Goal: Entertainment & Leisure: Consume media (video, audio)

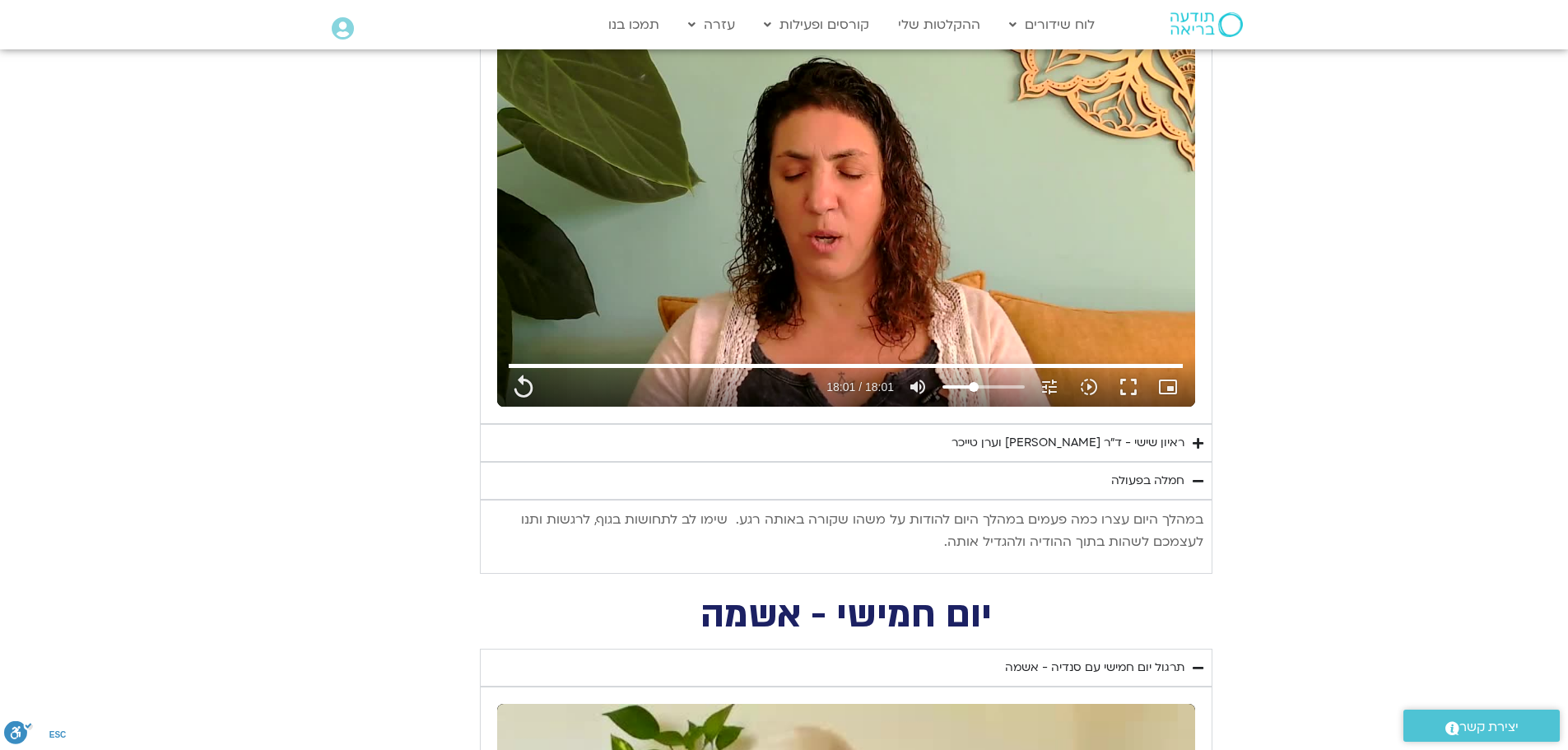
scroll to position [2799, 0]
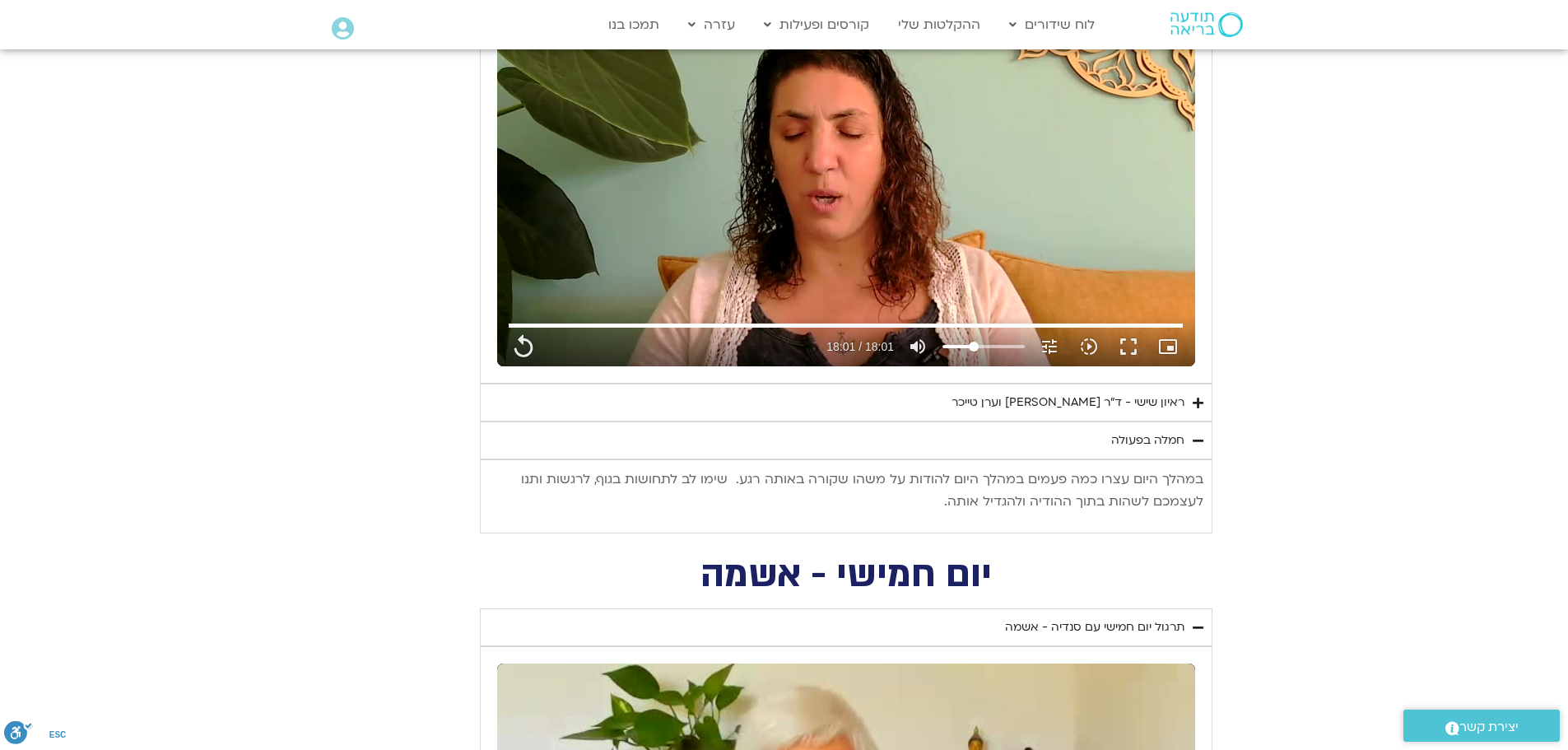
click at [1199, 405] on icon "Accordion. Open links with Enter or Space, close with Escape, and navigate with…" at bounding box center [1198, 403] width 10 height 12
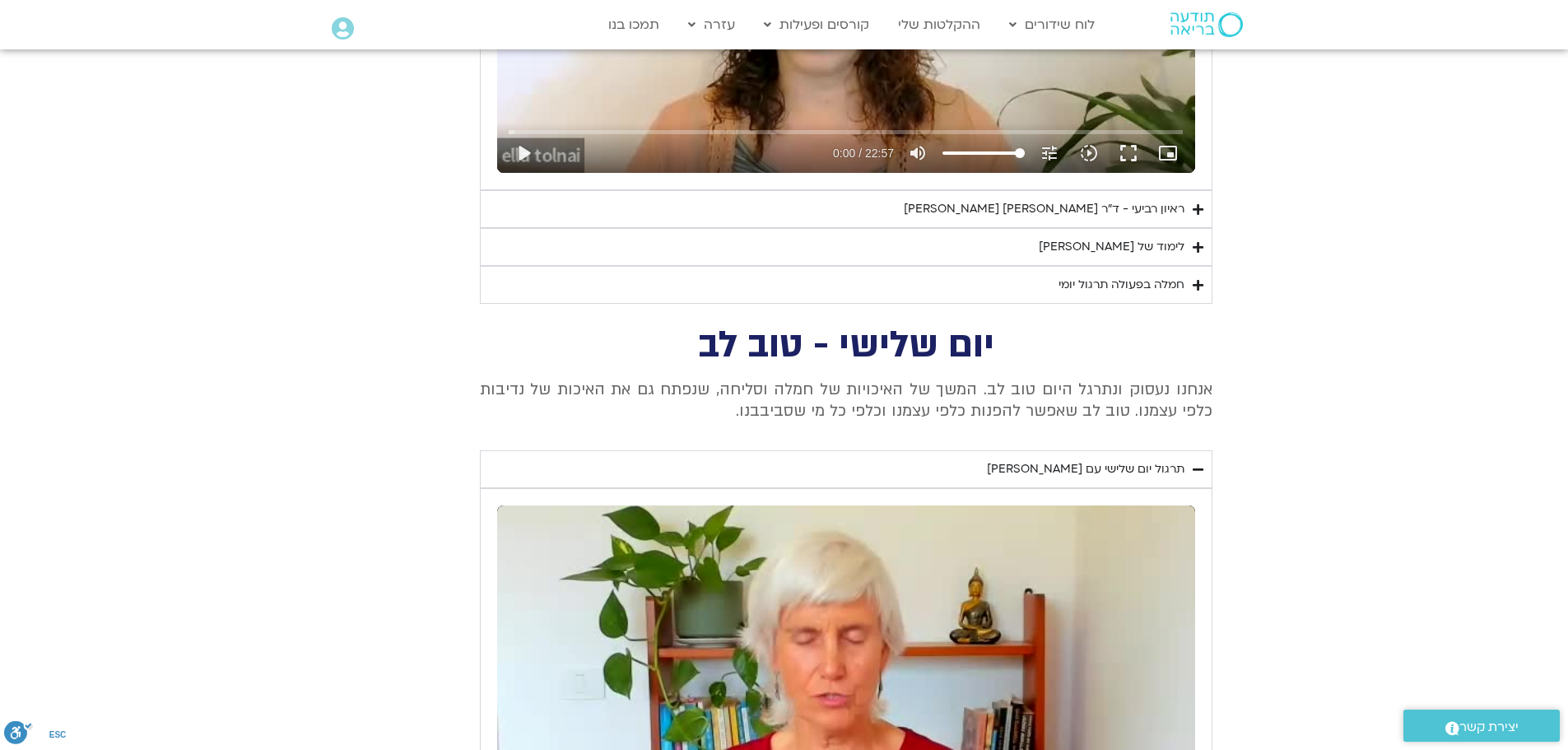
scroll to position [4775, 0]
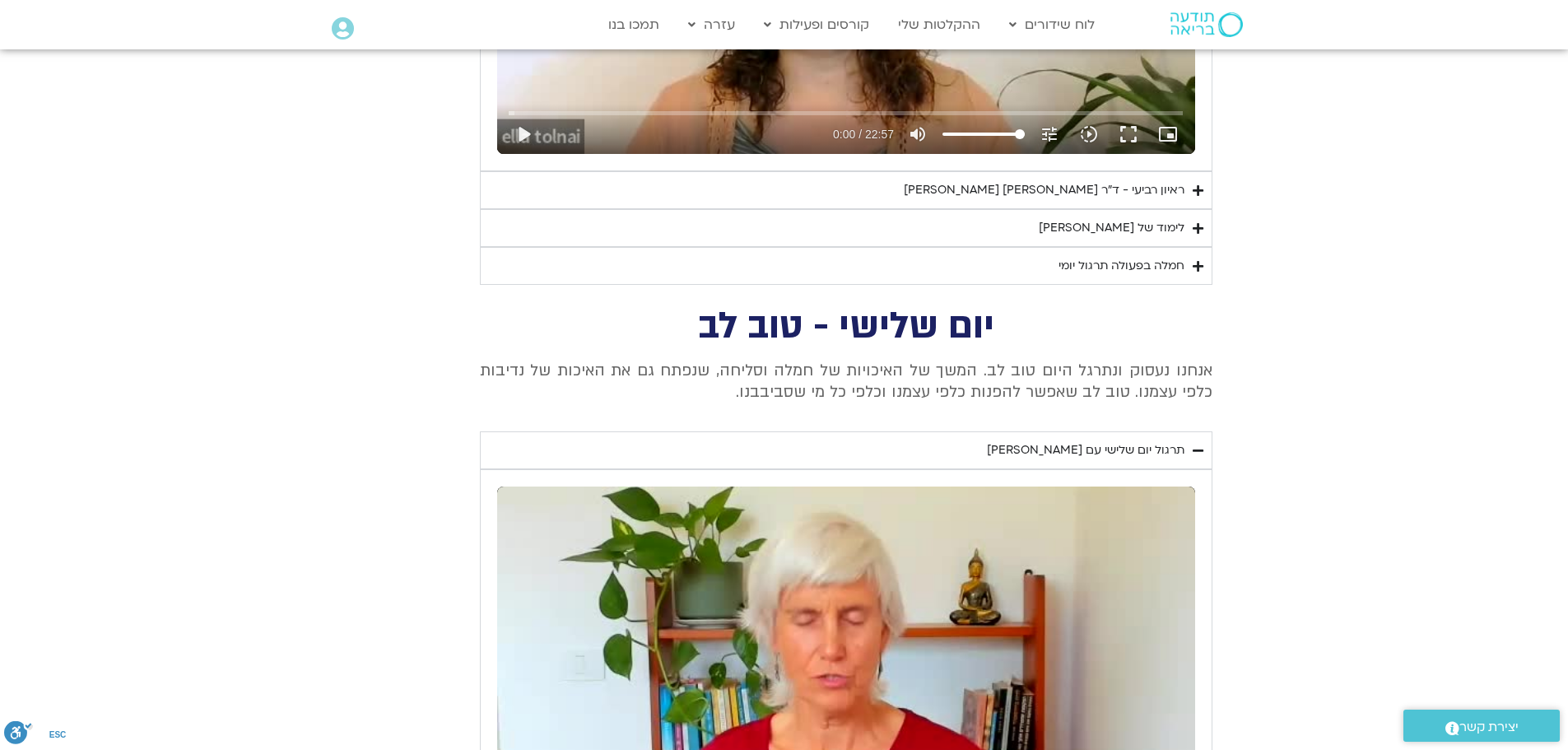
click at [1196, 199] on summary "ראיון רביעי - ד"ר [PERSON_NAME] [PERSON_NAME]" at bounding box center [846, 191] width 733 height 38
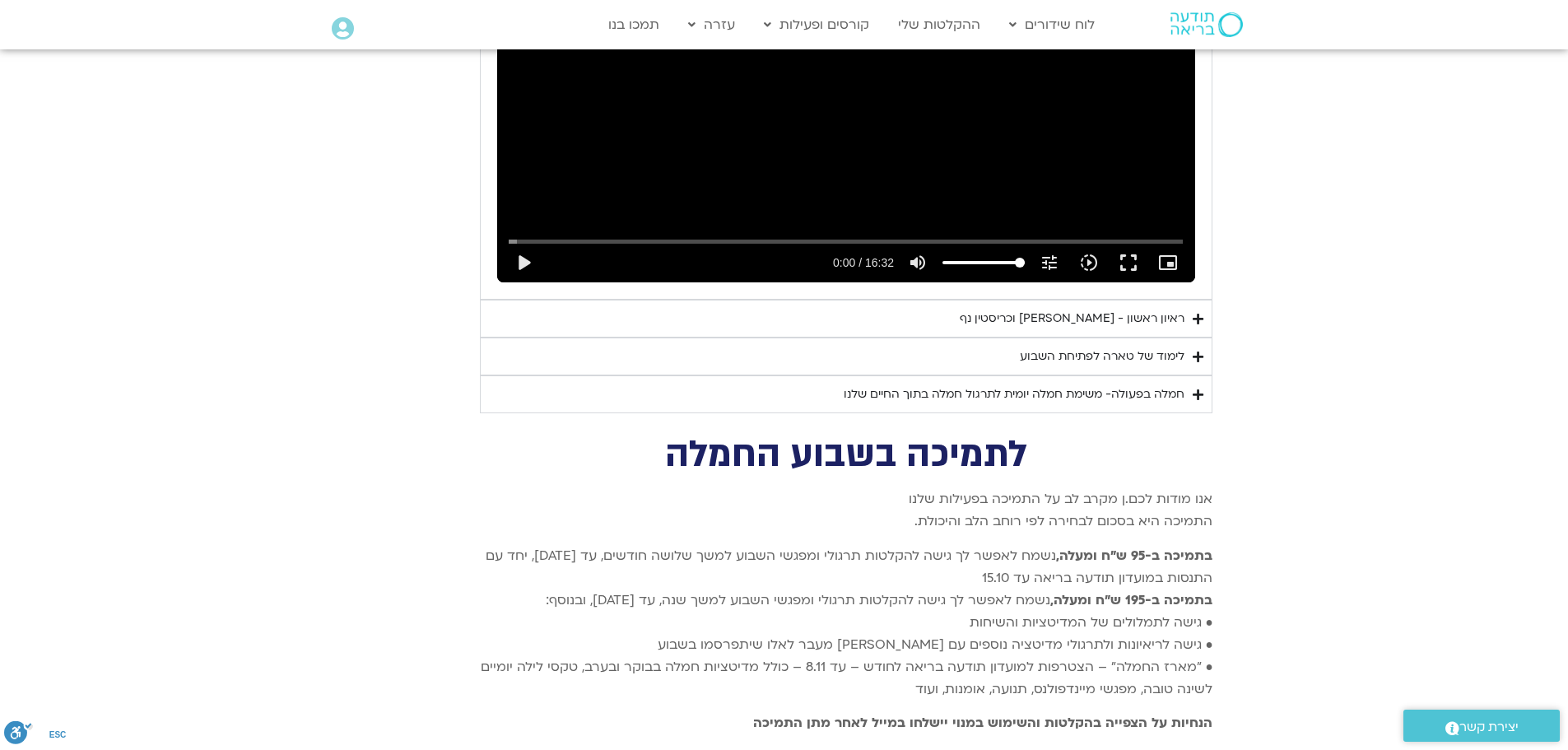
scroll to position [7491, 0]
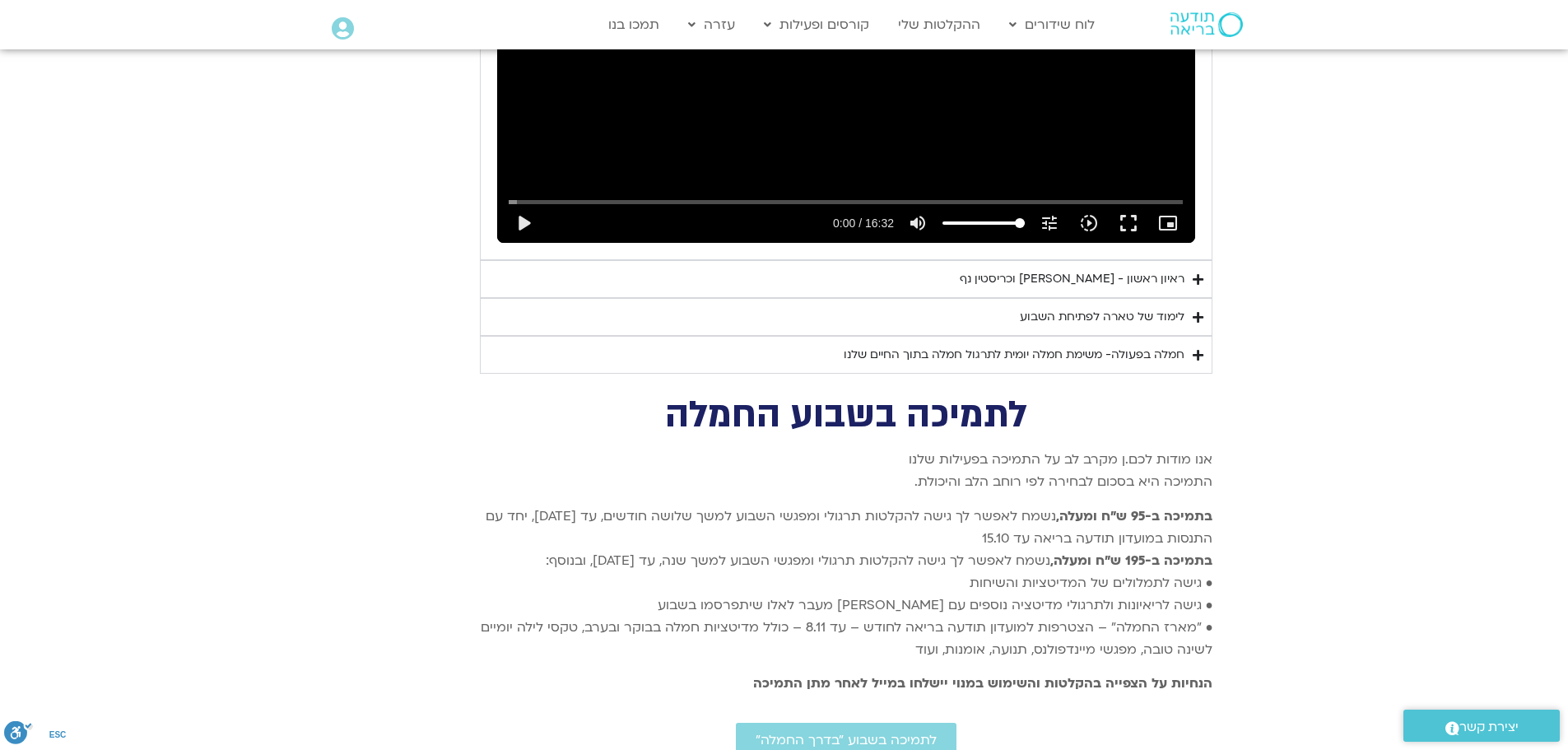
click at [1199, 273] on icon "Accordion. Open links with Enter or Space, close with Escape, and navigate with…" at bounding box center [1198, 279] width 10 height 12
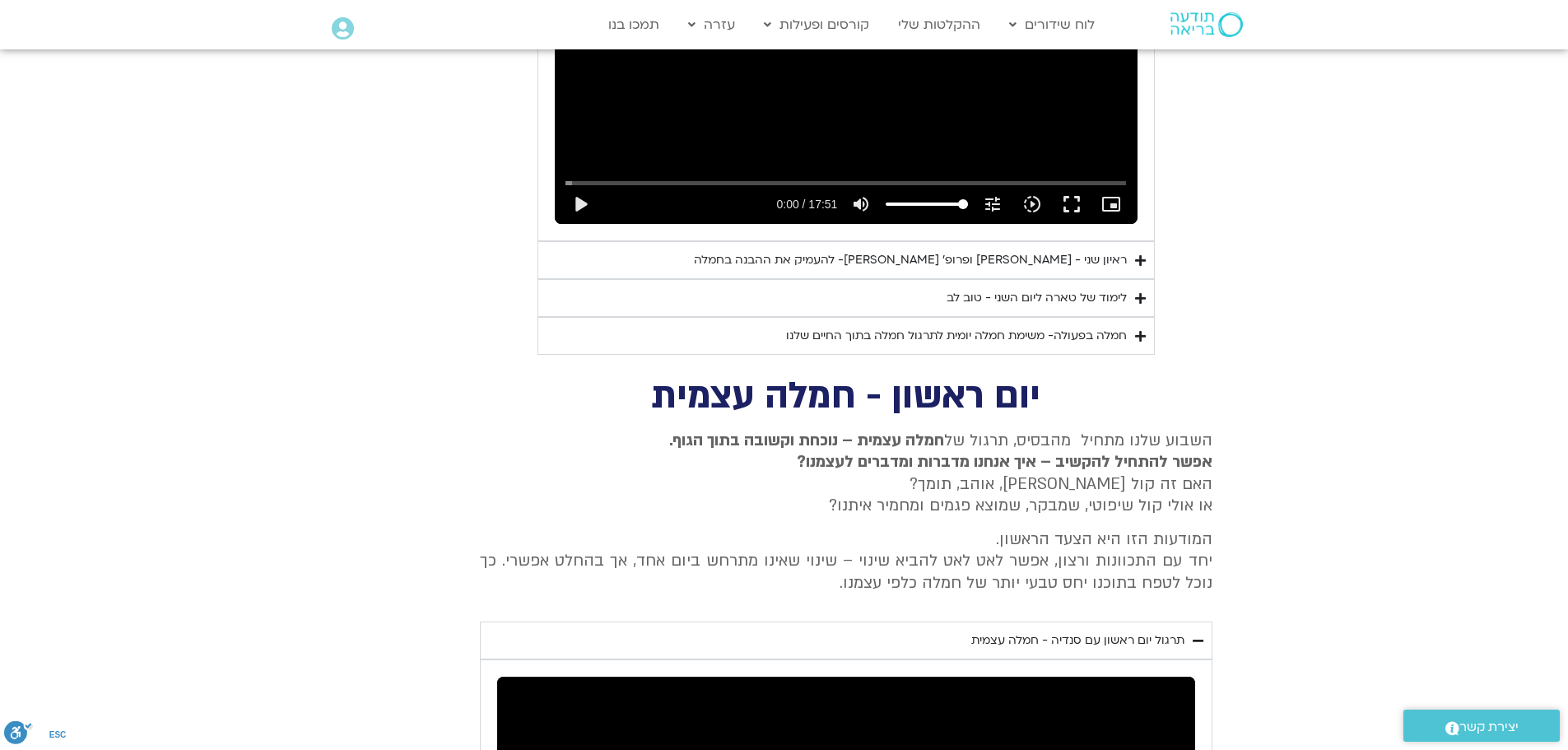
scroll to position [6422, 0]
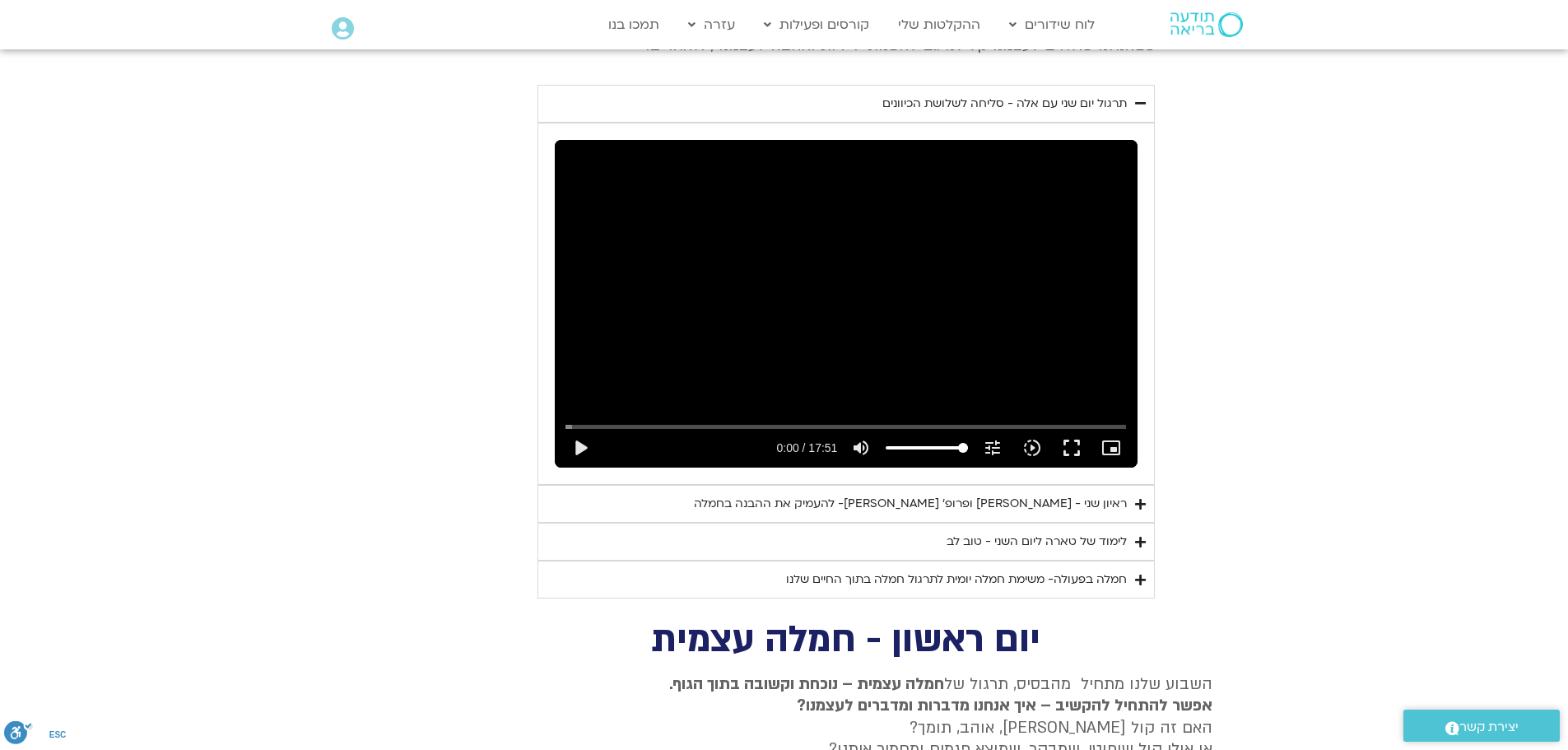
click at [1140, 498] on icon "Accordion. Open links with Enter or Space, close with Escape, and navigate with…" at bounding box center [1140, 504] width 10 height 12
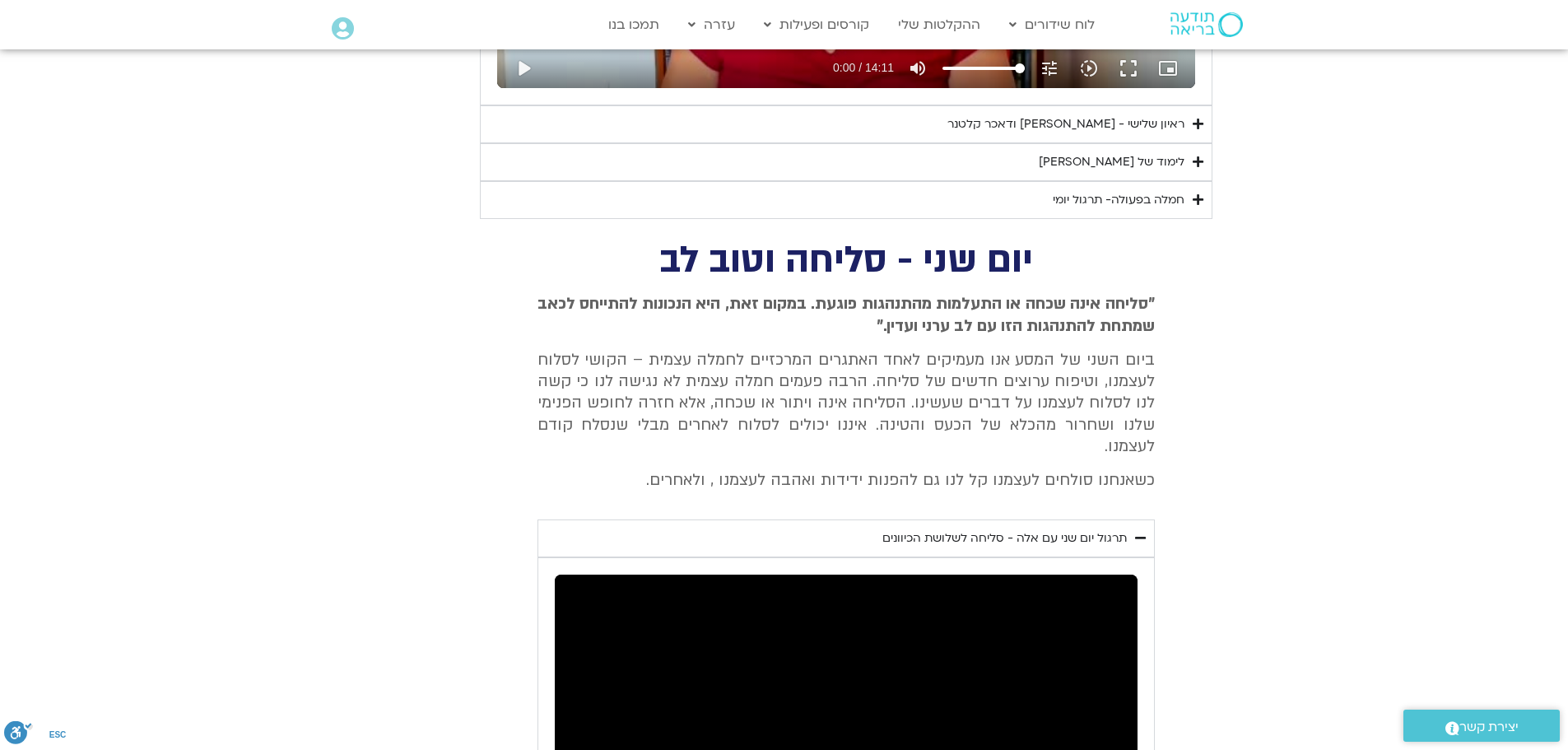
scroll to position [5763, 0]
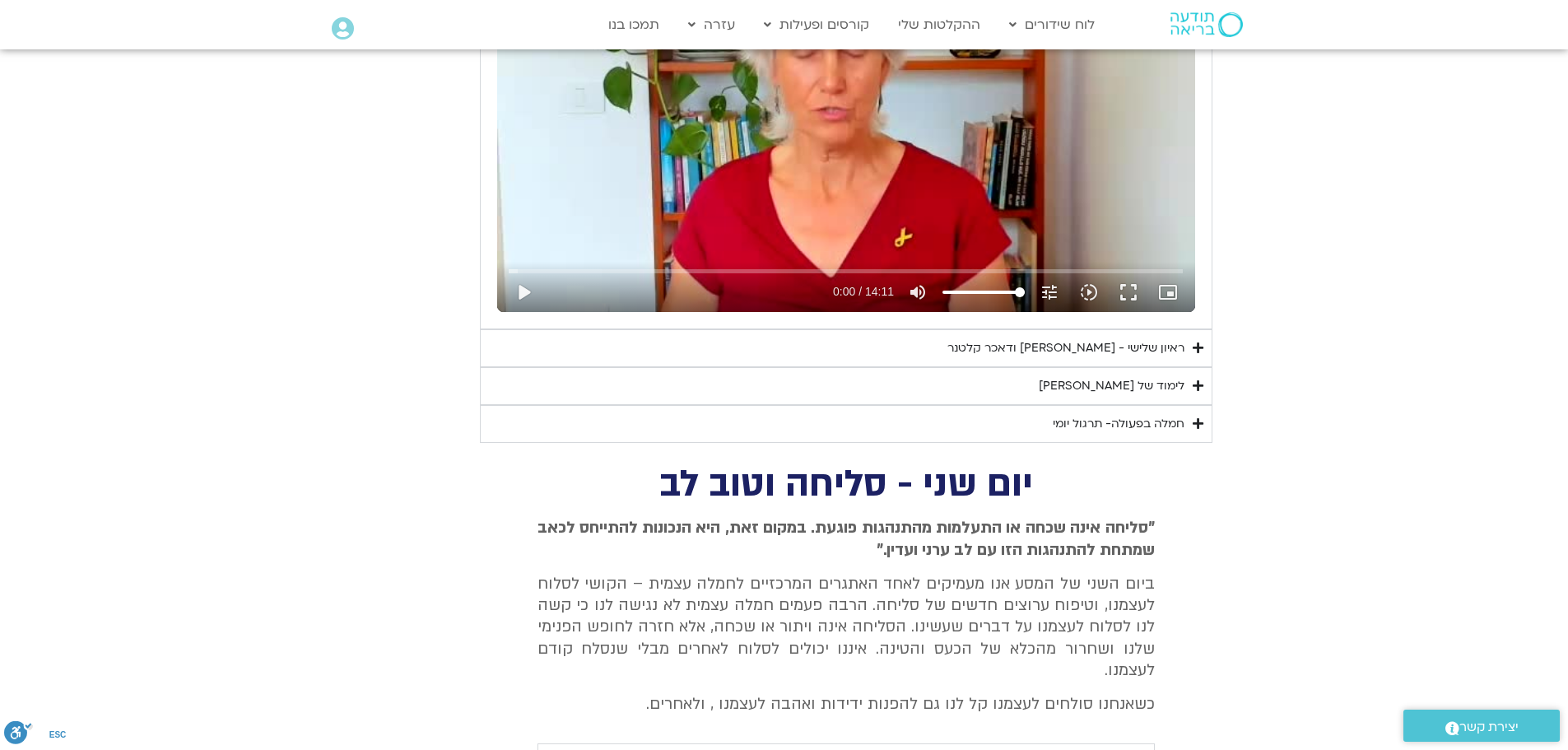
click at [1197, 353] on icon "Accordion. Open links with Enter or Space, close with Escape, and navigate with…" at bounding box center [1198, 347] width 10 height 12
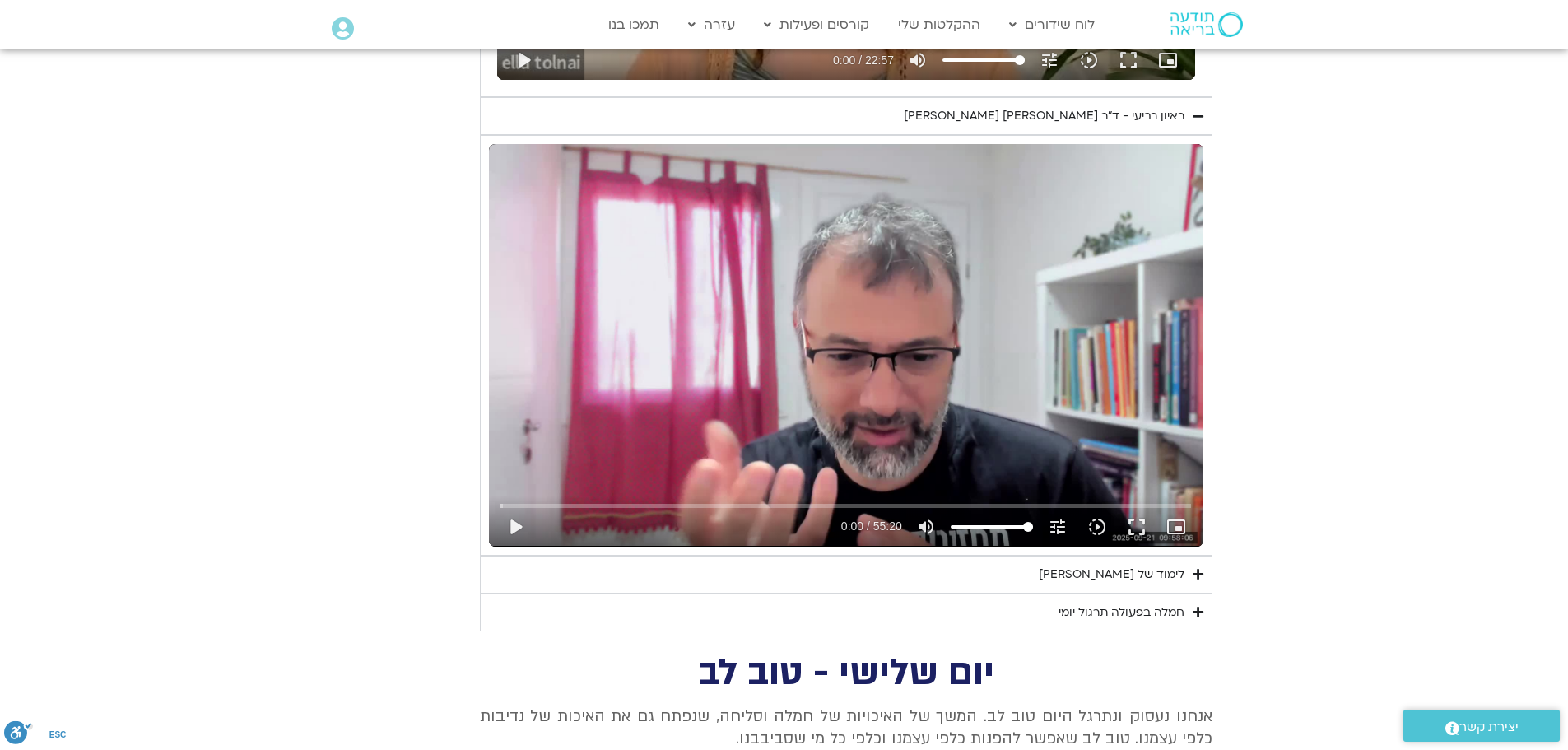
scroll to position [4775, 0]
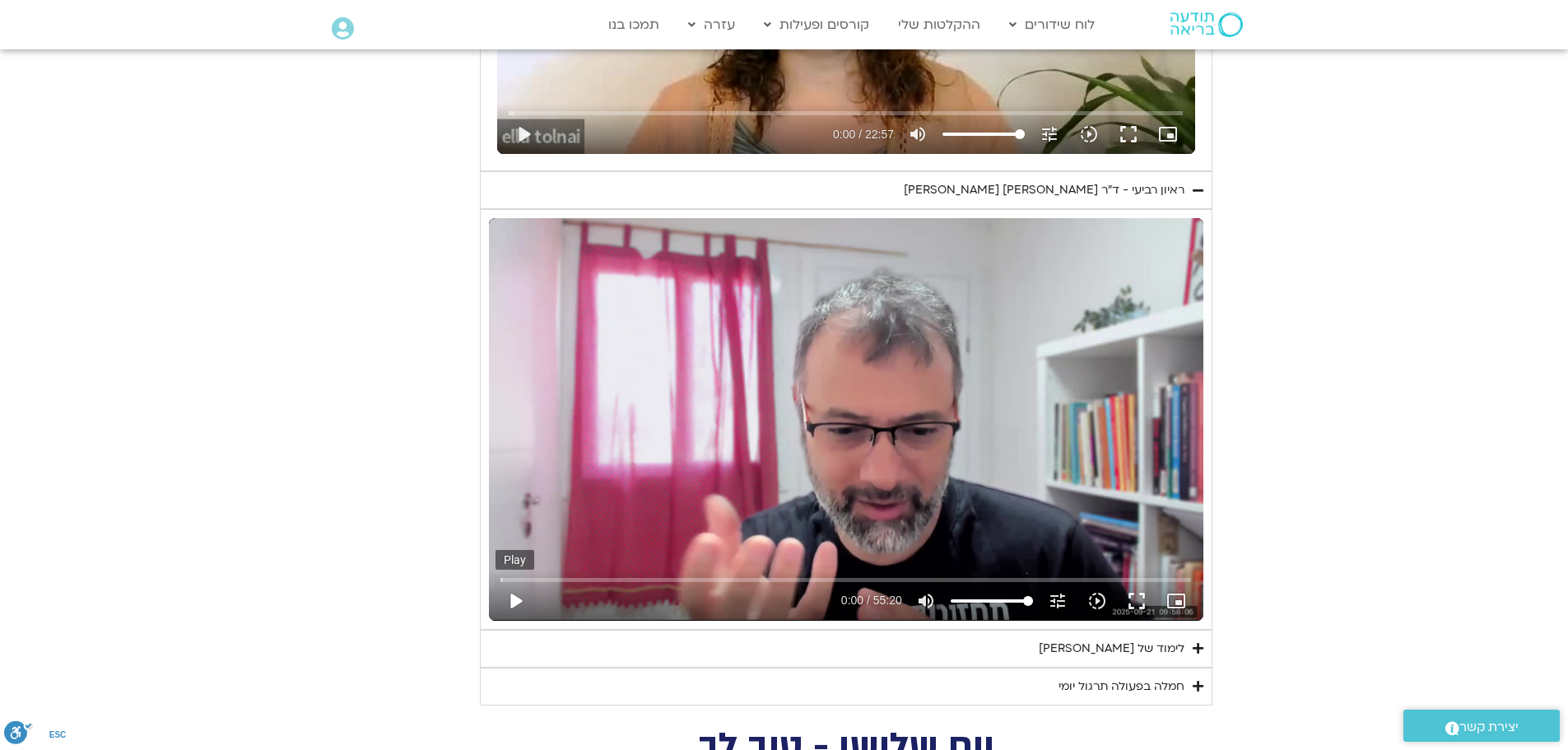
click at [511, 597] on button "play_arrow" at bounding box center [515, 601] width 40 height 40
type input "1081.16"
type input "0.093679"
type input "1081.16"
type input "0.226299"
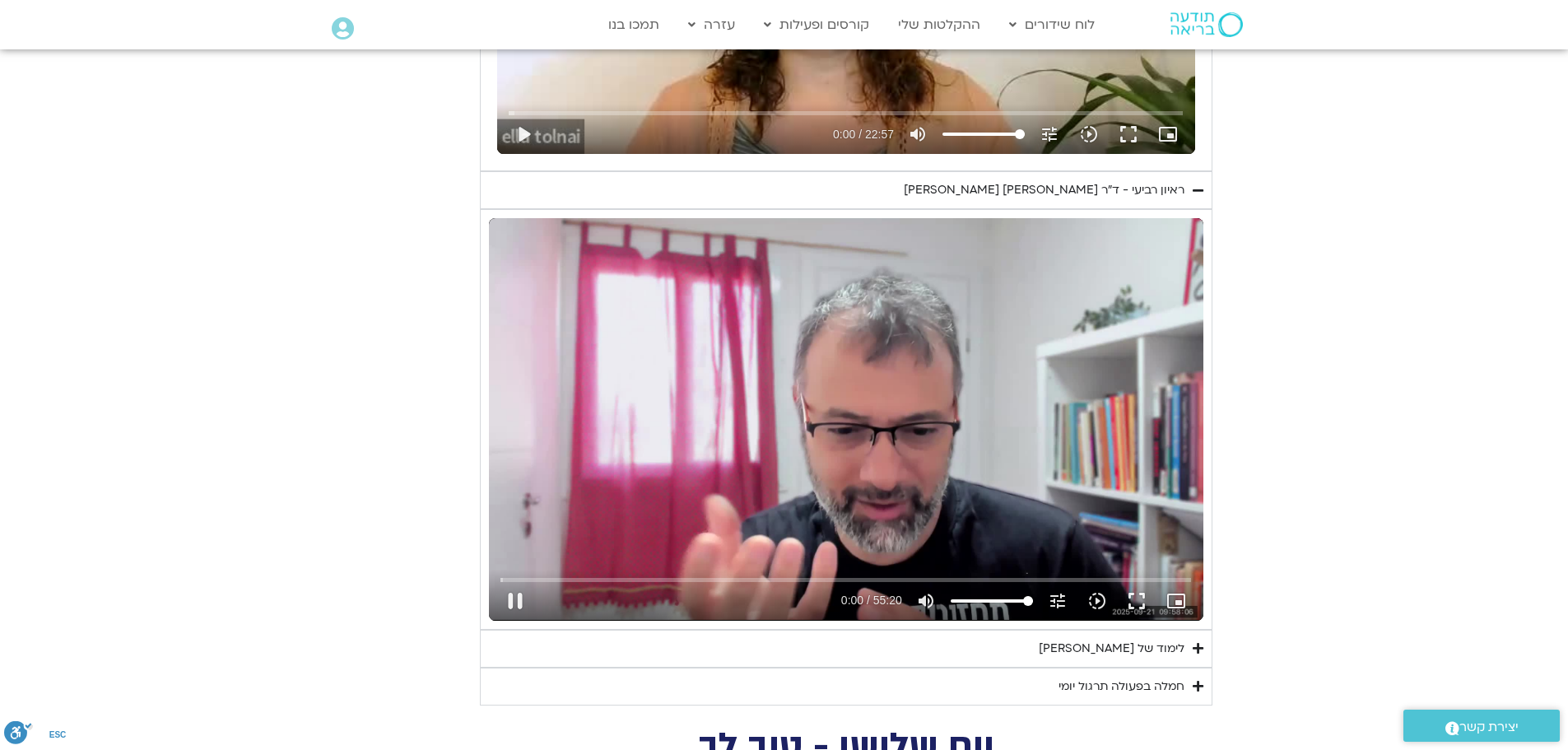
type input "1081.16"
type input "0.458455"
type input "1081.16"
type input "0.599439"
type input "1081.16"
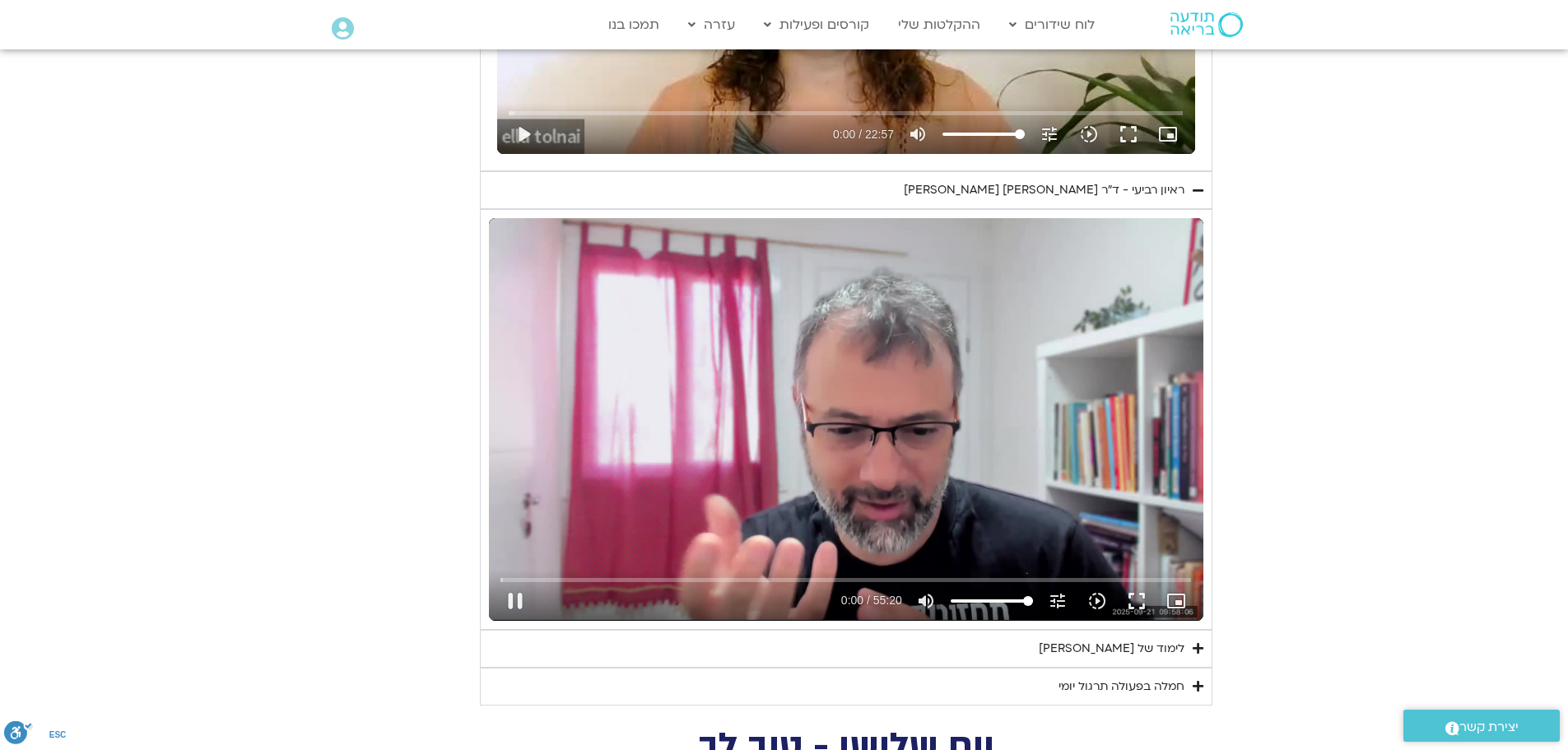
type input "0.73352"
type input "1081.16"
type input "0.870962"
type input "1081.16"
type input "0.996865"
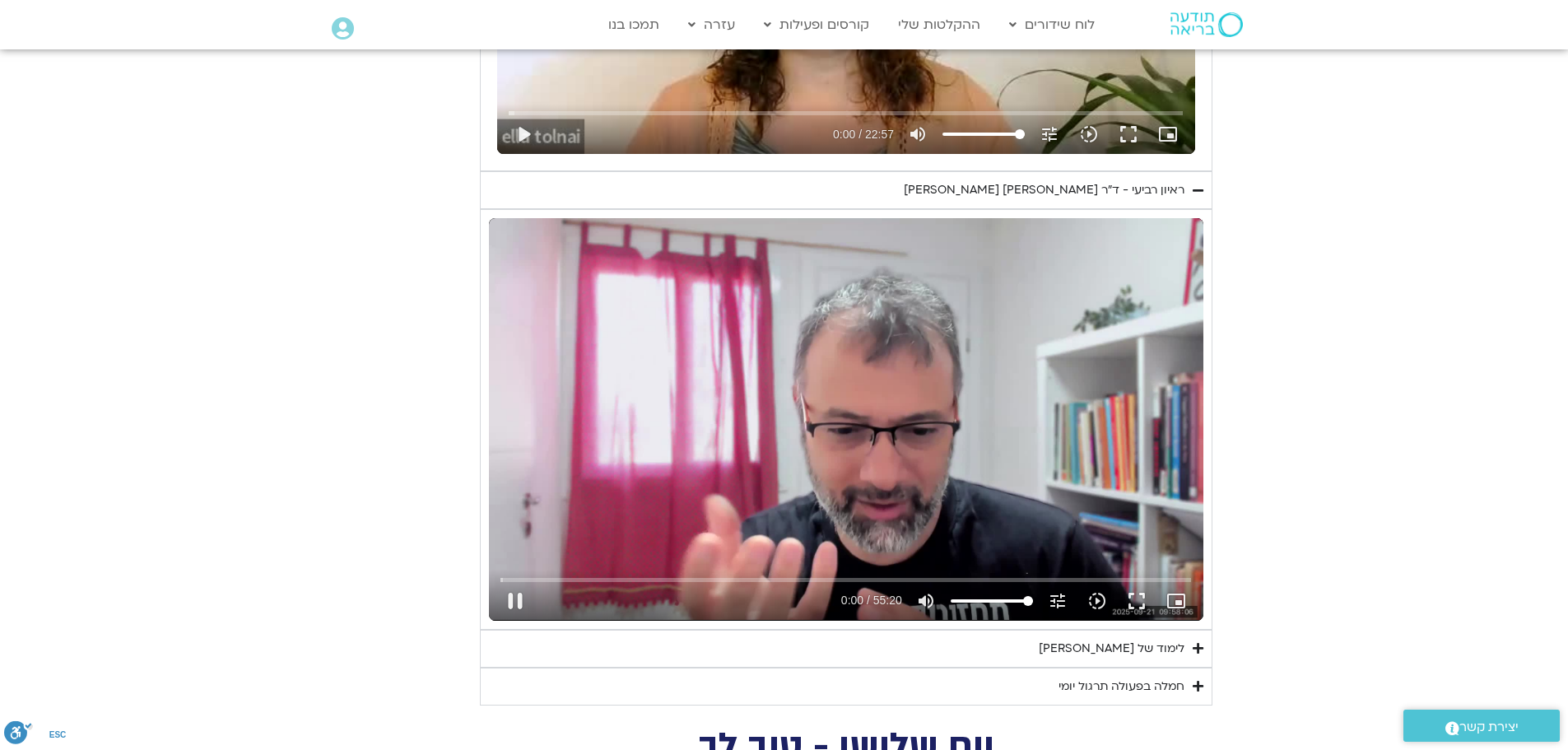
type input "1081.16"
type input "1.091837"
type input "1081.16"
type input "1.258523"
type input "1081.16"
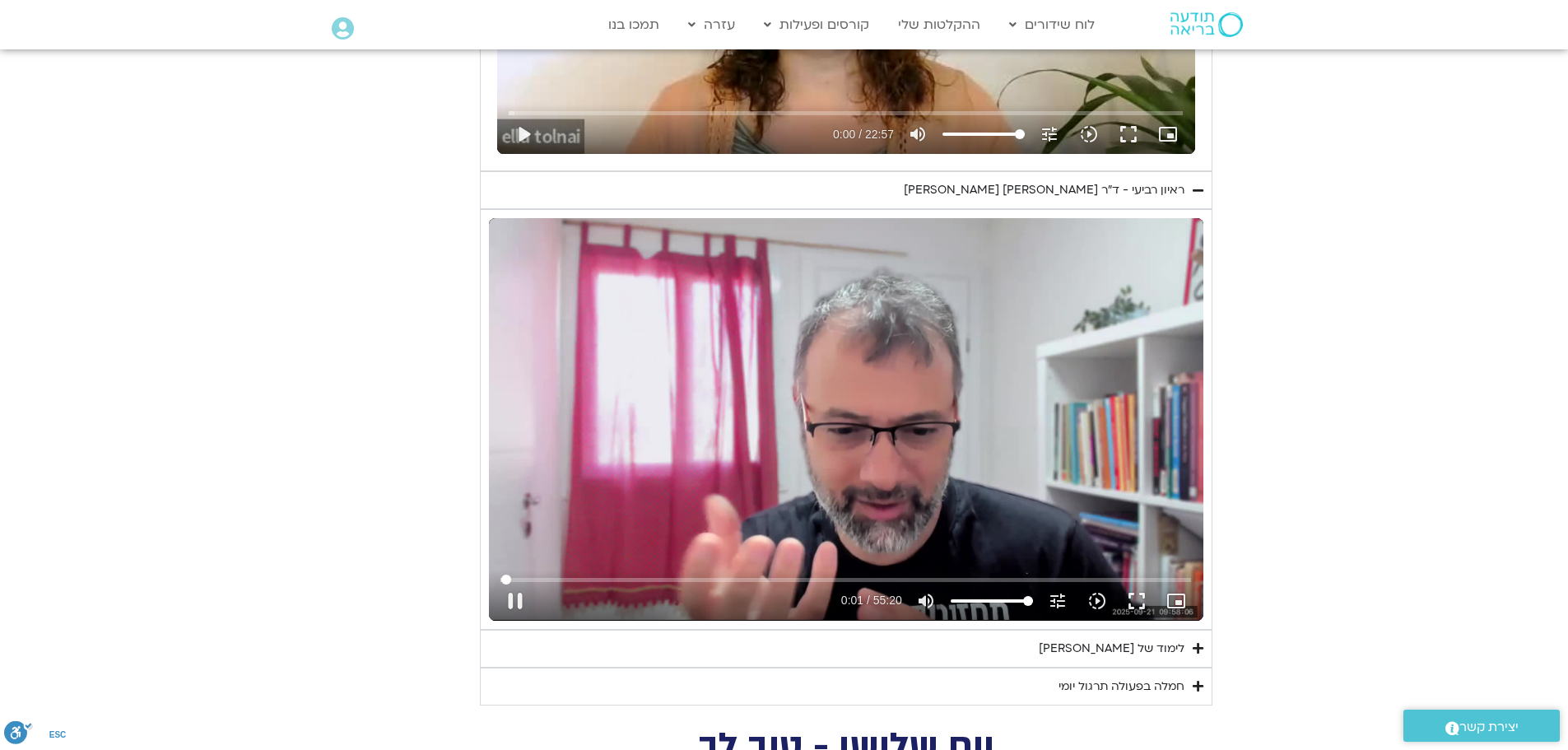
type input "1.401081"
type input "1081.16"
type input "1.479339"
type input "1081.16"
type input "1.566291"
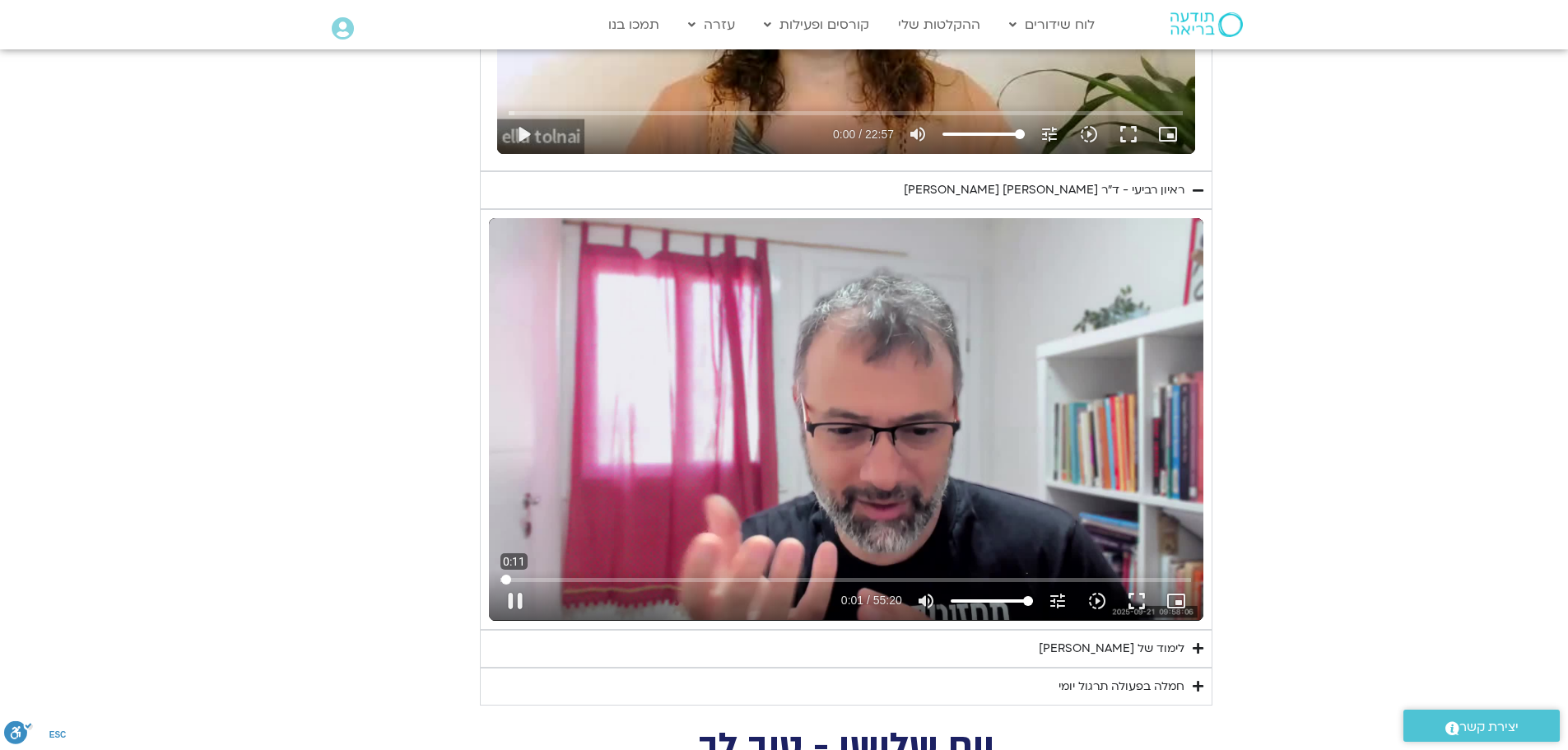
type input "1081.16"
type input "1.708186"
type input "1081.16"
type input "1.846879"
type input "1081.16"
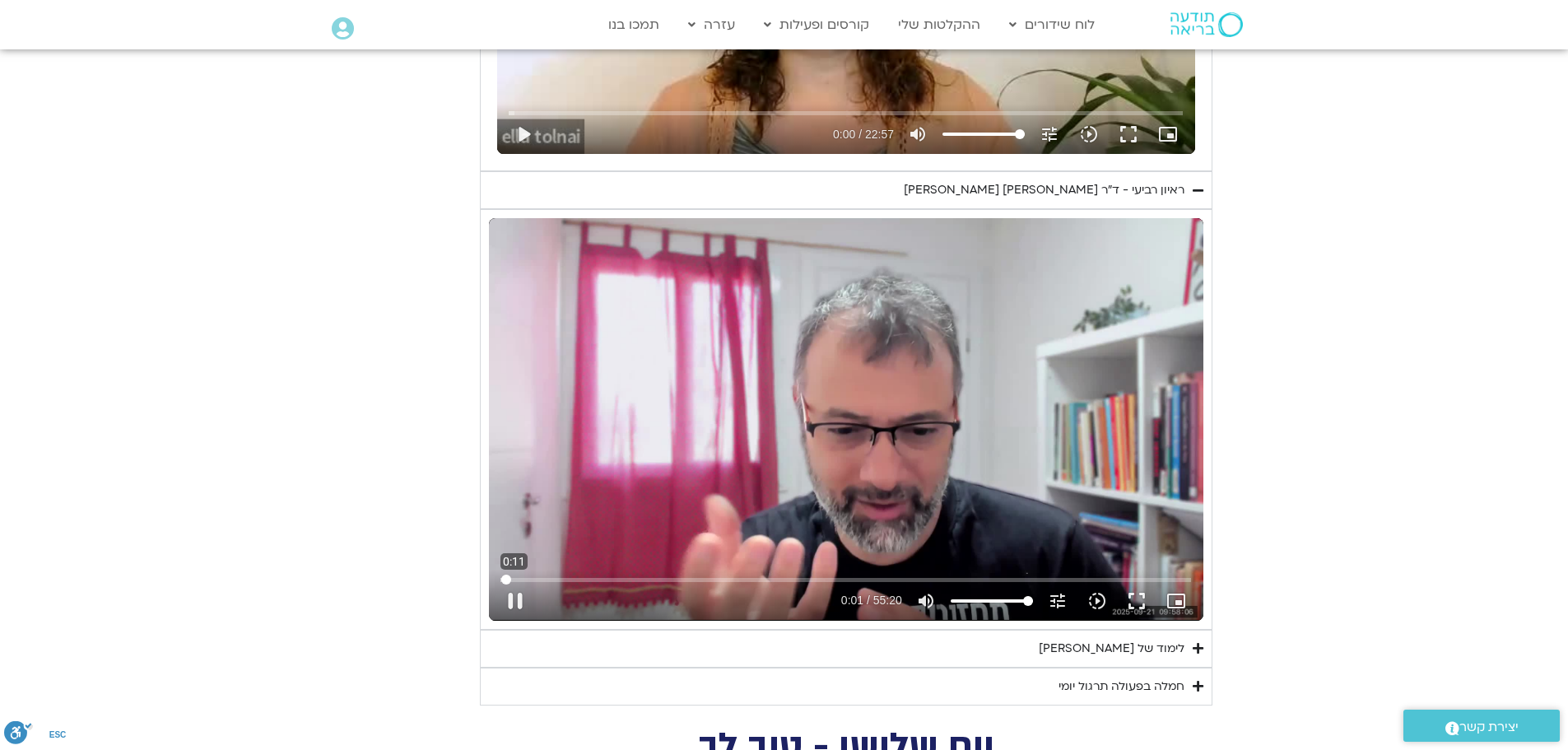
type input "1.980071"
type input "1081.16"
type input "143.864330863451"
type input "1081.16"
type input "437.116579464691"
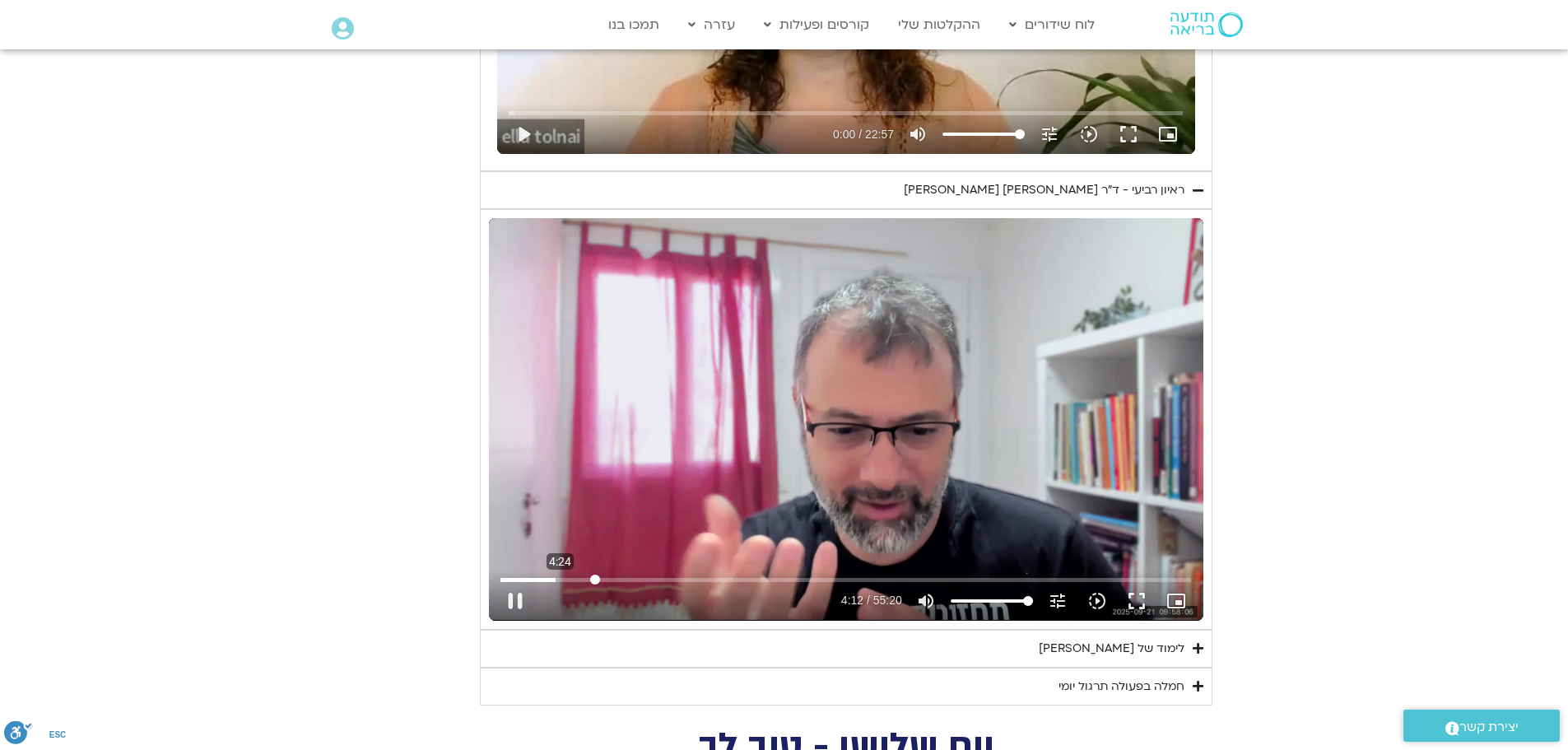
type input "1081.16"
type input "754.471752608498"
type input "1081.16"
type input "1011.56961439589"
type input "1081.16"
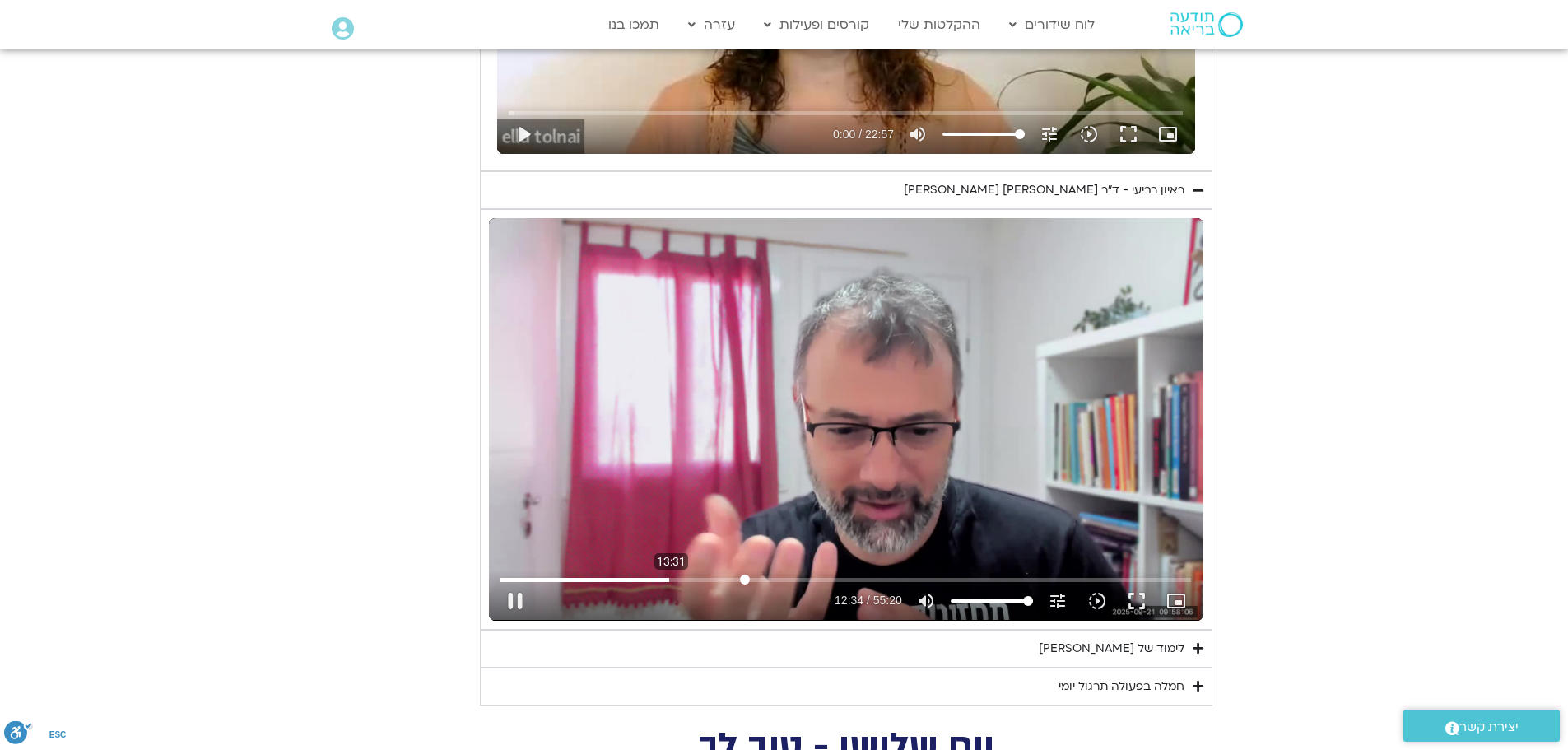
type input "1180.29008619386"
type input "1081.16"
type input "1260.63316800242"
type input "1081.16"
drag, startPoint x: 507, startPoint y: 581, endPoint x: 767, endPoint y: 583, distance: 260.0
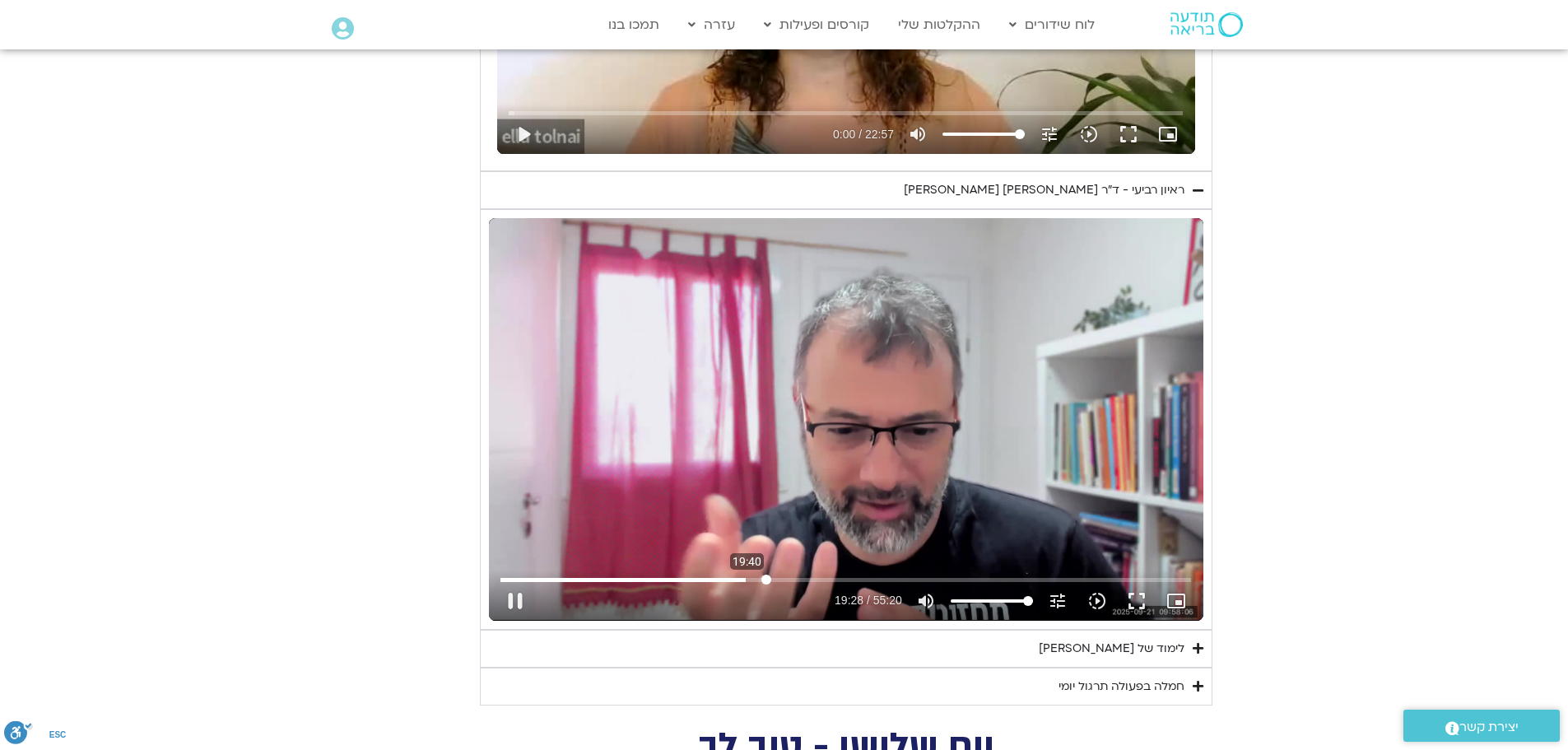
click at [766, 583] on input "Seek" at bounding box center [846, 579] width 690 height 9
type input "1272.68463"
type input "1081.16"
type input "1272.754666"
type input "1081.16"
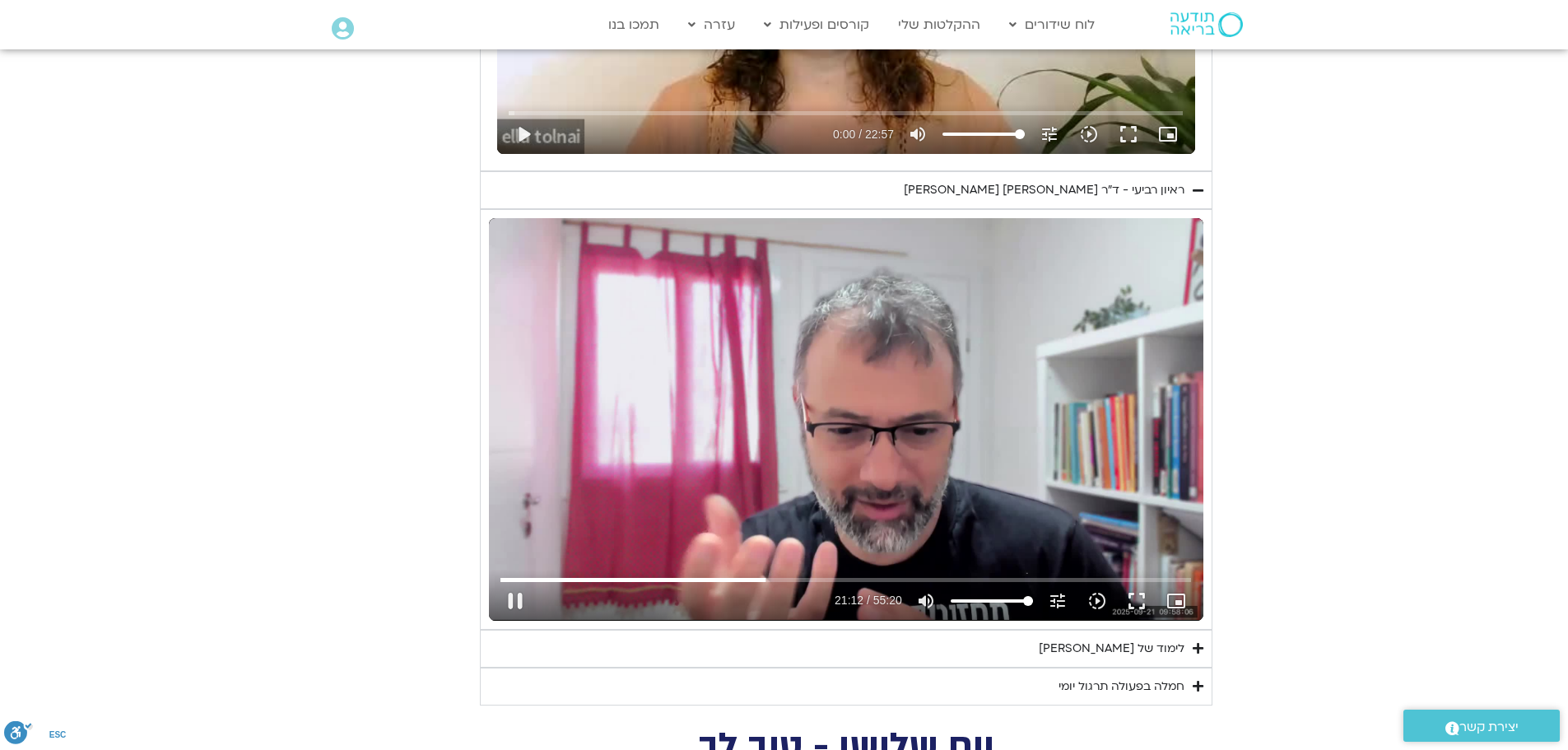
type input "1272.898562"
type input "1081.16"
type input "1272.951208"
type input "1081.16"
type input "1273.05822"
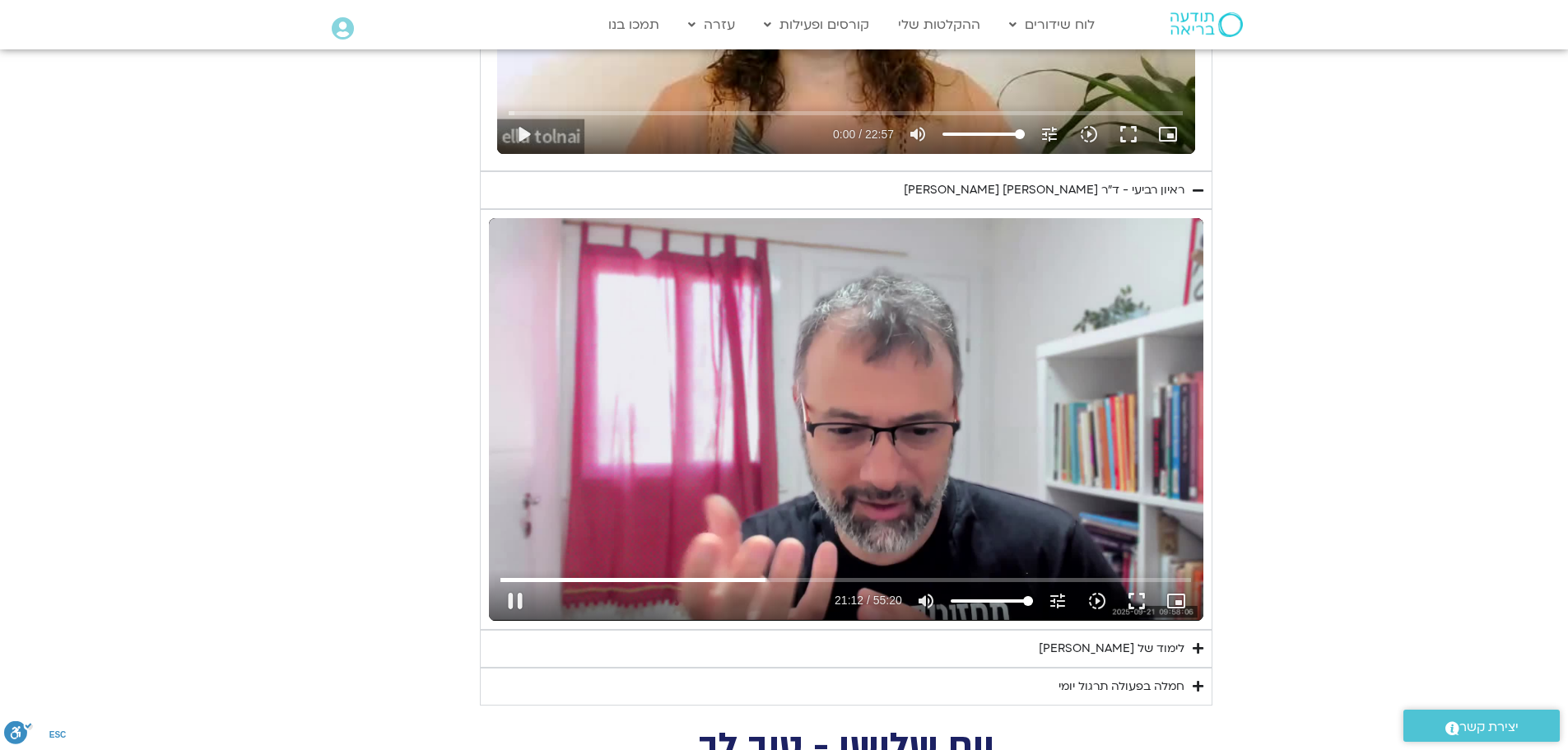
type input "1081.16"
type input "1273.19085"
type input "1081.16"
type input "1273.321471"
type input "1081.16"
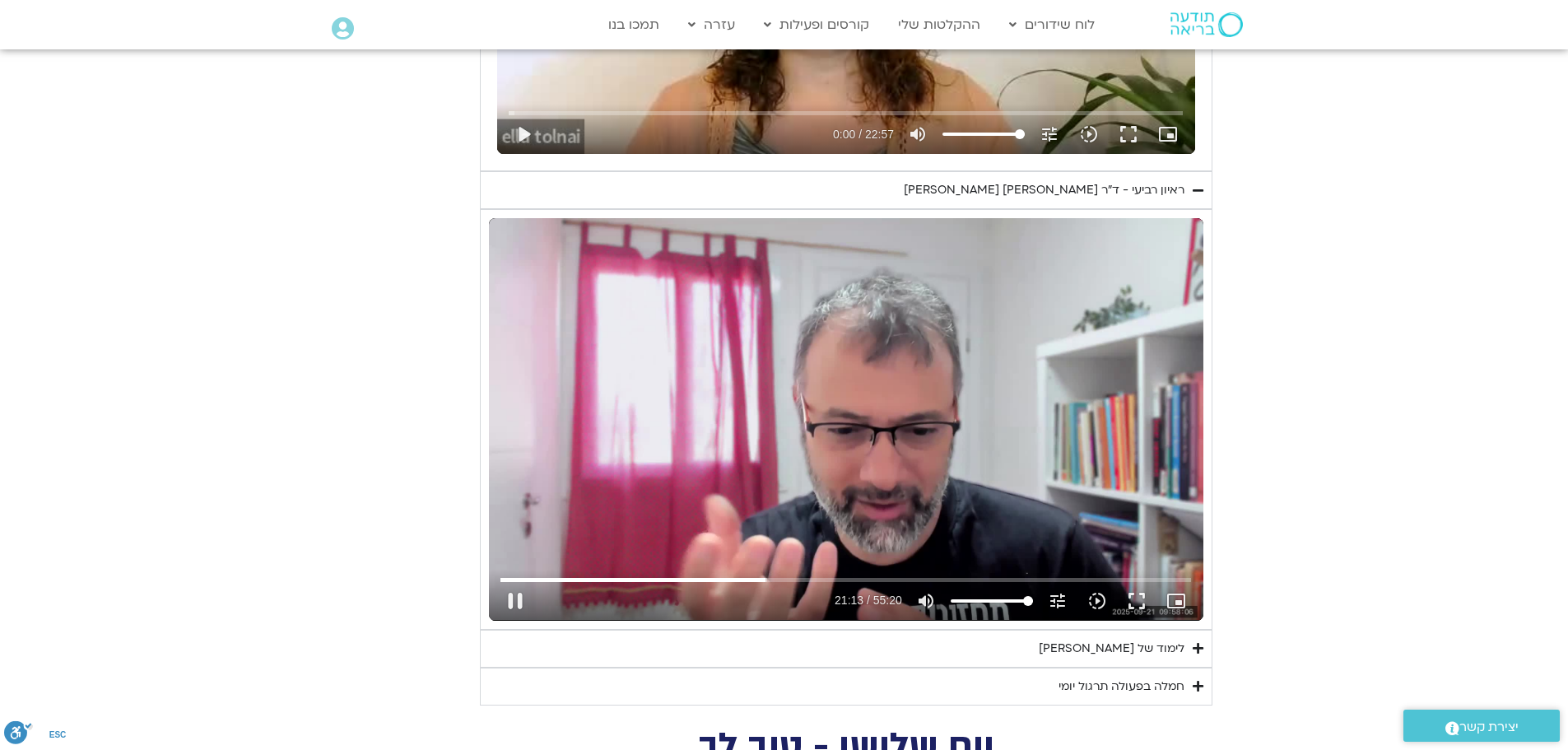
type input "1273.447592"
type input "1081.16"
type input "1273.591065"
type input "1081.16"
type input "1273.721959"
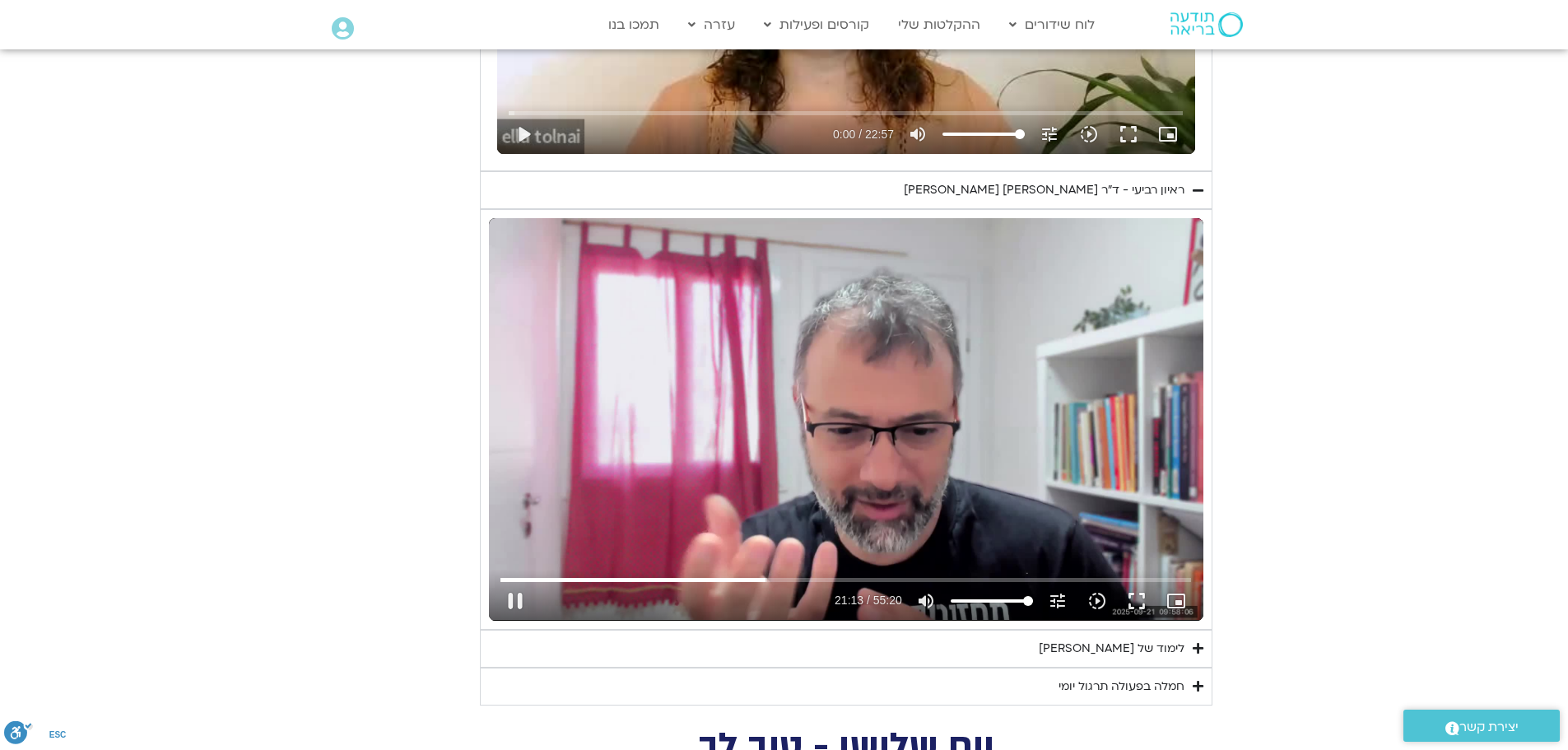
type input "1081.16"
type input "1273.85406"
type input "1081.16"
type input "1273.985698"
type input "1081.16"
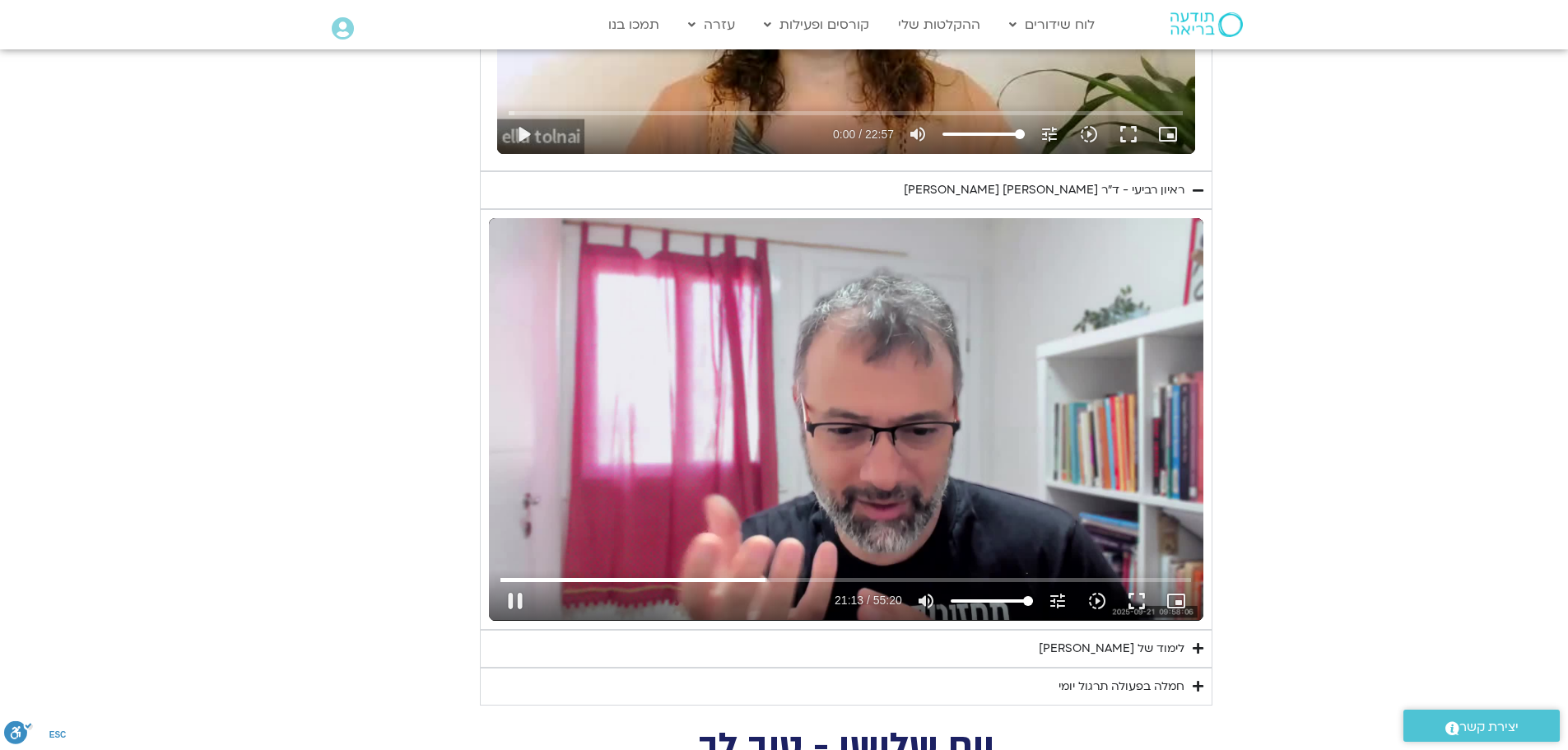
type input "1274.114094"
type input "1081.16"
type input "1274.348642"
type input "1081.16"
type input "1274.46271"
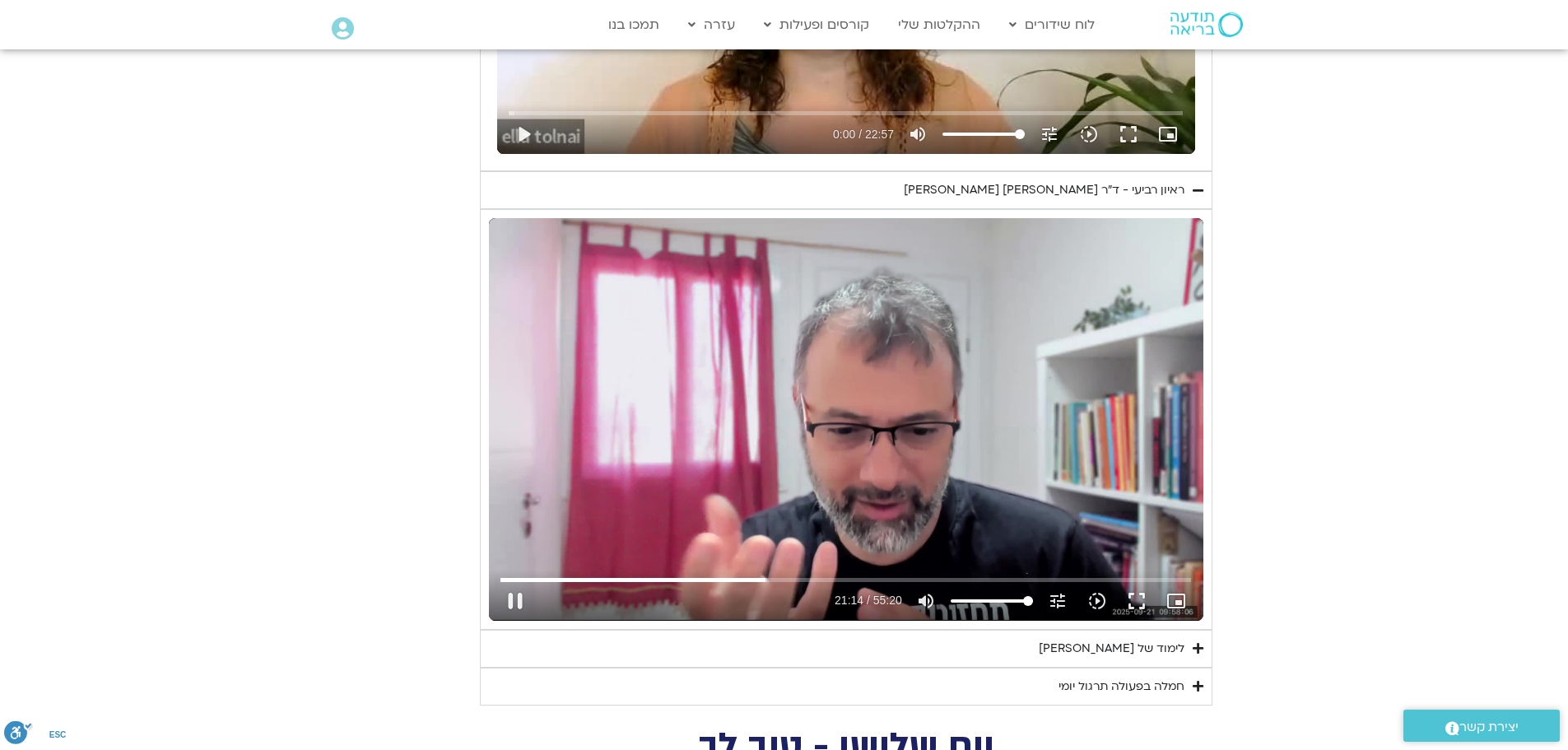
type input "1081.16"
type input "1274.528644"
type input "1081.16"
type input "1274.664148"
type input "1081.16"
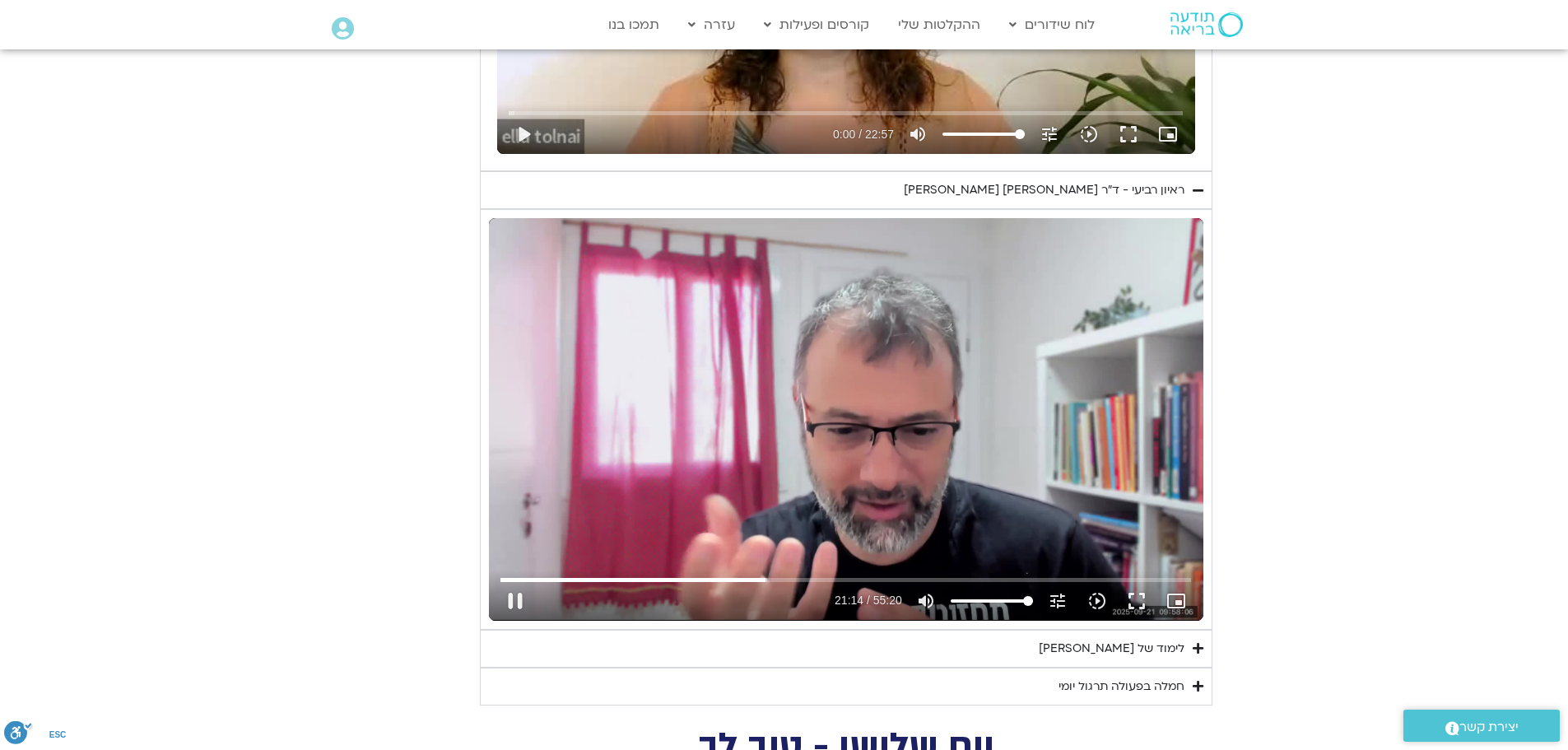
type input "1274.794293"
type input "1081.16"
type input "1275.023976"
type input "1081.16"
type input "1275.11565"
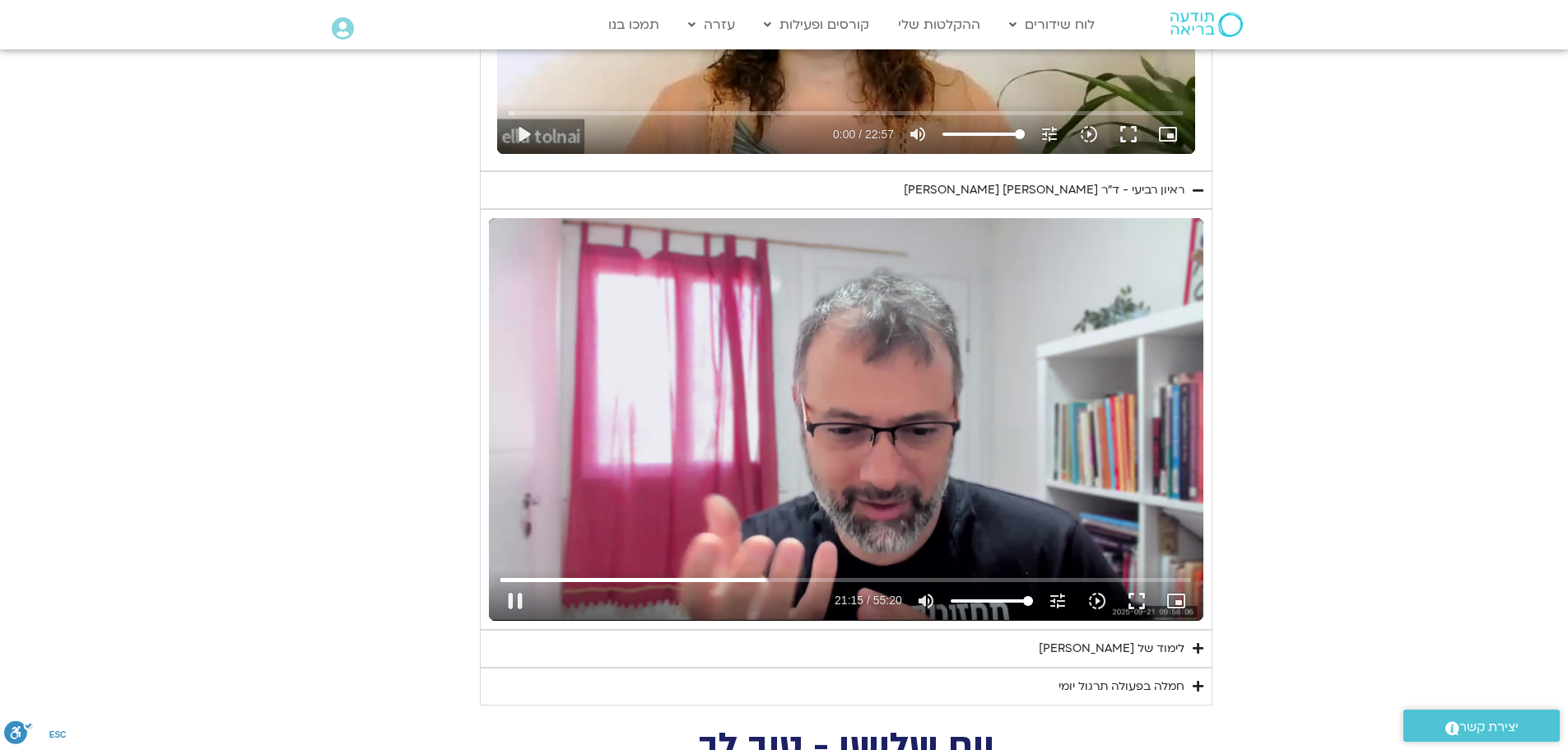
type input "1081.16"
type input "1275.300574"
type input "1081.16"
type input "1275.432127"
type input "1081.16"
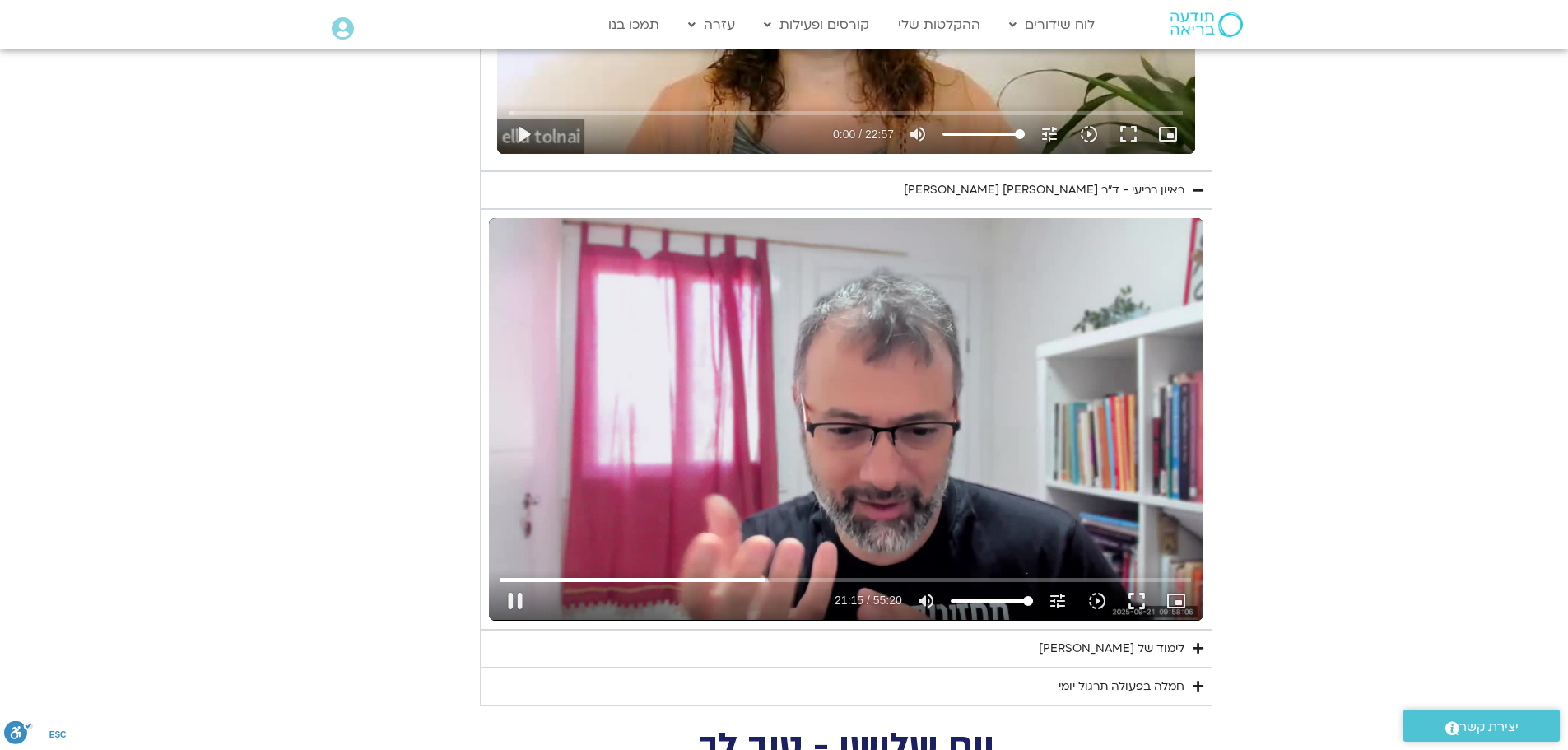
type input "1275.563269"
type input "1081.16"
type input "1275.694023"
type input "1081.16"
type input "1275.764125"
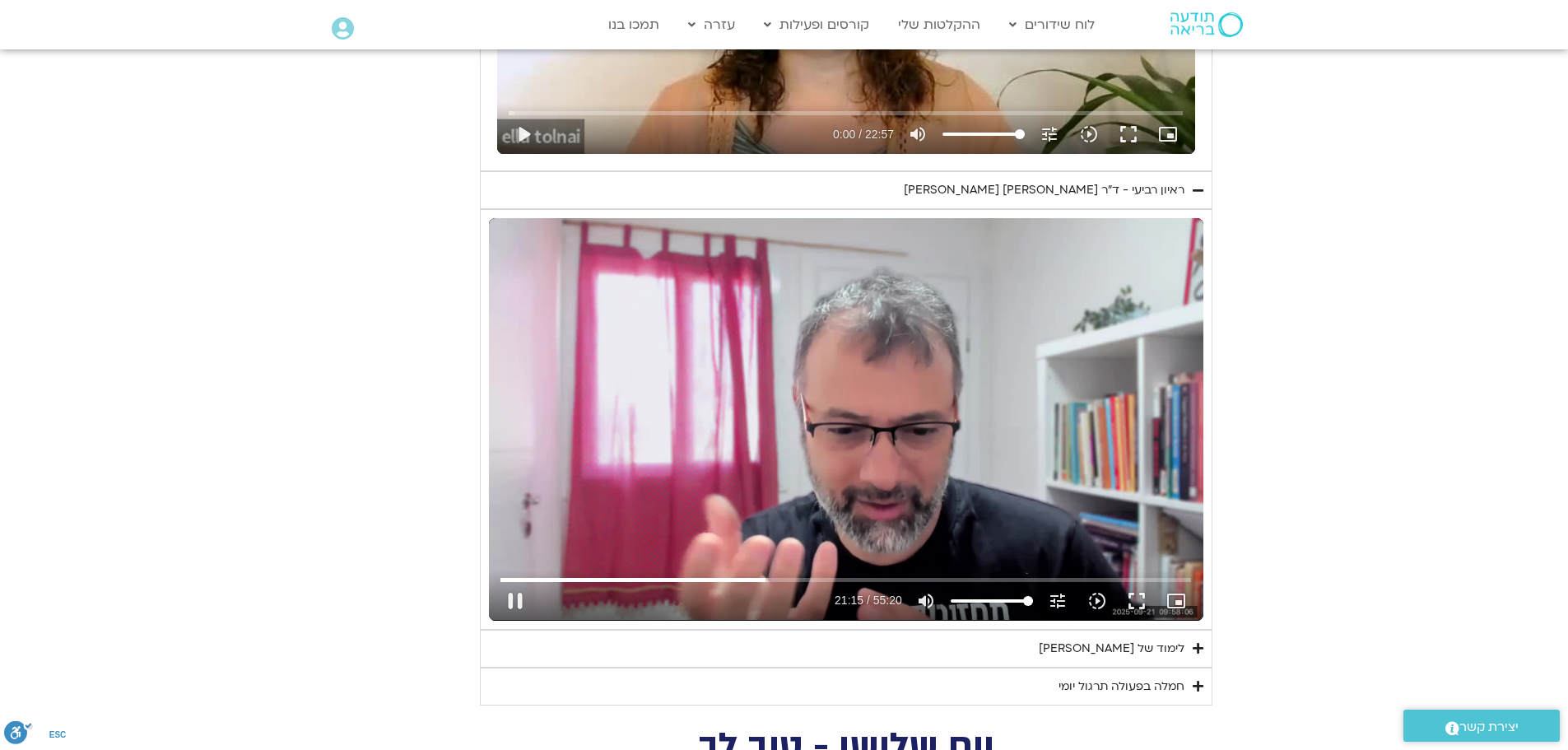
type input "1081.16"
type input "1275.855394"
type input "1081.16"
type input "1275.991811"
type input "1081.16"
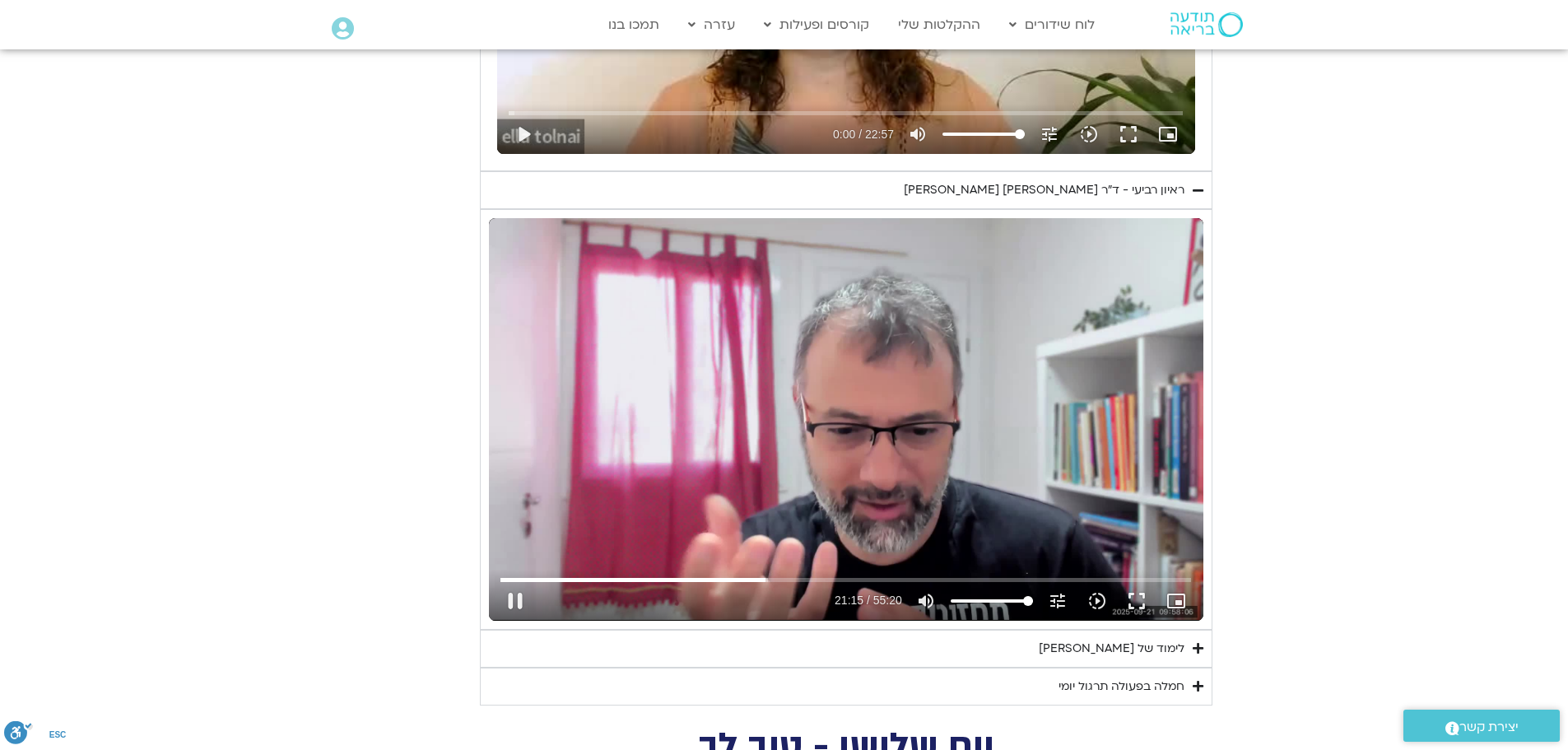
type input "1276.129103"
type input "1081.16"
type input "1276.258424"
type input "1081.16"
type input "1276.390523"
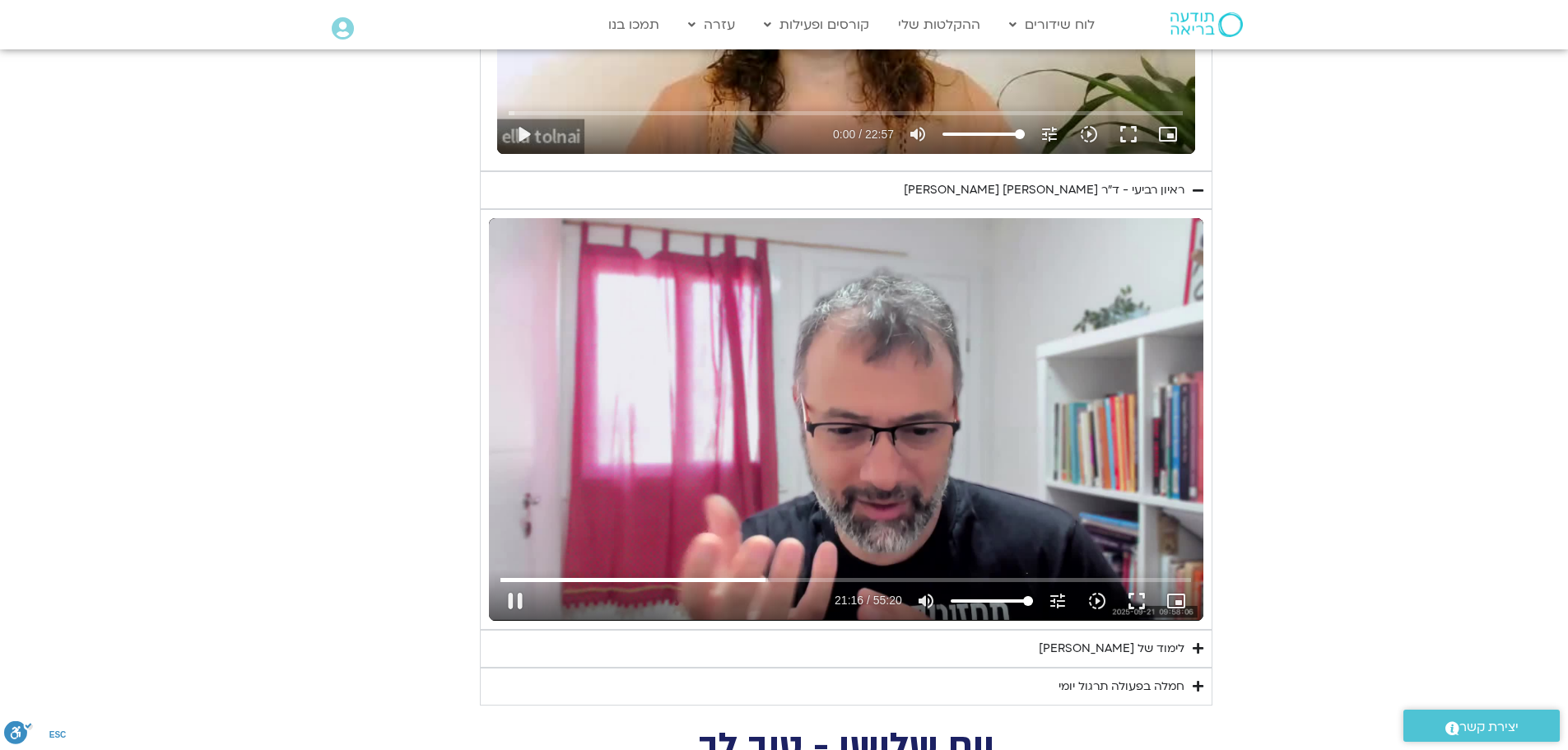
type input "1081.16"
type input "1276.517547"
type input "1081.16"
type input "1276.646429"
type input "1081.16"
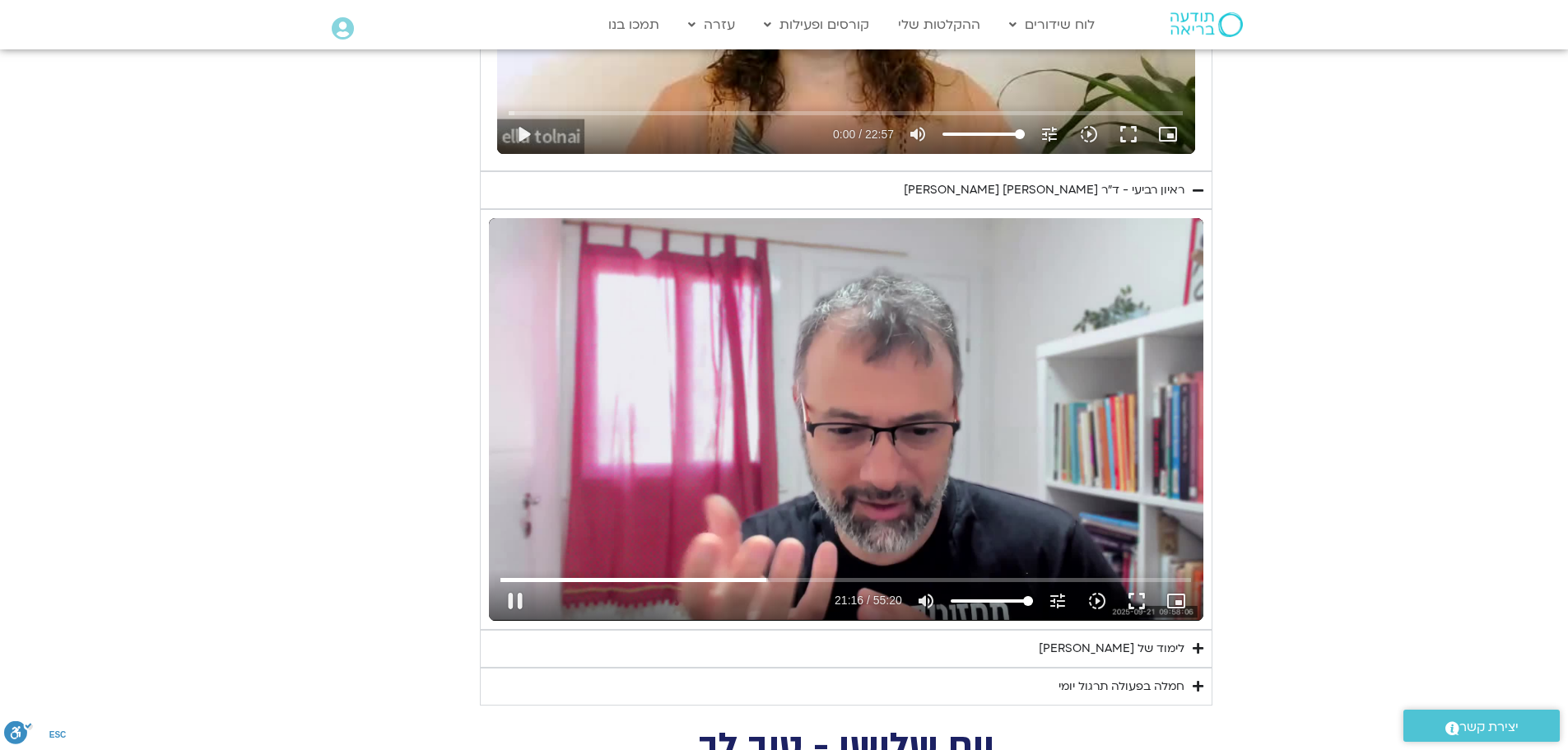
type input "1276.784647"
type input "1081.16"
type input "1276.918735"
type input "1081.16"
type input "1277.05091"
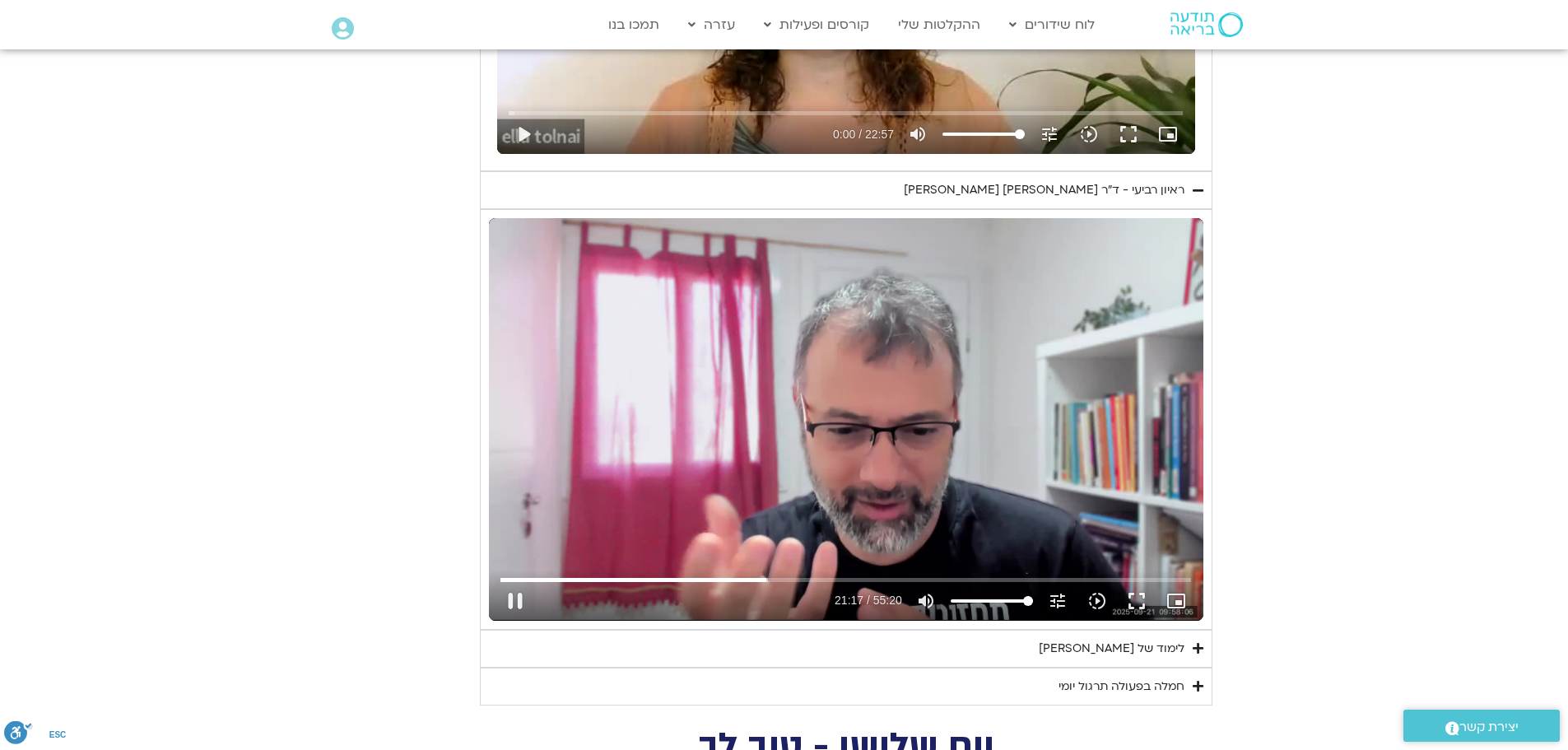
type input "1081.16"
type input "1277.182718"
type input "1081.16"
type input "1277.314505"
type input "1081.16"
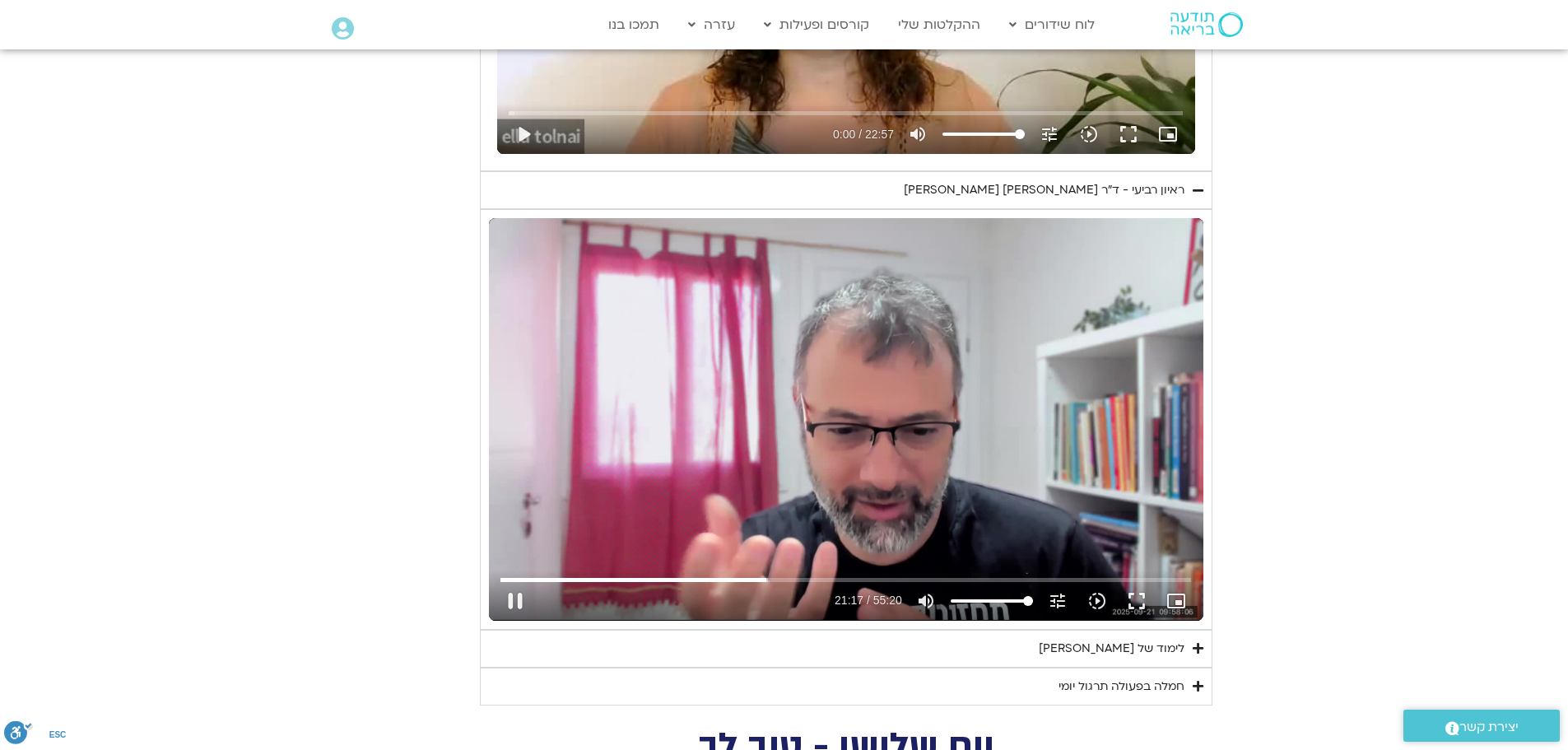
type input "1277.445015"
type input "1081.16"
type input "1277.576079"
type input "1081.16"
type input "1277.718941"
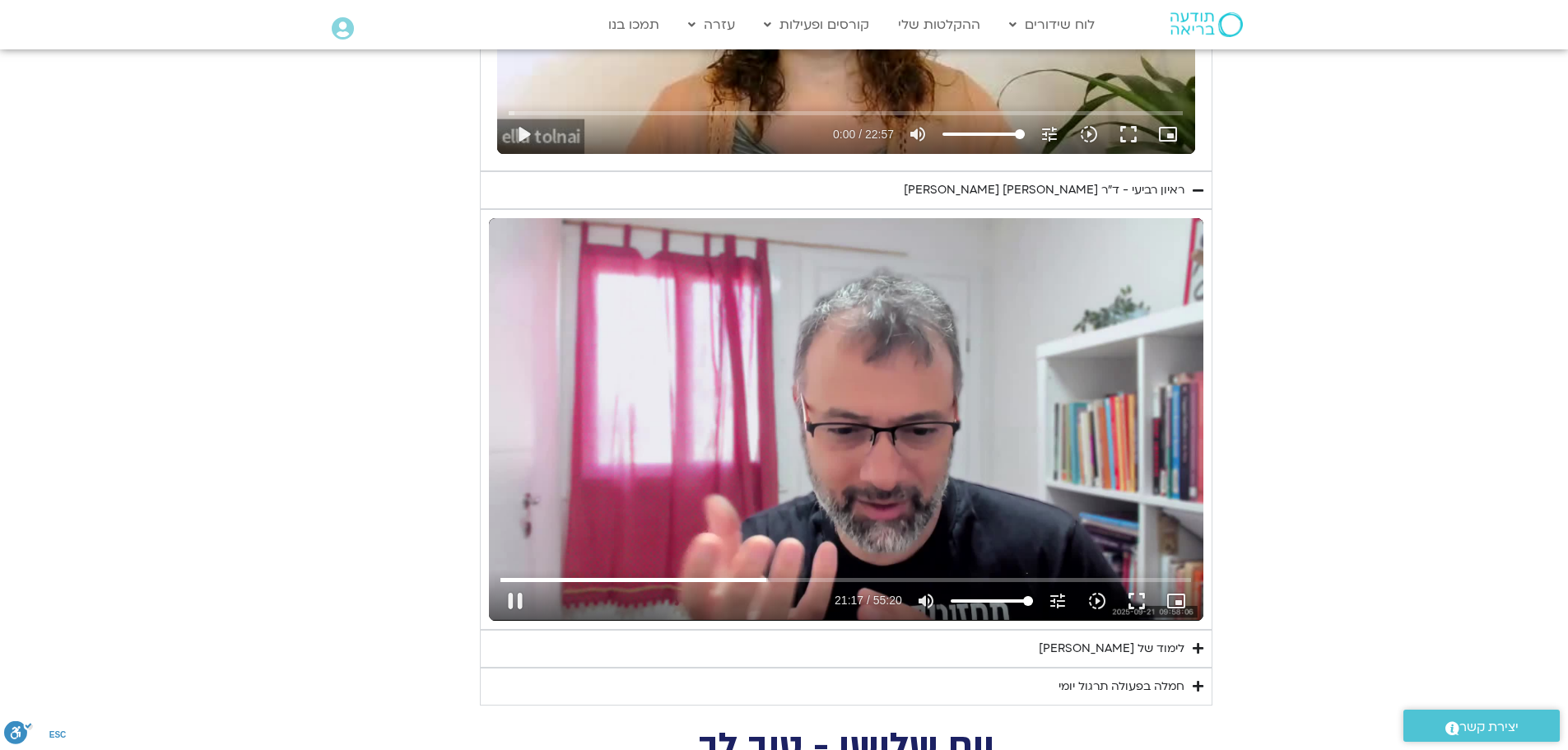
type input "1081.16"
type input "1277.850252"
type input "1081.16"
type input "1277.979366"
type input "1081.16"
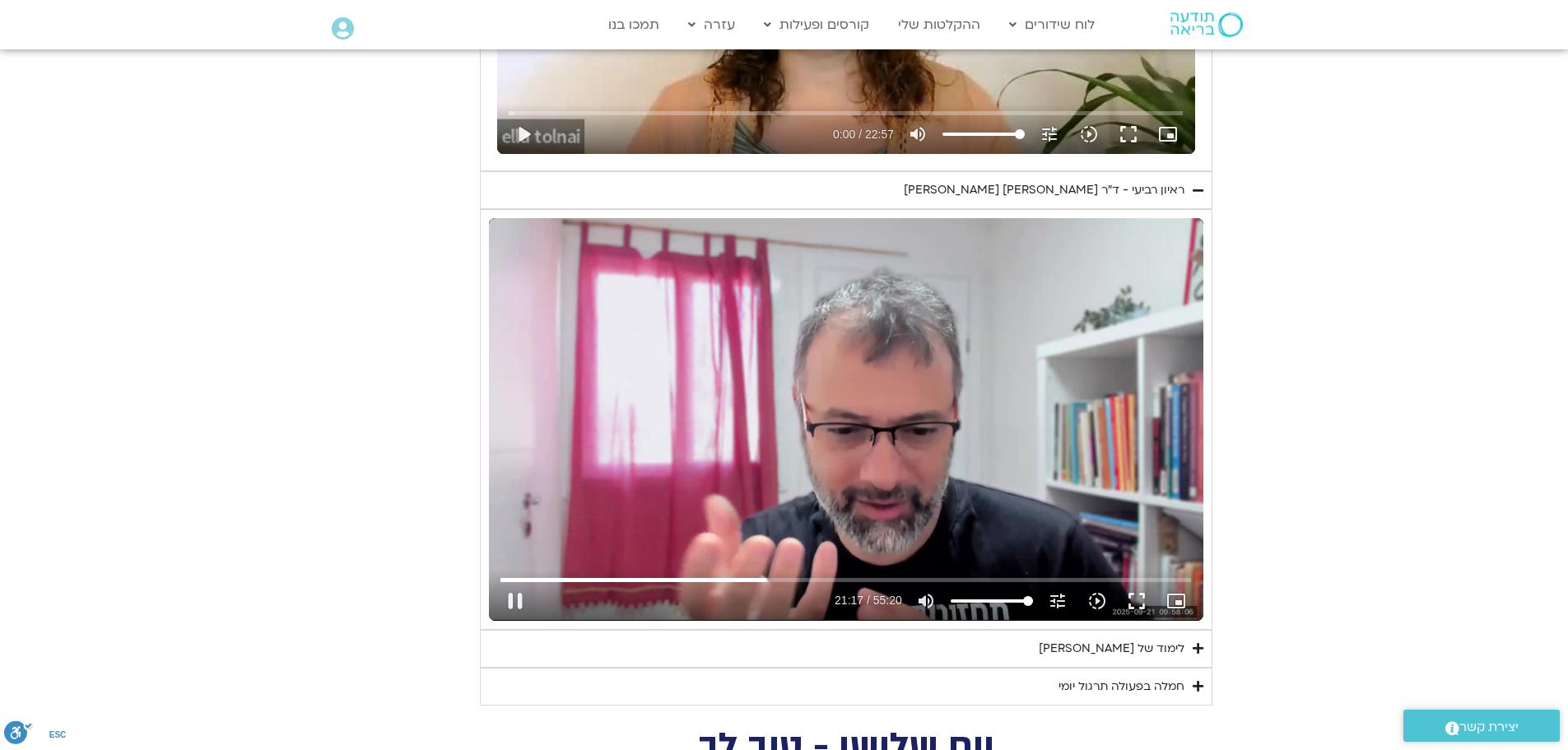
type input "1278.106996"
type input "1081.16"
type input "1278.333064"
type input "1081.16"
type input "1278.466059"
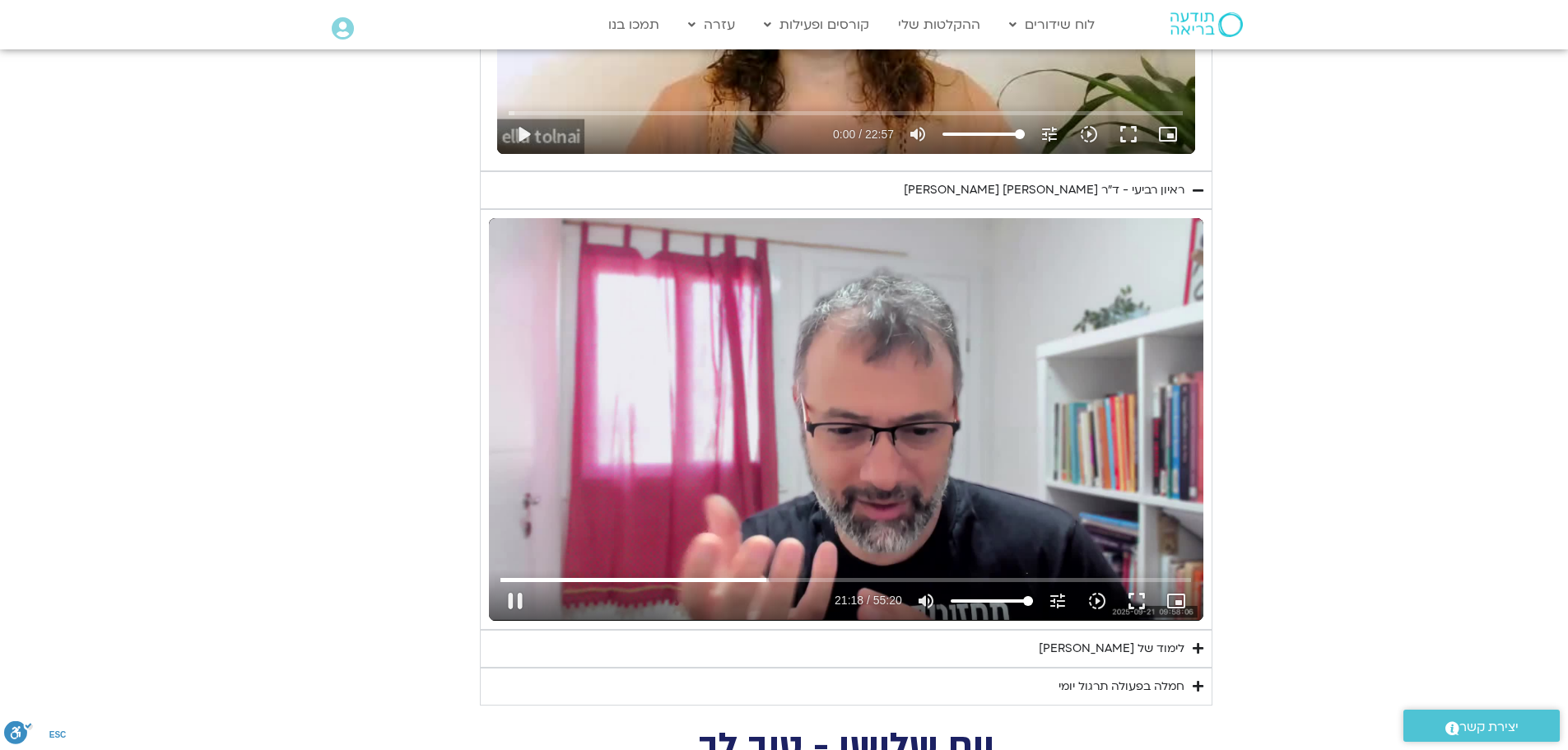
type input "1081.16"
type input "1278.602518"
type input "1081.16"
type input "1278.664848"
type input "1081.16"
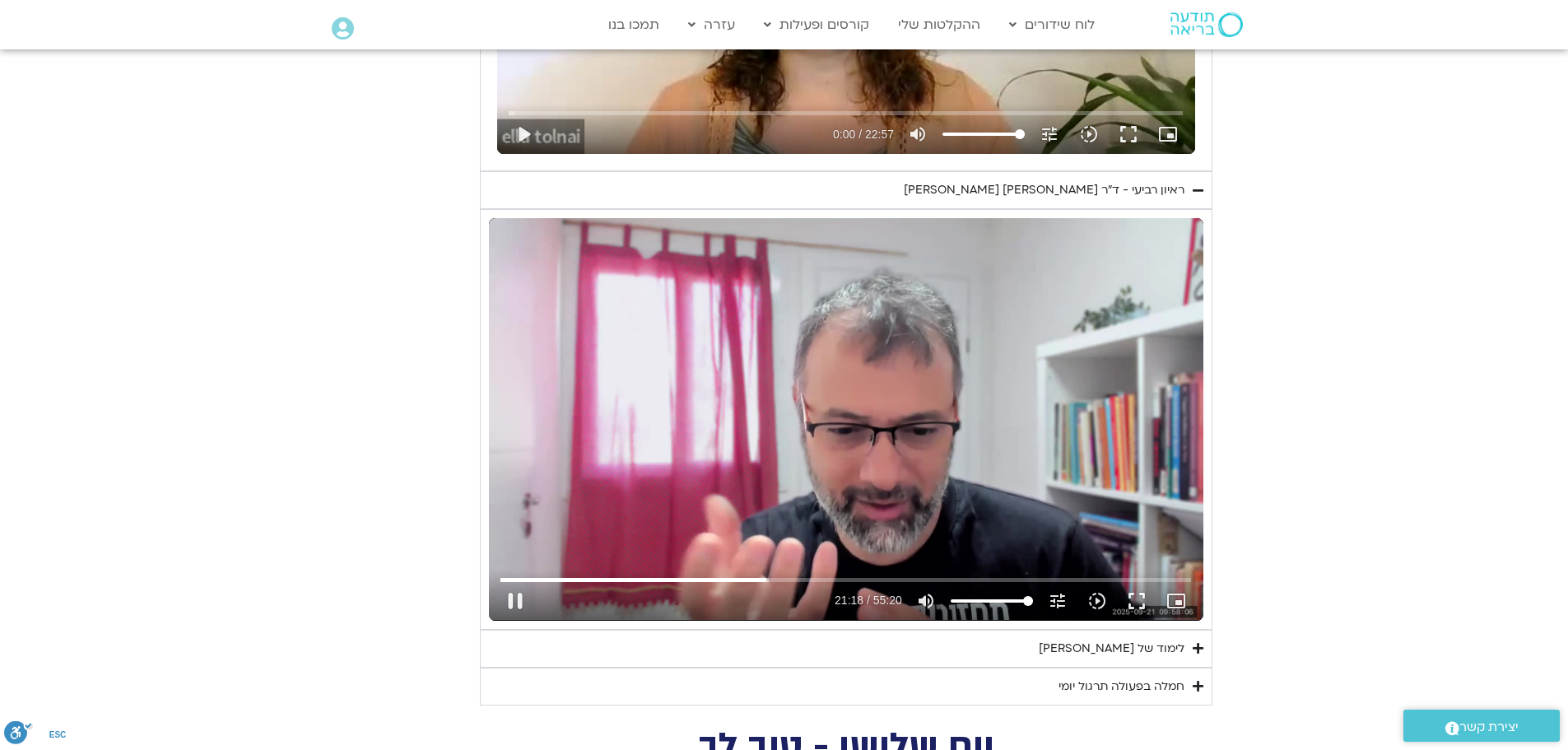
type input "1278.859085"
type input "1081.16"
type input "1278.999977"
type input "1081.16"
type input "1279.130786"
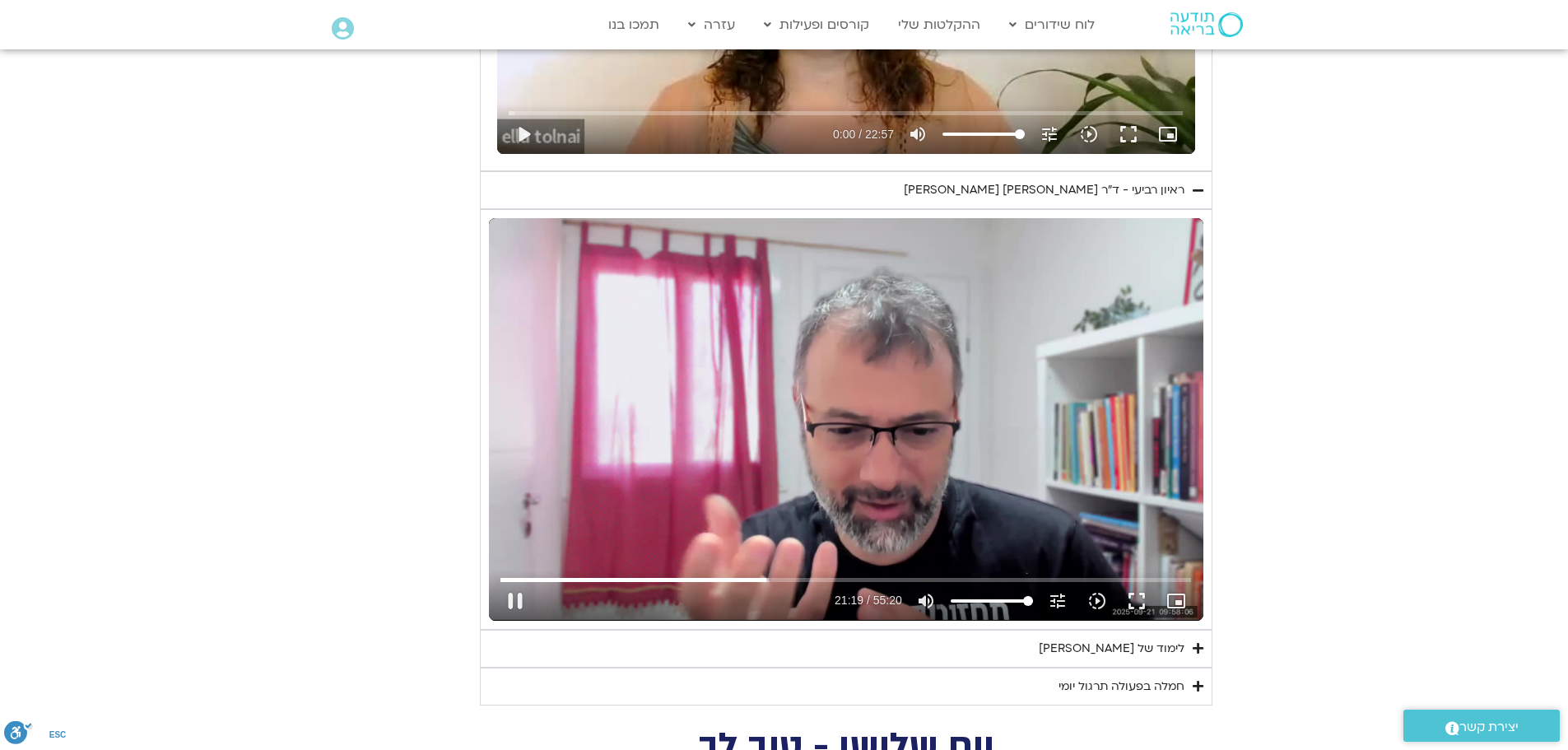
type input "1081.16"
type input "1279.228899"
type input "1081.16"
type input "1279.312463"
type input "1081.16"
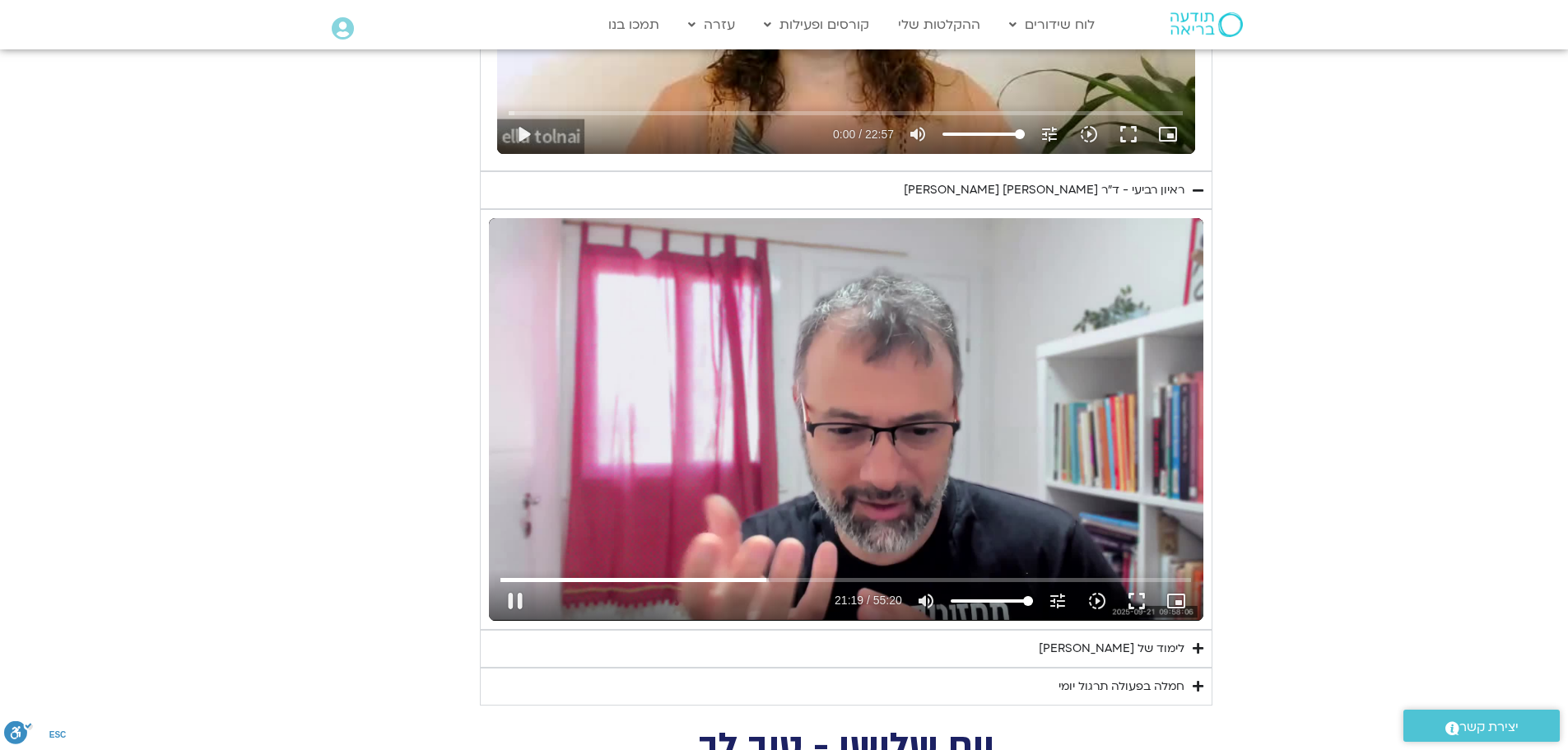
type input "1279.440613"
type input "1081.16"
type input "1279.57"
type input "1081.16"
type input "1279.697048"
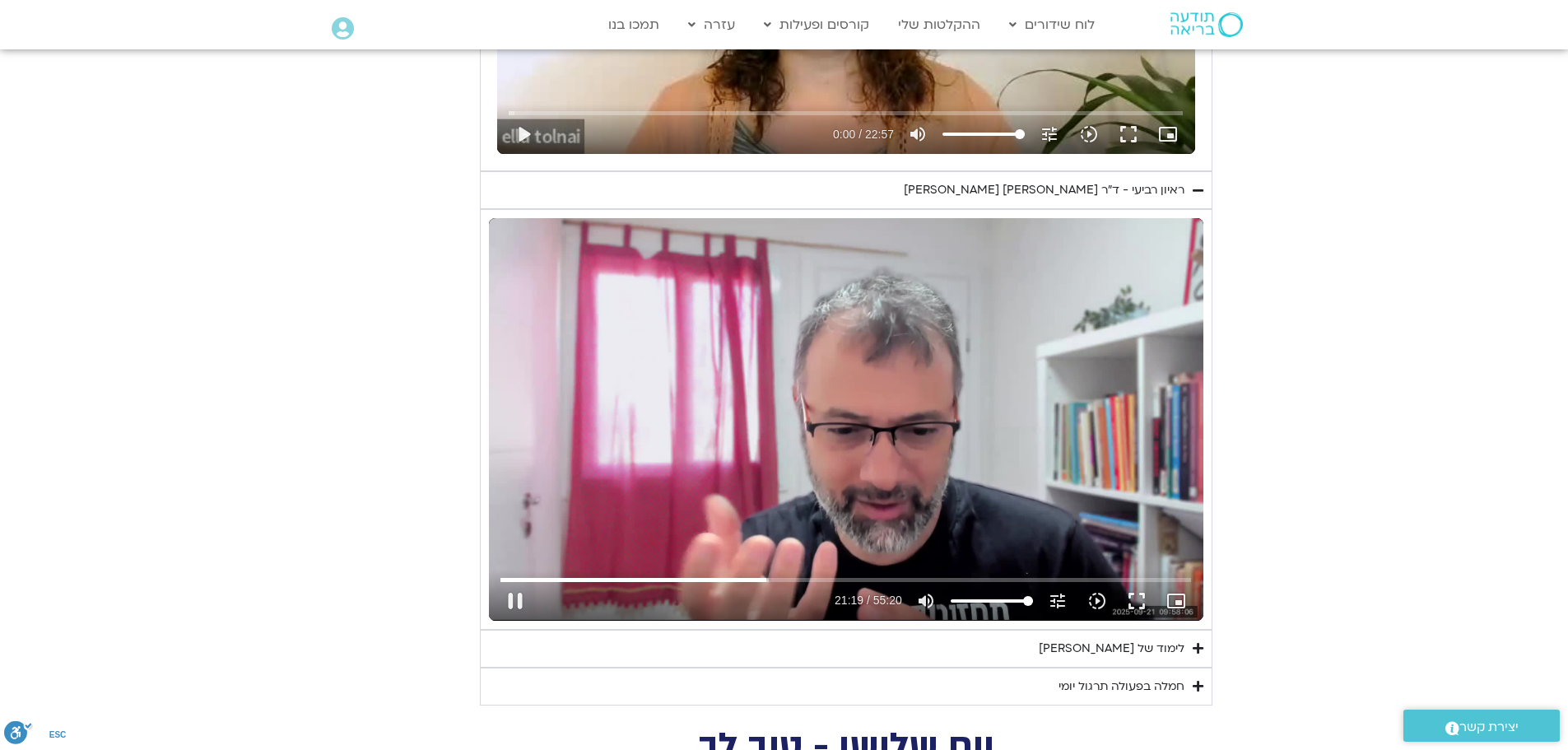
type input "1081.16"
type input "1279.823647"
type input "1081.16"
type input "1279.969241"
type input "1081.16"
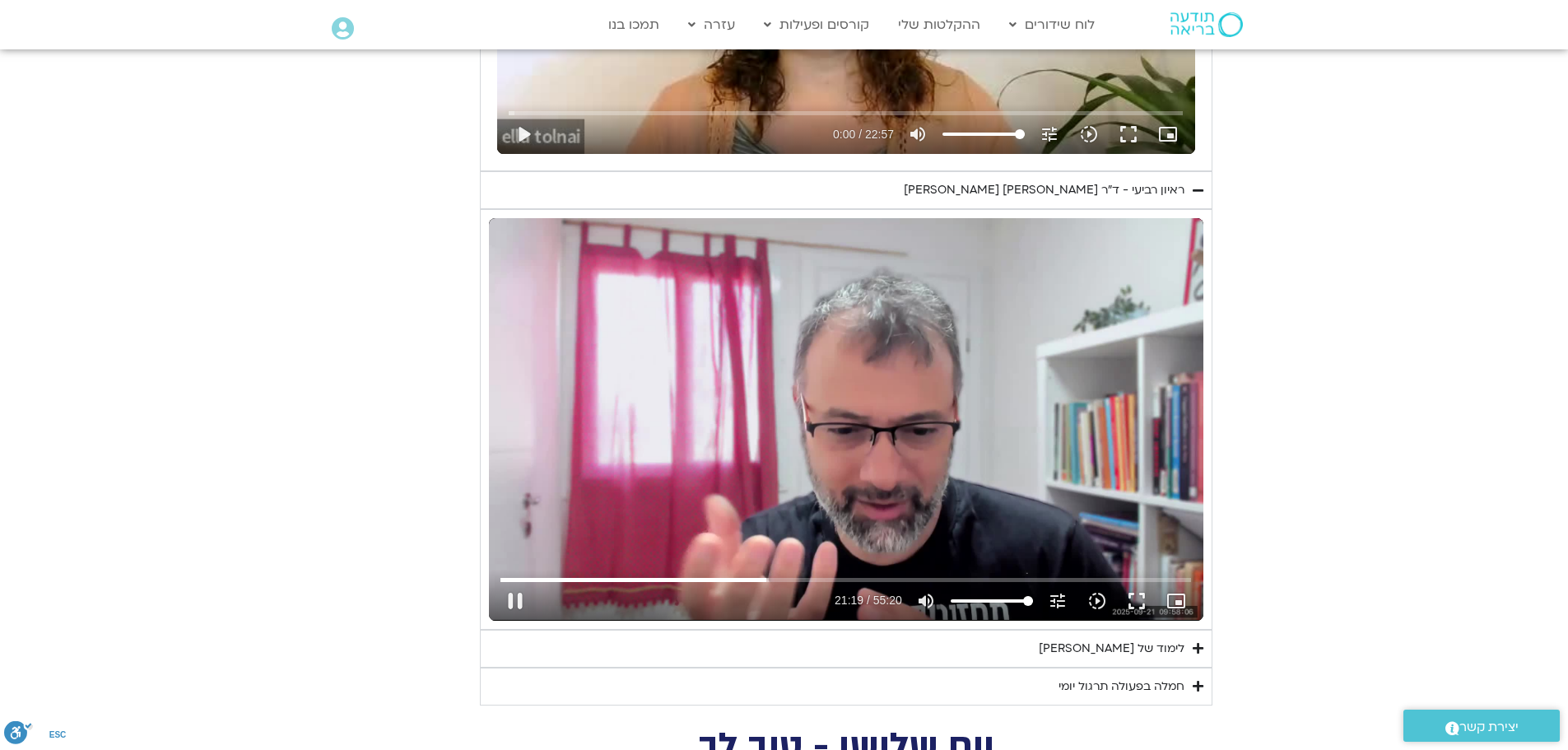
type input "1280.096963"
type input "1081.16"
type input "1280.234561"
type input "1081.16"
type input "1280.366623"
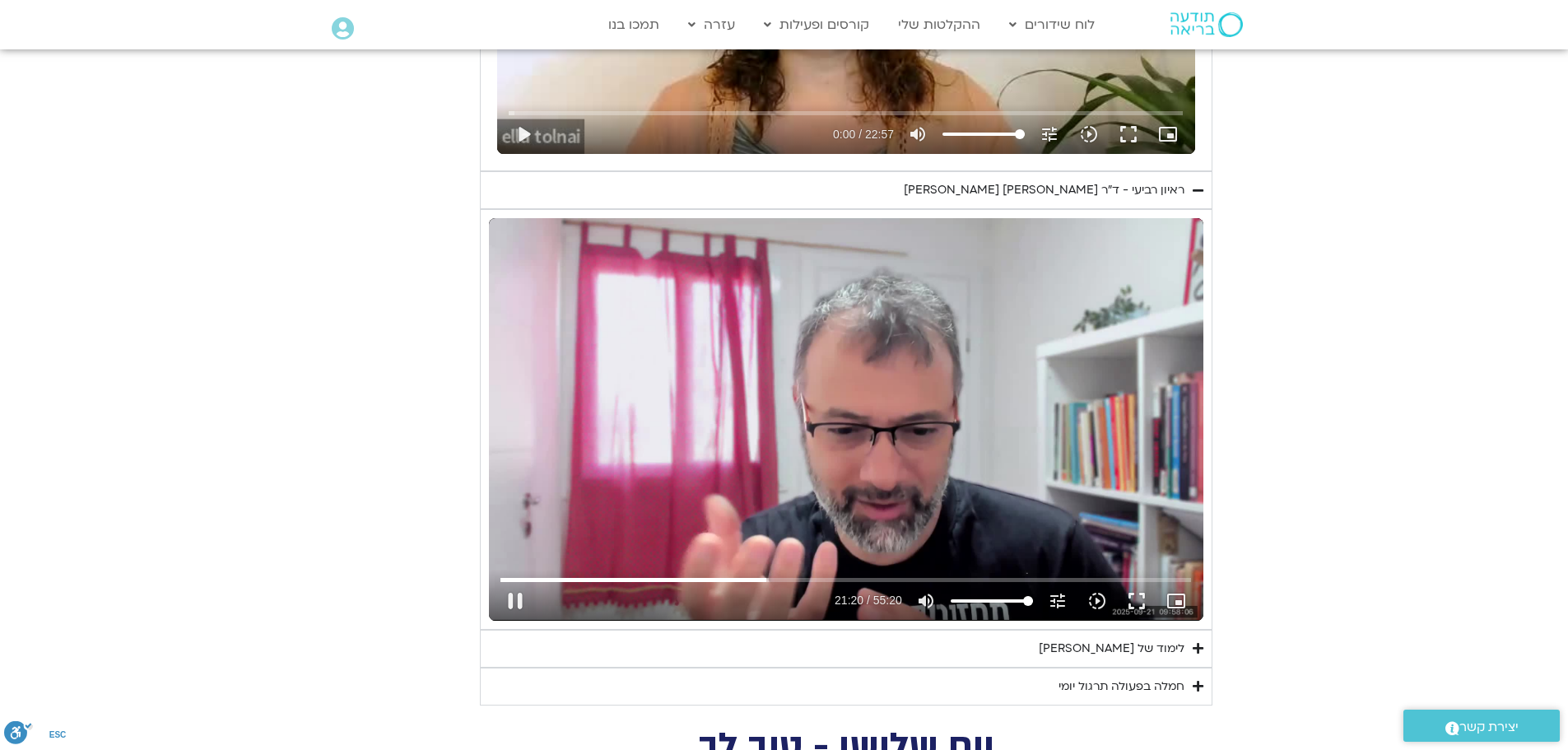
type input "1081.16"
type input "1280.497889"
type input "1081.16"
type input "1280.63285"
type input "1081.16"
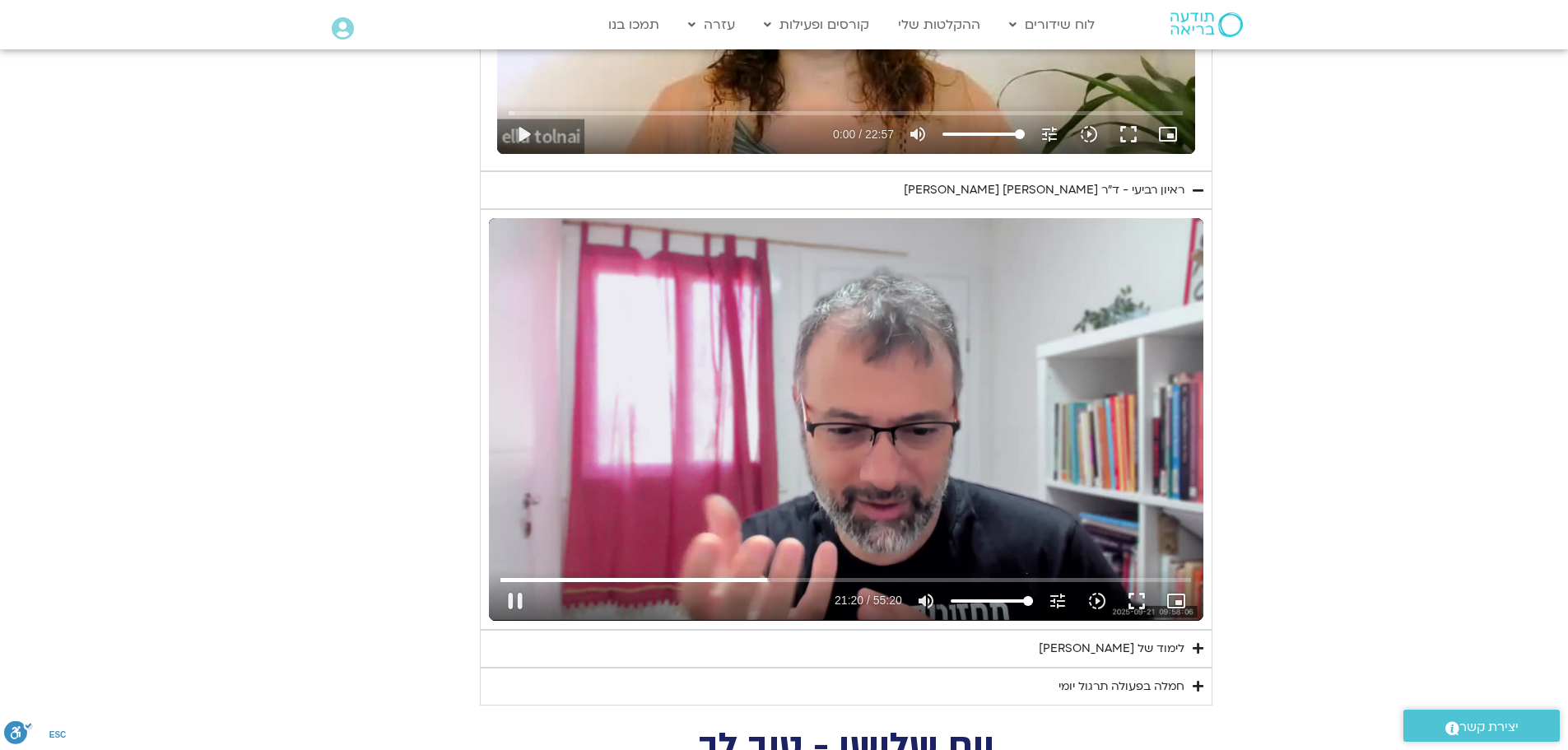
type input "1280.765482"
type input "1081.16"
type input "1280.905885"
type input "1081.16"
type input "1281.036549"
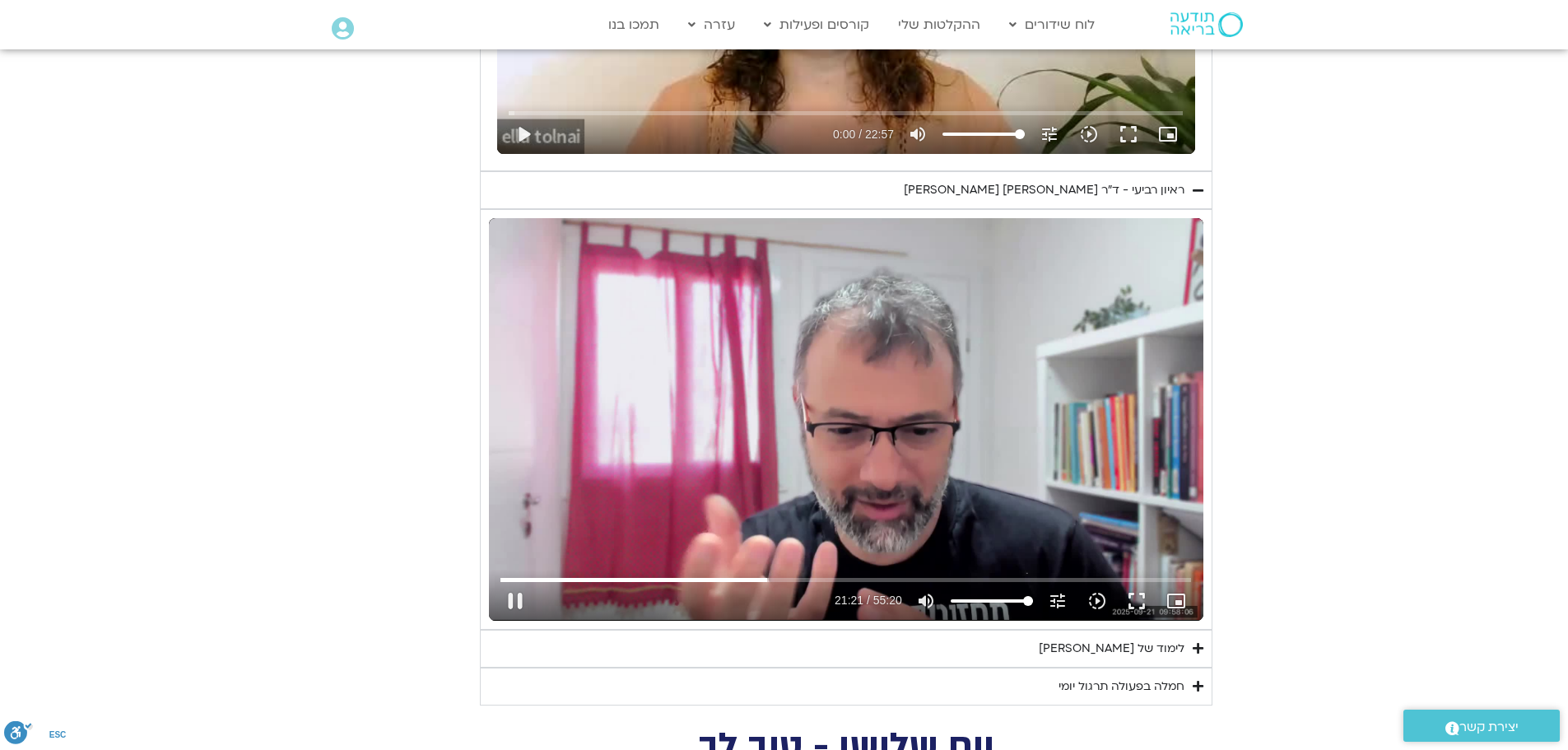
type input "1081.16"
type input "1281.166065"
type input "1081.16"
type input "1281.297381"
type input "1081.16"
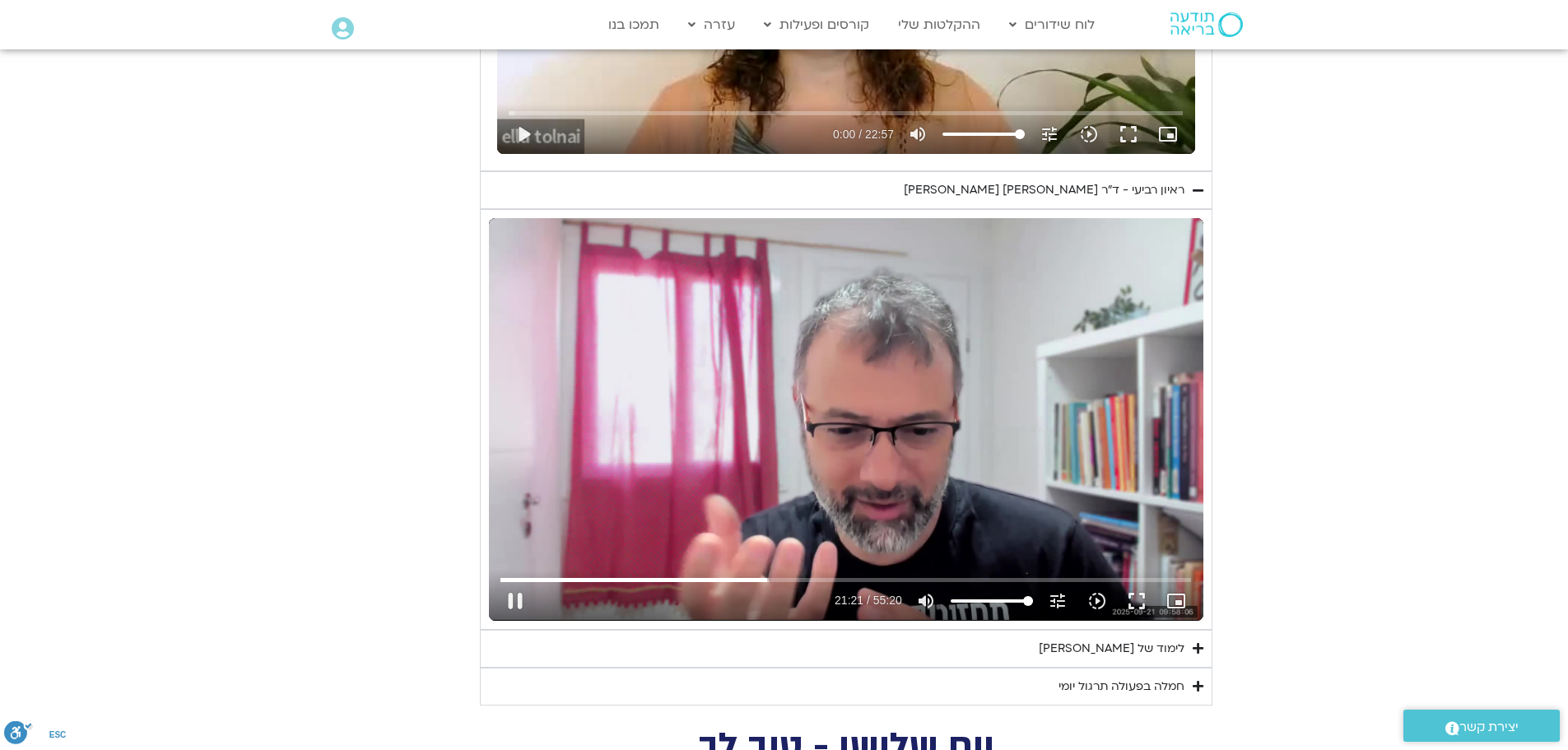
type input "1281.423149"
type input "1081.16"
type input "1281.563389"
type input "1081.16"
type input "1281.692148"
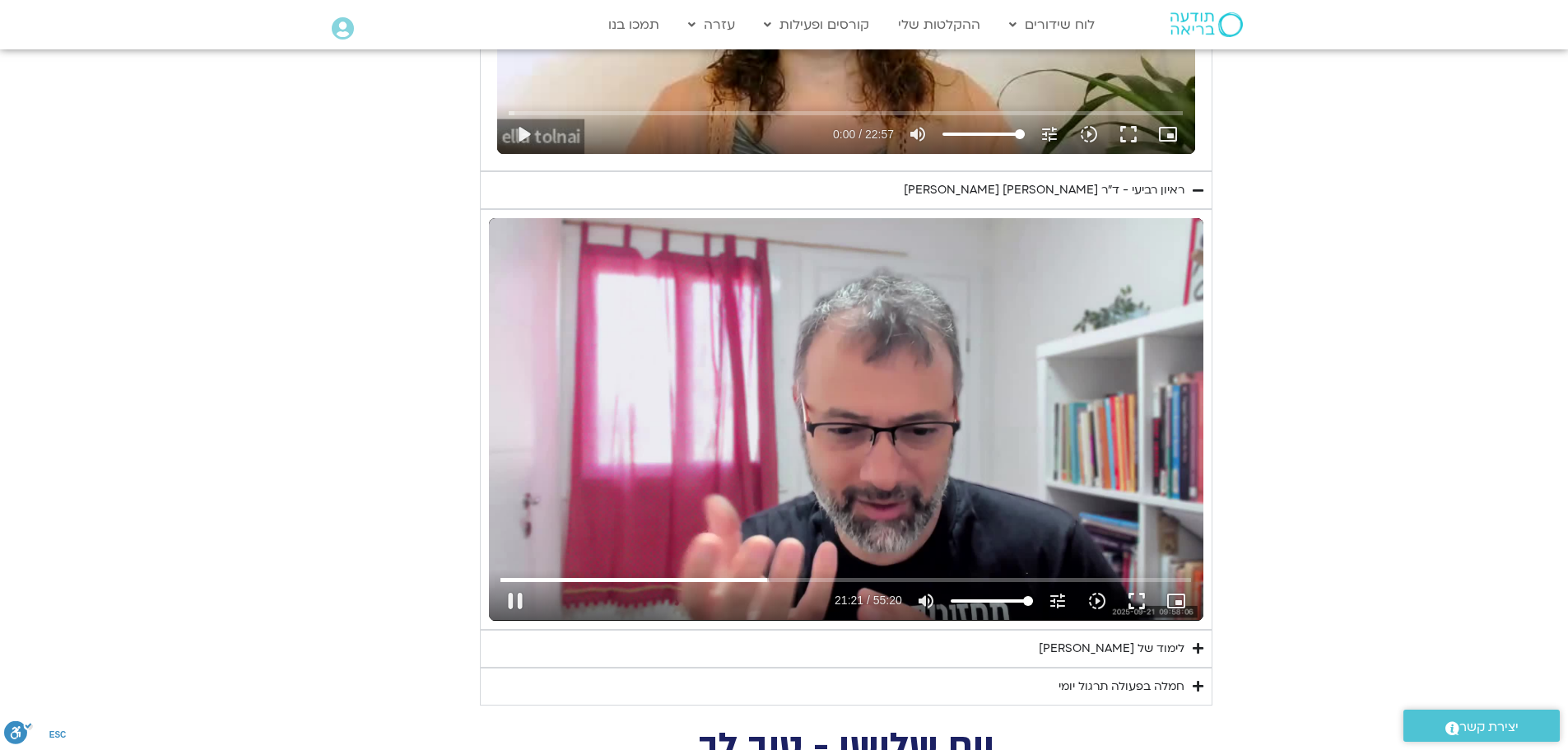
type input "1081.16"
type input "1281.824689"
type input "1081.16"
type input "1281.961695"
type input "1081.16"
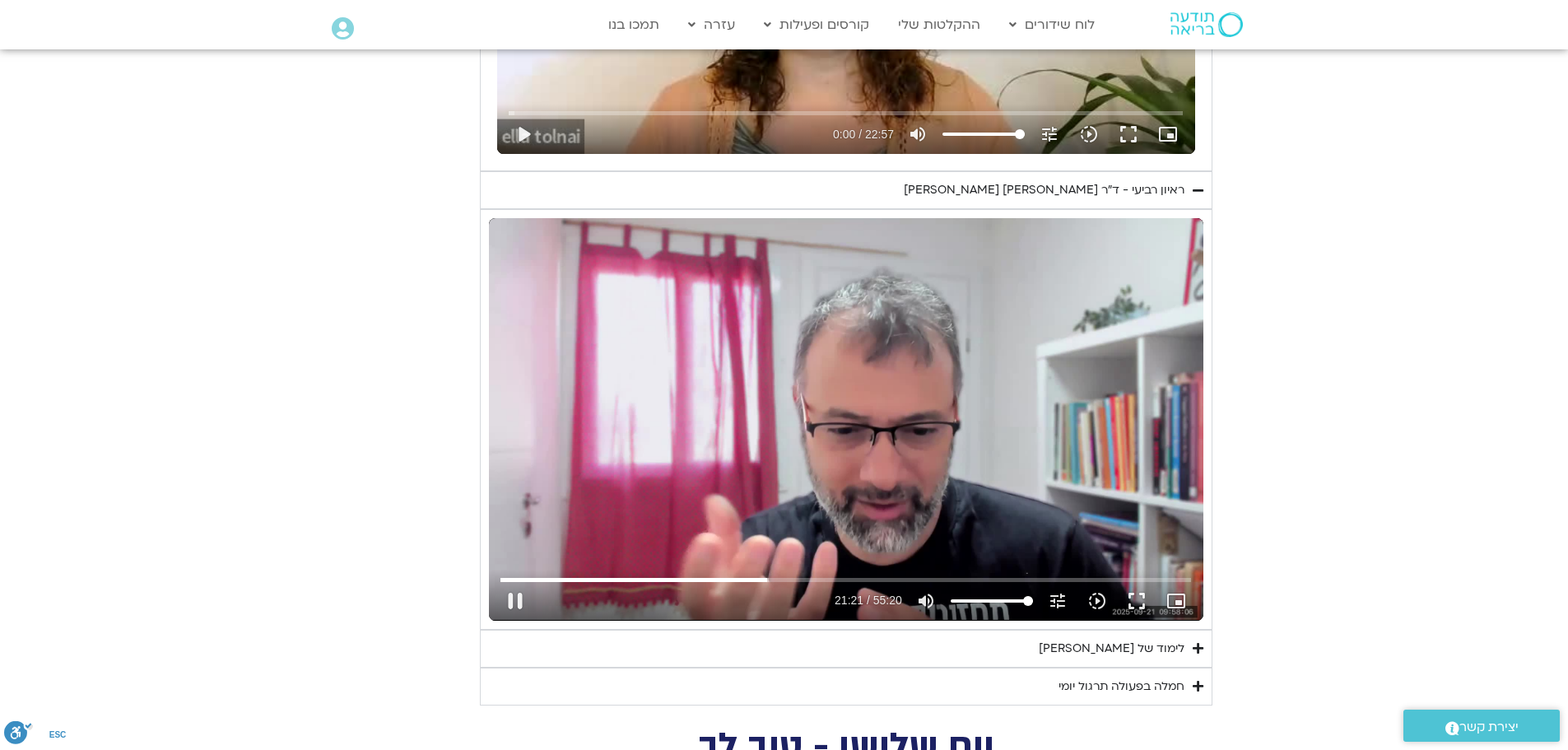
type input "1282.091348"
type input "1081.16"
type input "1282.225243"
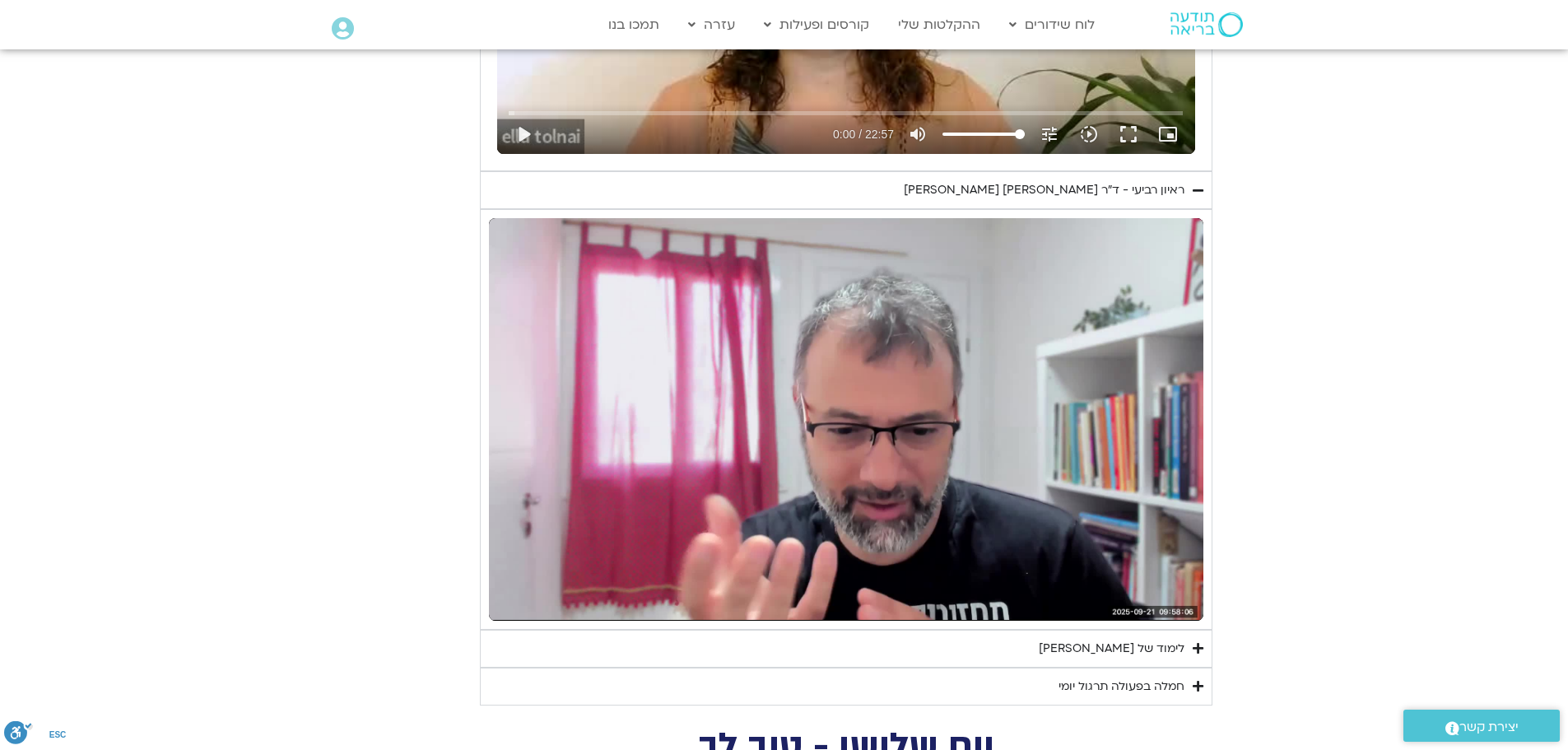
type input "1081.16"
type input "1408.488552"
type input "1081.16"
type input "1408.733945"
type input "1081.16"
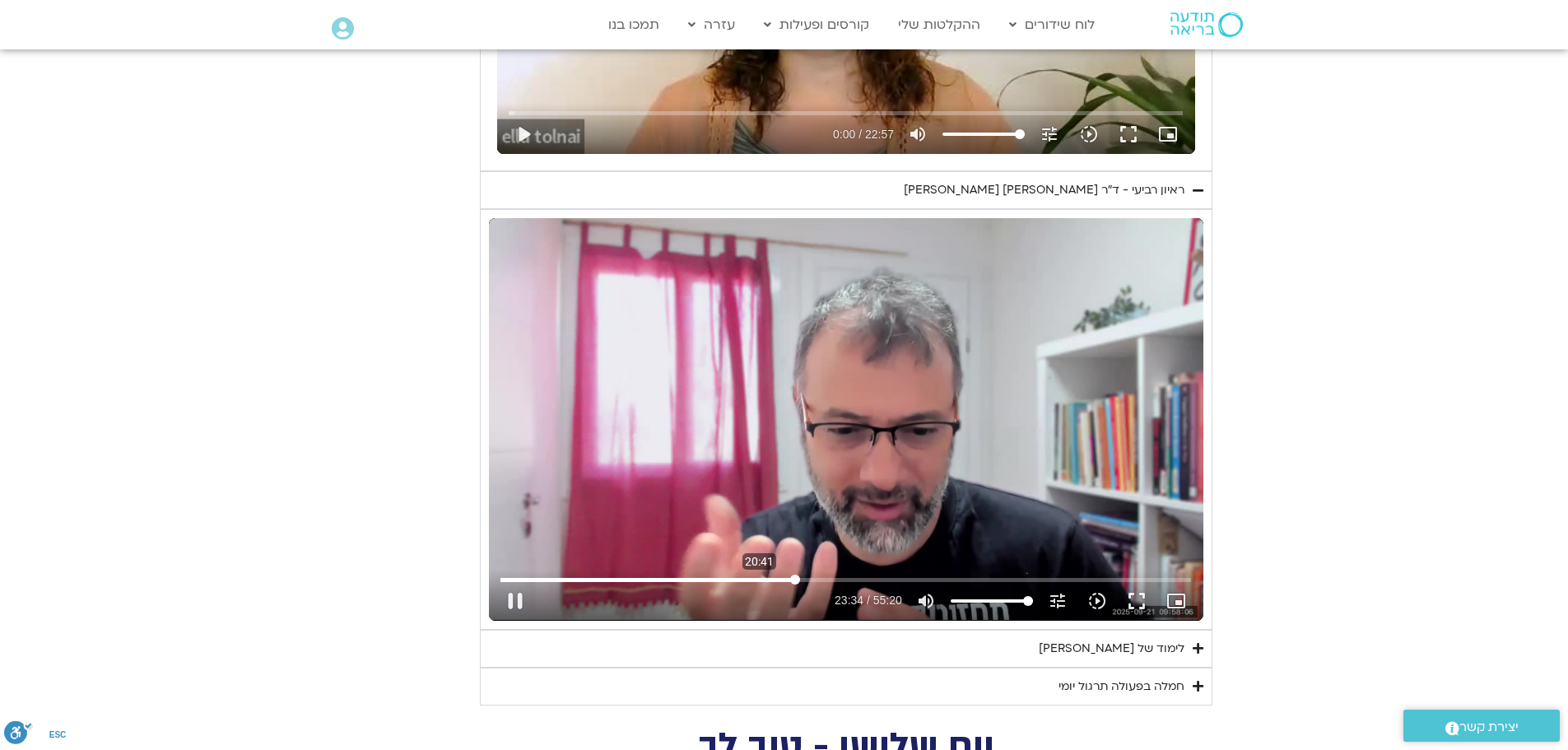
type input "1414.297762"
type input "1081.16"
type input "1414.345064"
type input "1081.16"
type input "1414.492925"
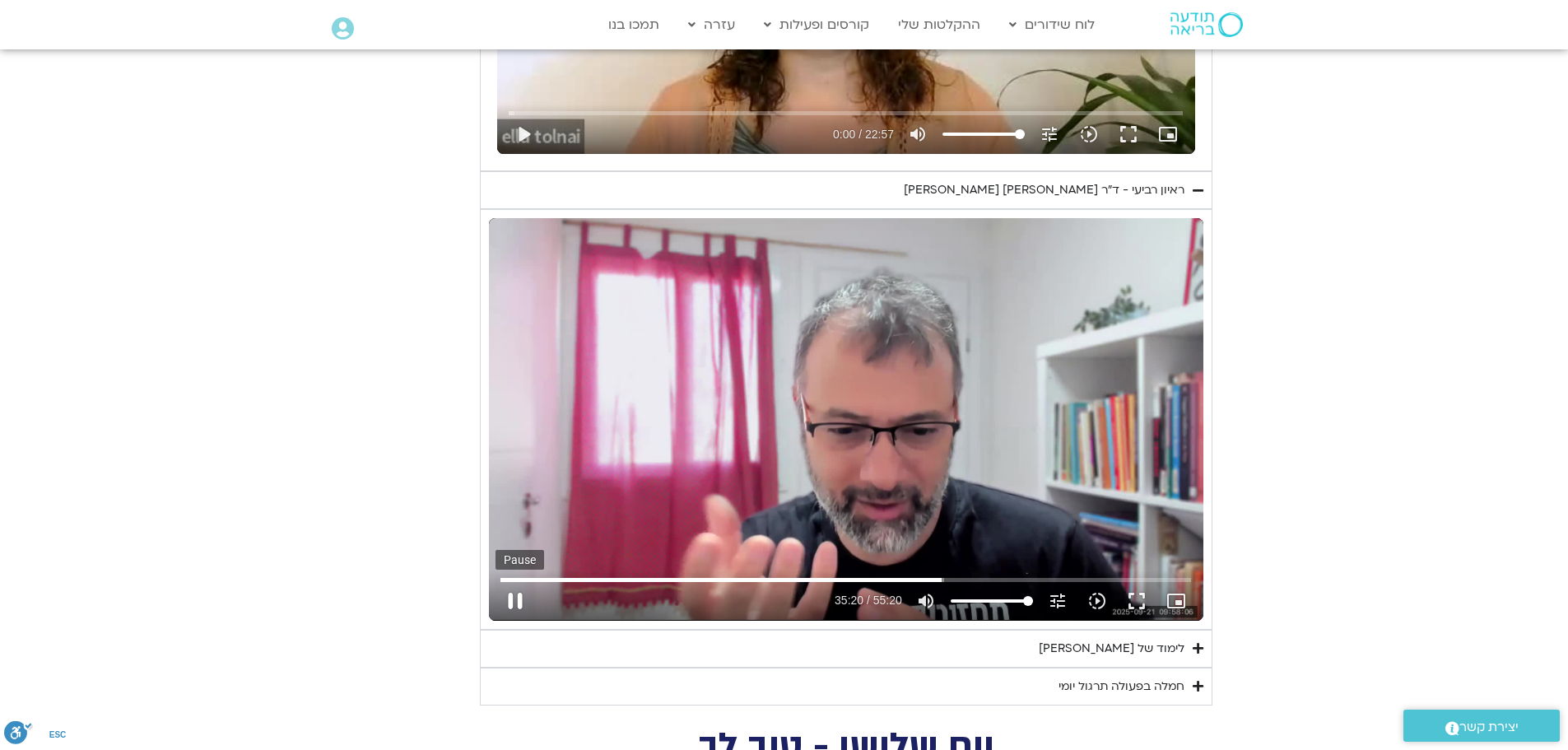
click at [515, 598] on button "pause" at bounding box center [515, 601] width 40 height 40
drag, startPoint x: 935, startPoint y: 577, endPoint x: 865, endPoint y: 577, distance: 70.0
click at [865, 577] on input "Seek" at bounding box center [846, 579] width 690 height 9
click at [521, 594] on button "play_arrow" at bounding box center [515, 601] width 40 height 40
click at [516, 599] on button "pause" at bounding box center [515, 601] width 40 height 40
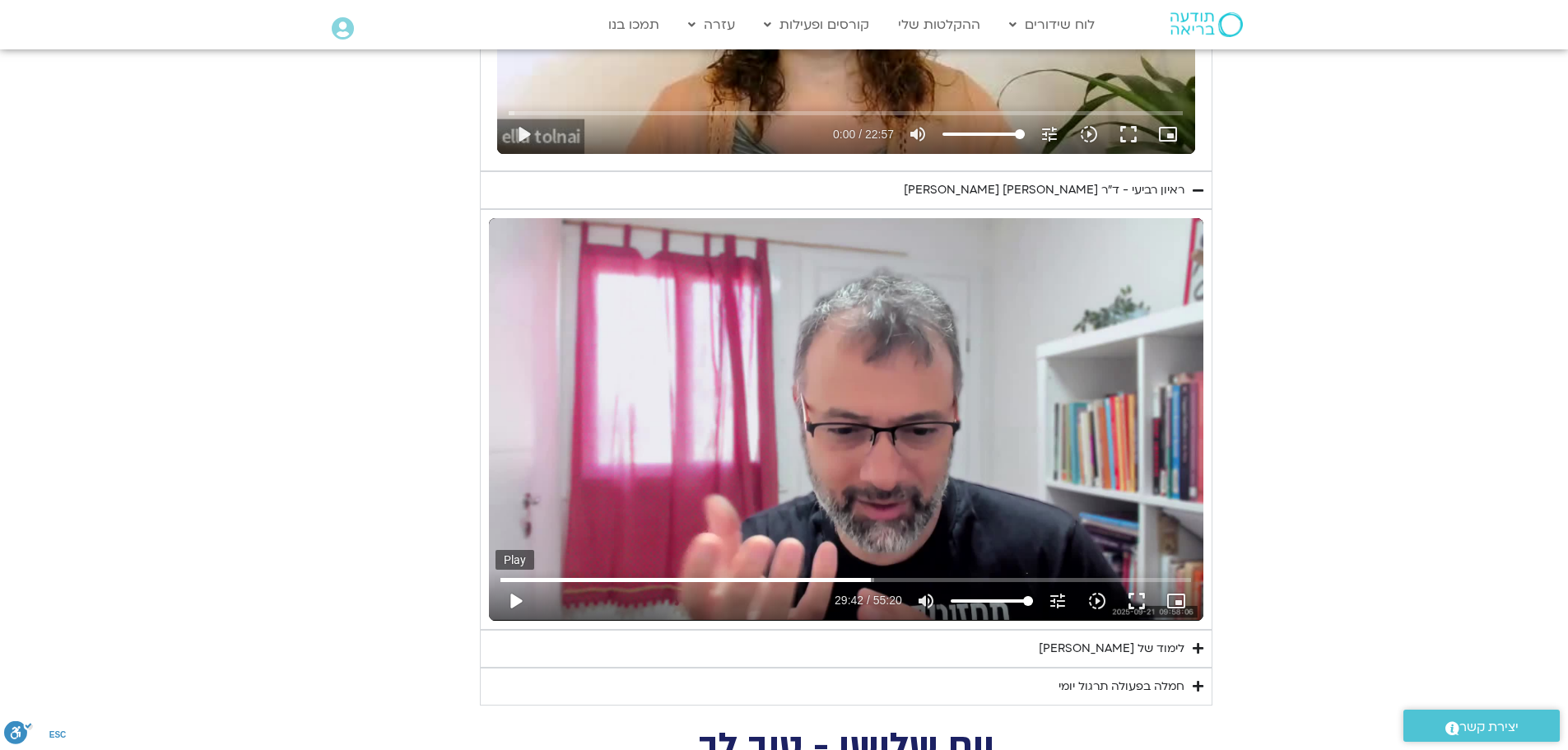
click at [516, 599] on button "play_arrow" at bounding box center [515, 601] width 40 height 40
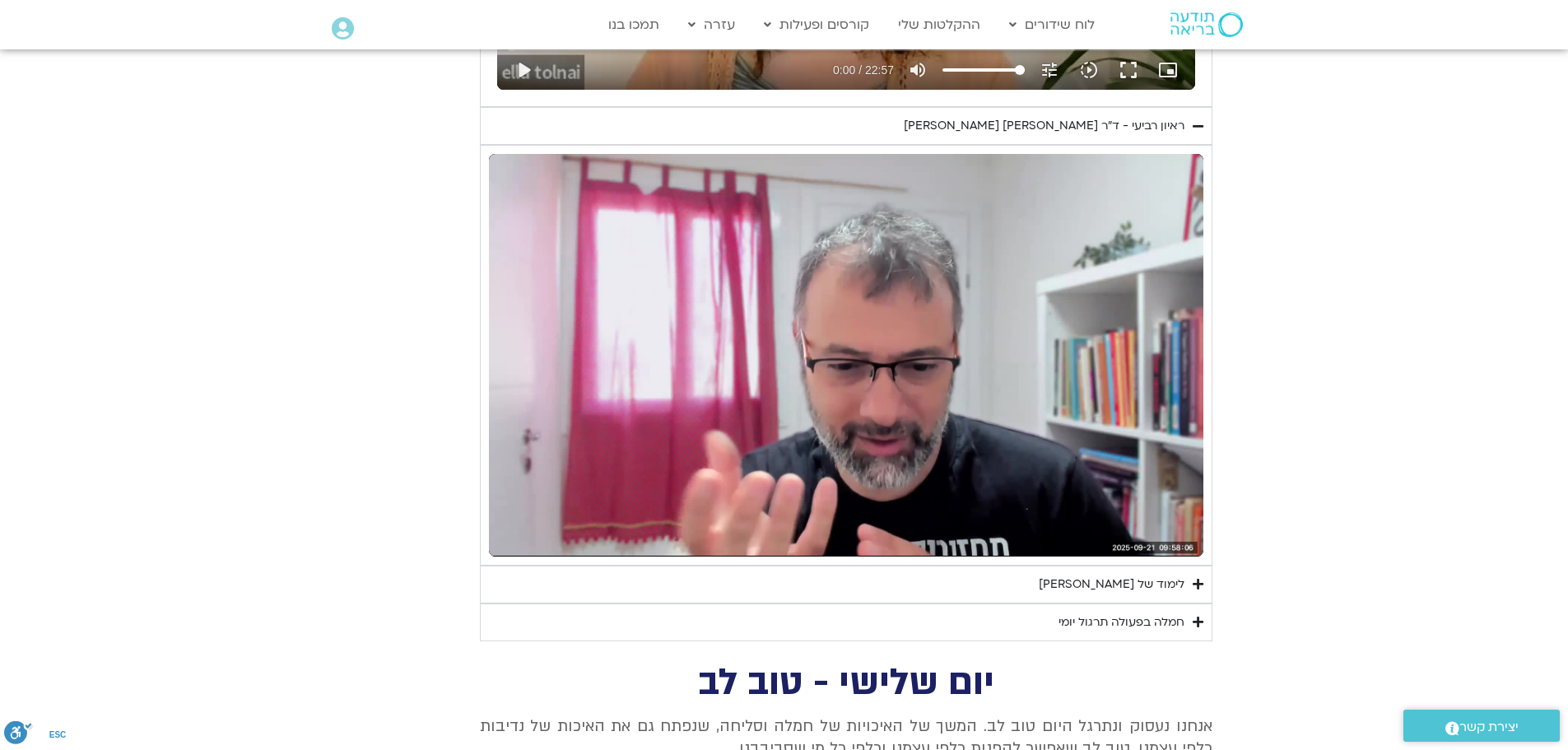
scroll to position [4857, 0]
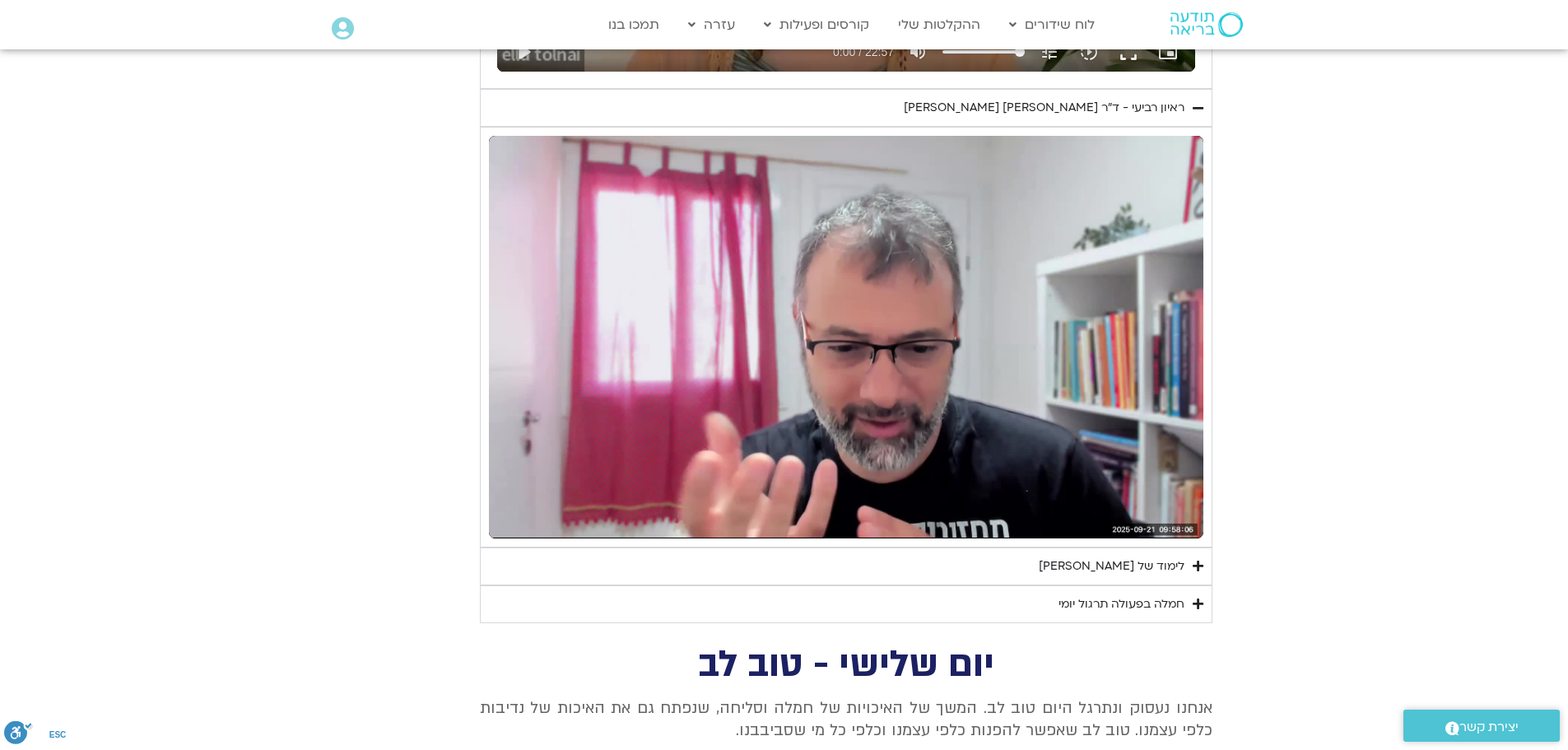
click at [1196, 600] on icon "Accordion. Open links with Enter or Space, close with Escape, and navigate with…" at bounding box center [1198, 603] width 10 height 12
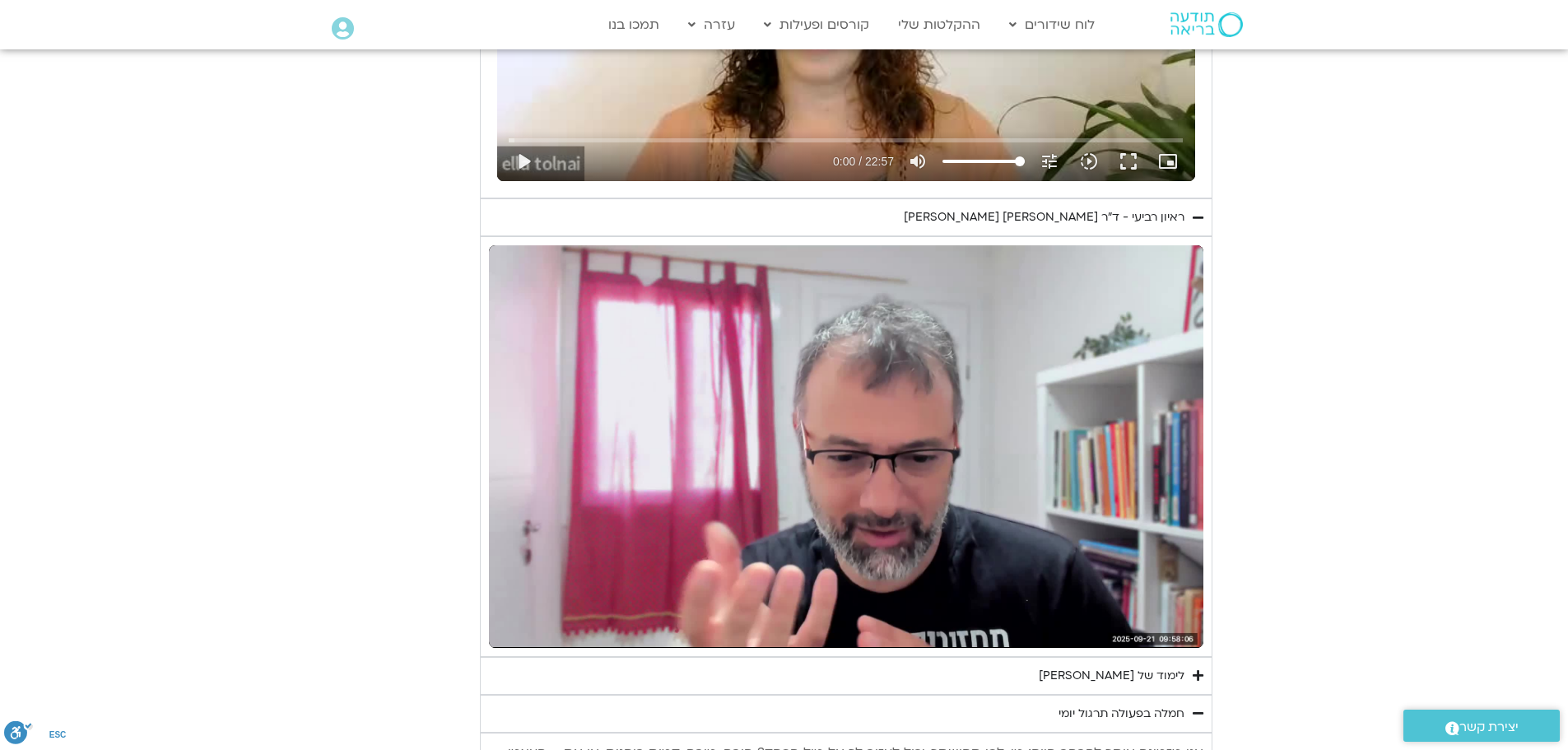
scroll to position [4940, 0]
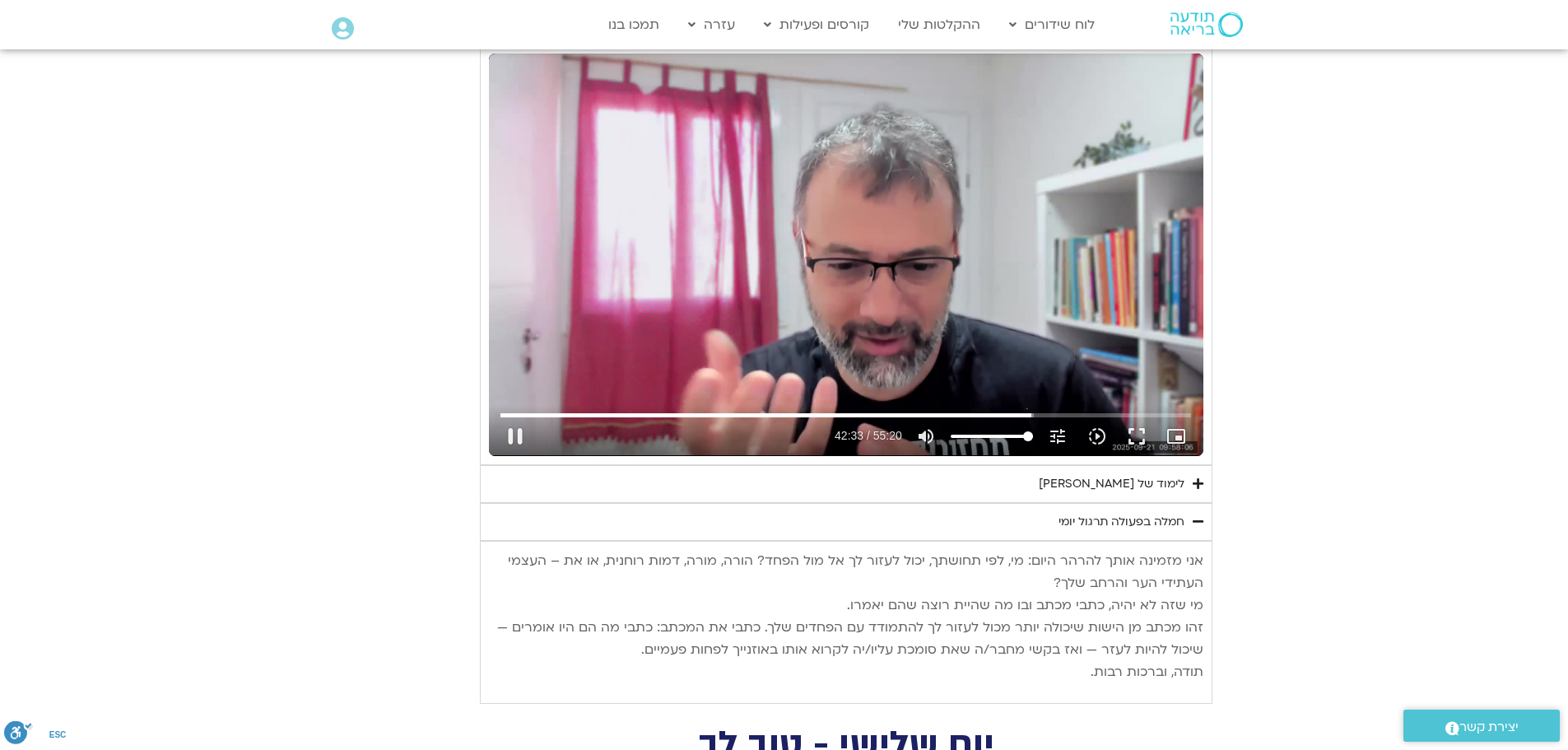
click at [665, 253] on div "Skip Ad 41:46 pause 42:33 / 55:20 volume_up Mute tune Resolution Auto 720p slow…" at bounding box center [846, 254] width 715 height 402
click at [1140, 433] on button "fullscreen" at bounding box center [1137, 436] width 40 height 40
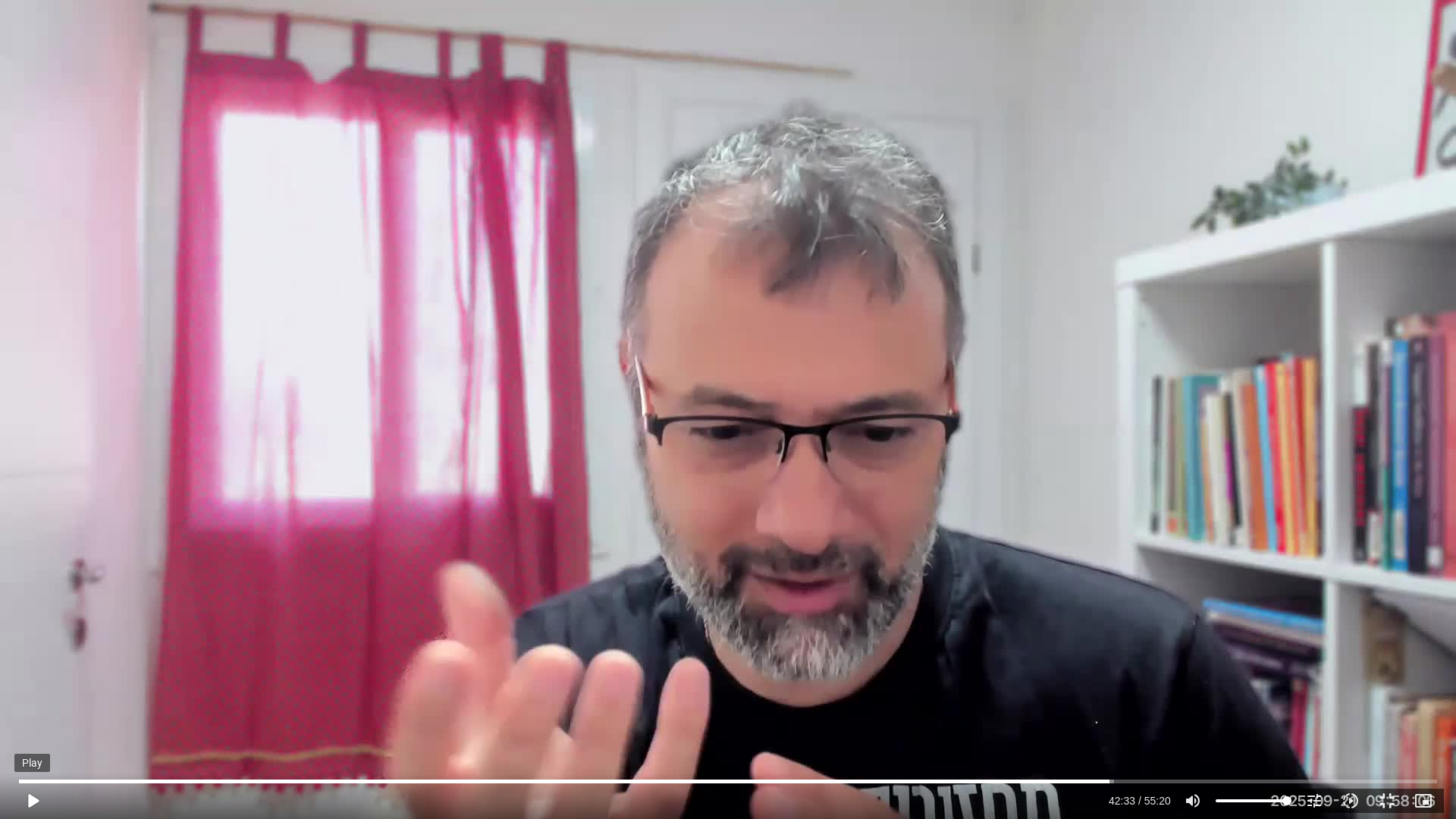
click at [41, 690] on button "play_arrow" at bounding box center [33, 801] width 37 height 37
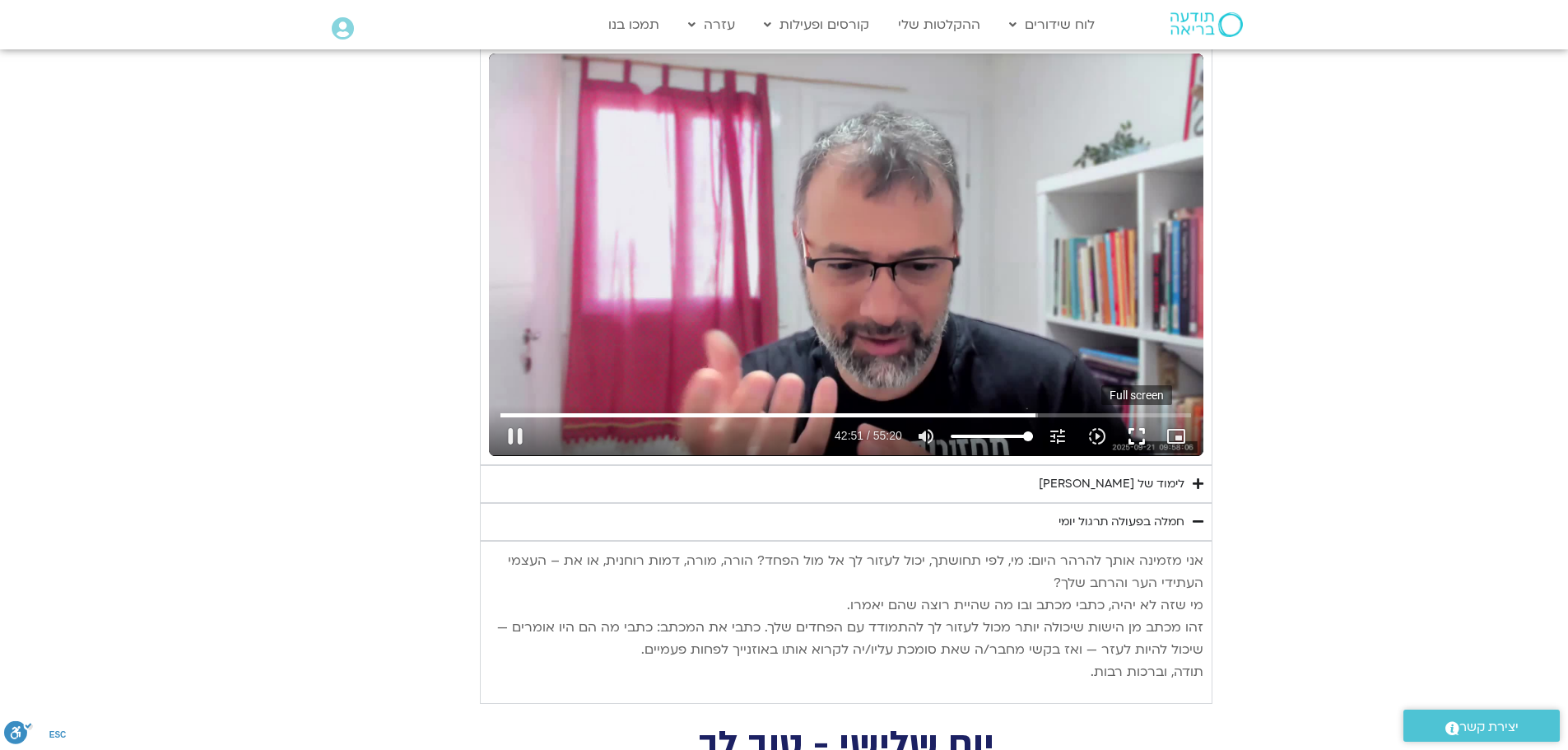
click at [1136, 433] on button "fullscreen" at bounding box center [1137, 436] width 40 height 40
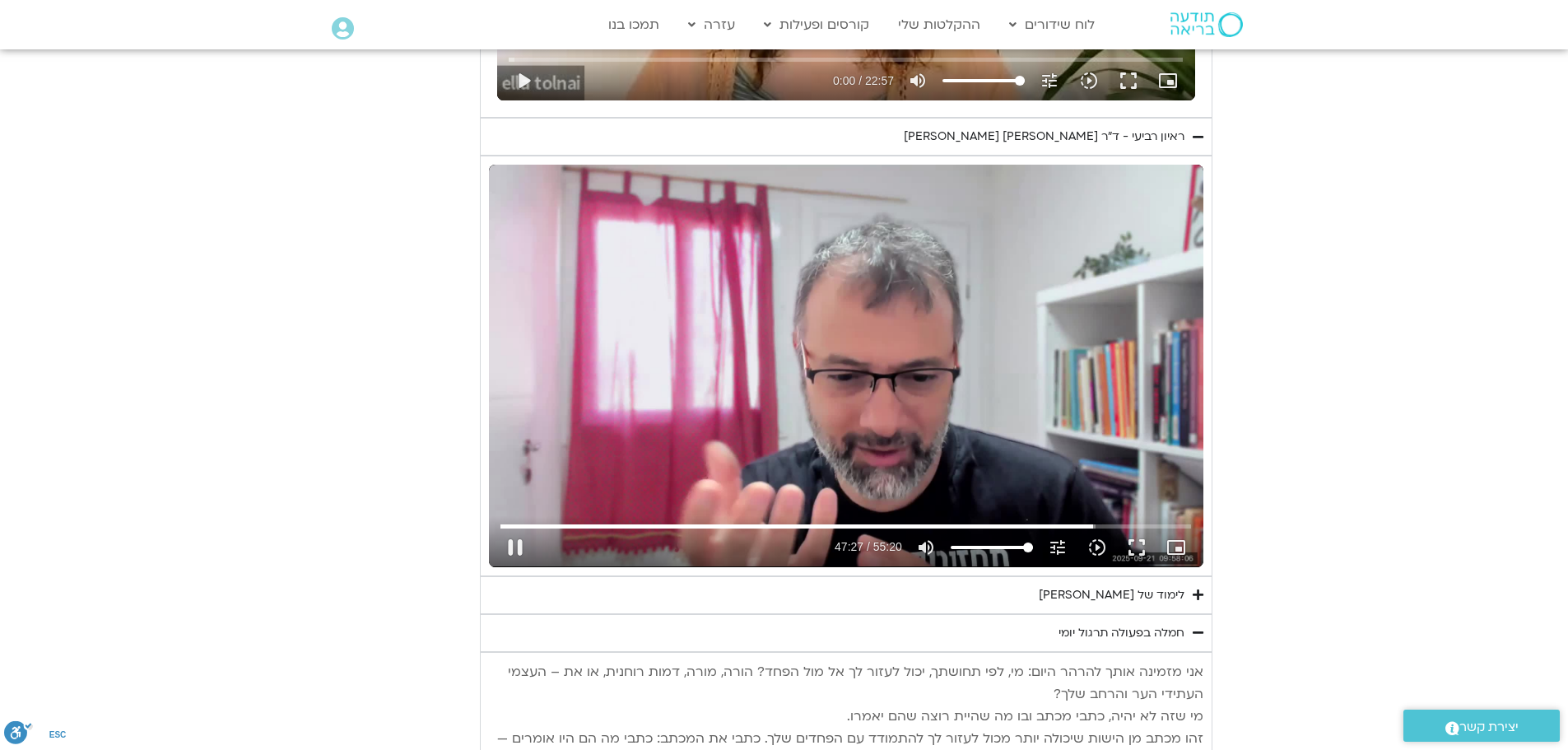
scroll to position [4857, 0]
